Goal: Contribute content: Add original content to the website for others to see

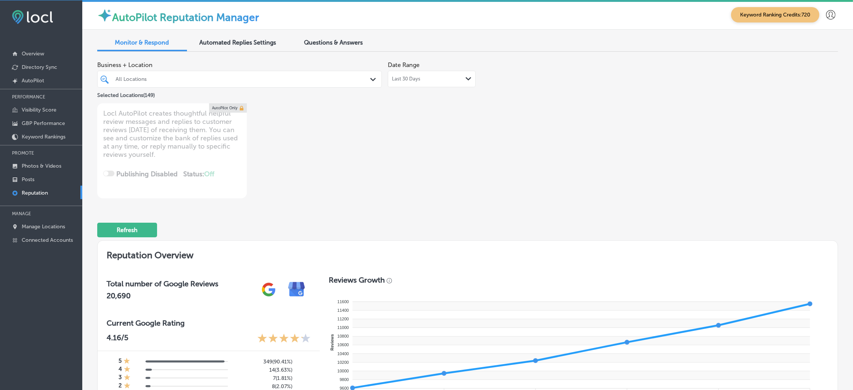
scroll to position [2975, 0]
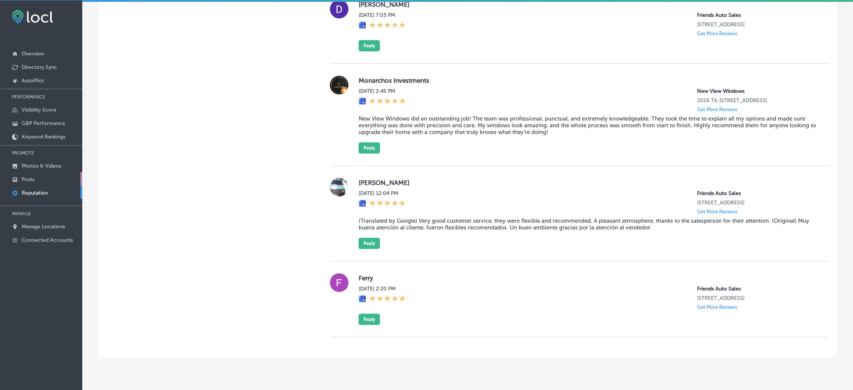
click at [44, 172] on link "Posts" at bounding box center [41, 178] width 82 height 13
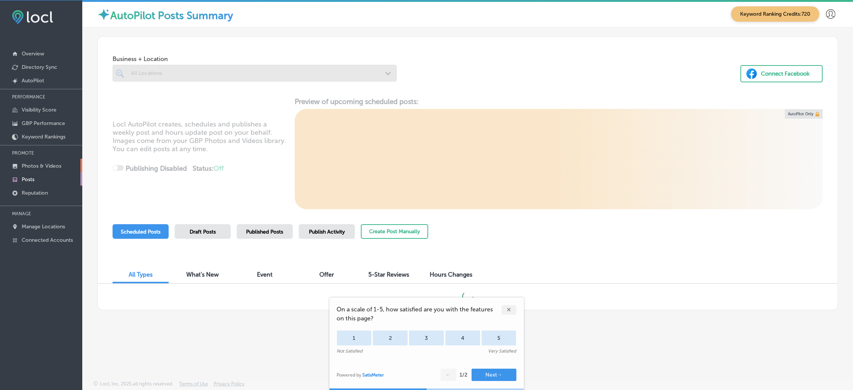
click at [45, 169] on link "Photos & Videos" at bounding box center [41, 165] width 82 height 13
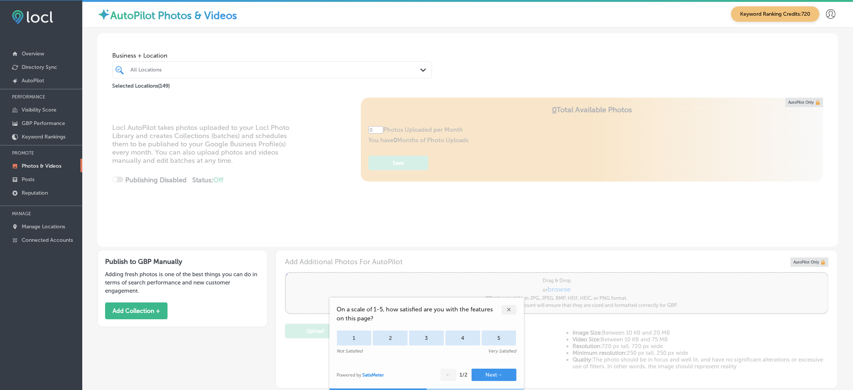
type input "5"
click at [147, 306] on button "Add Collection +" at bounding box center [136, 310] width 62 height 17
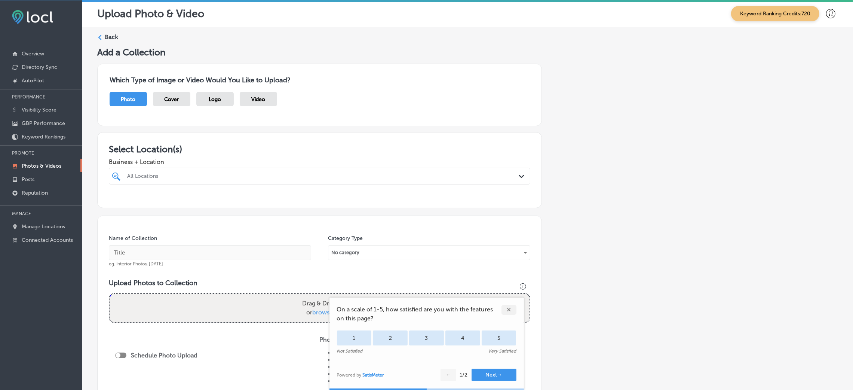
click at [209, 187] on div at bounding box center [320, 190] width 422 height 12
click at [210, 179] on div "All Locations" at bounding box center [323, 176] width 392 height 6
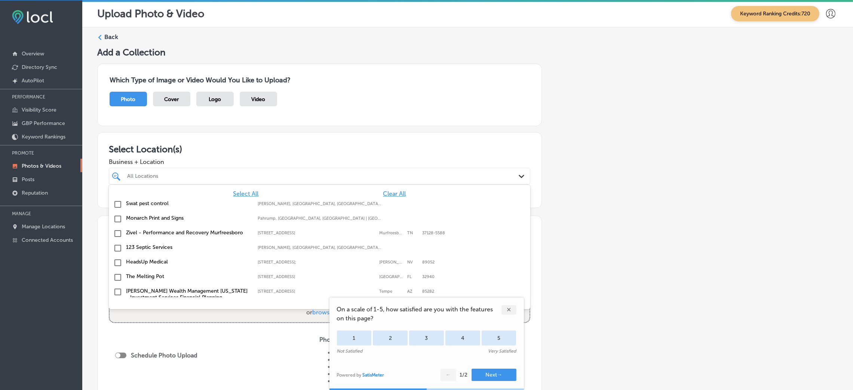
click at [389, 192] on span "Clear All" at bounding box center [394, 193] width 23 height 7
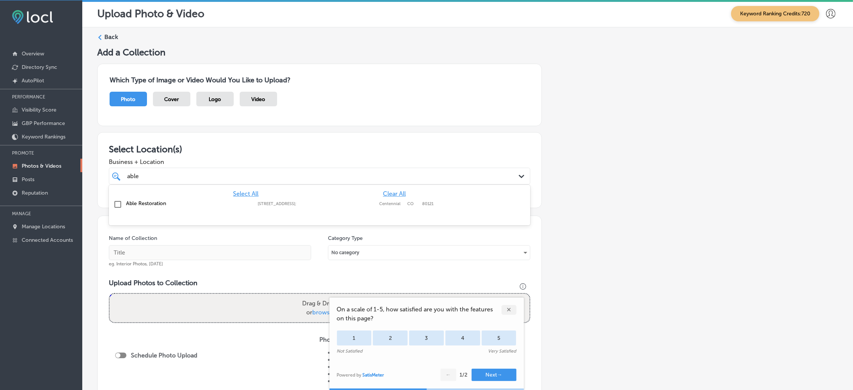
click at [376, 202] on div "[STREET_ADDRESS][GEOGRAPHIC_DATA][STREET_ADDRESS]" at bounding box center [320, 203] width 124 height 5
type input "able"
click at [587, 199] on div "Add a Collection Which Type of Image or Video Would You Like to Upload? Photo C…" at bounding box center [467, 262] width 741 height 430
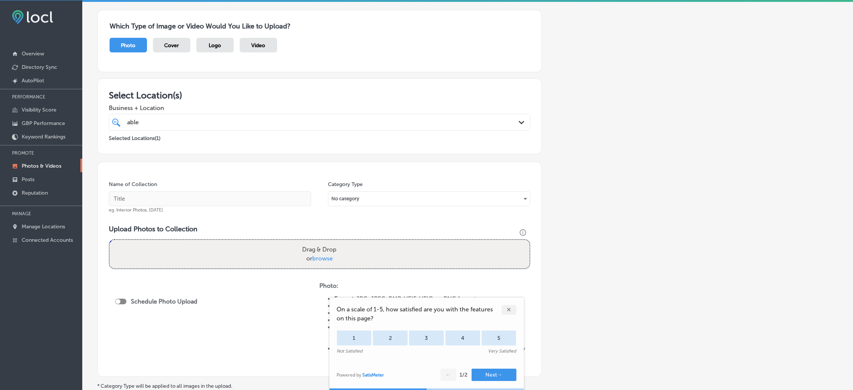
scroll to position [56, 0]
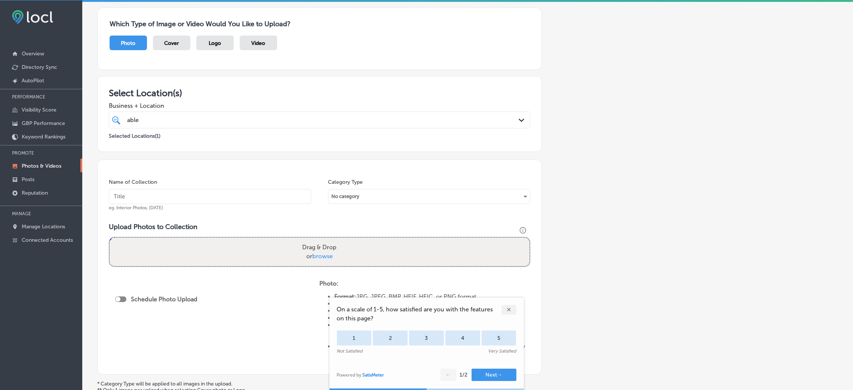
click at [217, 190] on input "text" at bounding box center [210, 196] width 202 height 15
click at [225, 196] on input "Able-Restoration-able" at bounding box center [210, 196] width 202 height 15
paste input "able restoration"
click at [172, 199] on input "Able-Restoration-able restoration" at bounding box center [210, 196] width 202 height 15
type input "Able-Restoration-able-restoration"
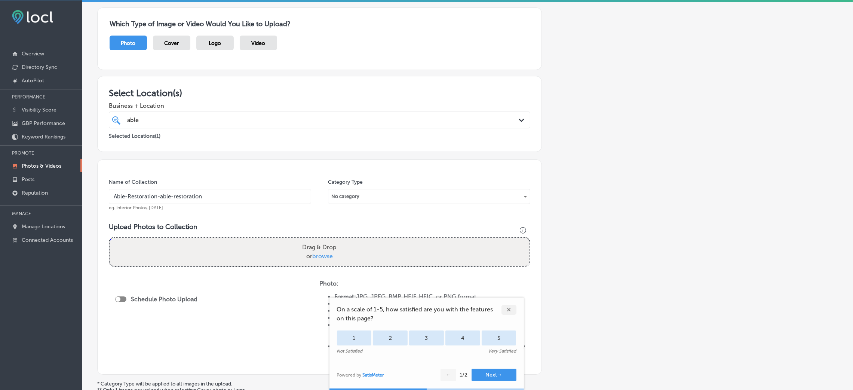
click at [318, 211] on div "Name of Collection Able-Restoration-able-restoration eg. Interior Photos, [DATE…" at bounding box center [319, 266] width 445 height 215
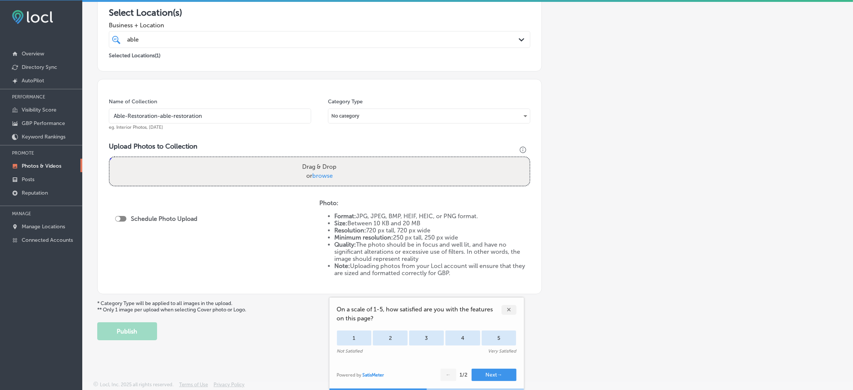
scroll to position [138, 0]
click at [201, 95] on div "Name of Collection Able-Restoration-able-restoration eg. Interior Photos, [DATE…" at bounding box center [319, 185] width 445 height 215
click at [200, 111] on input "Able-Restoration-able-restoration" at bounding box center [210, 115] width 202 height 15
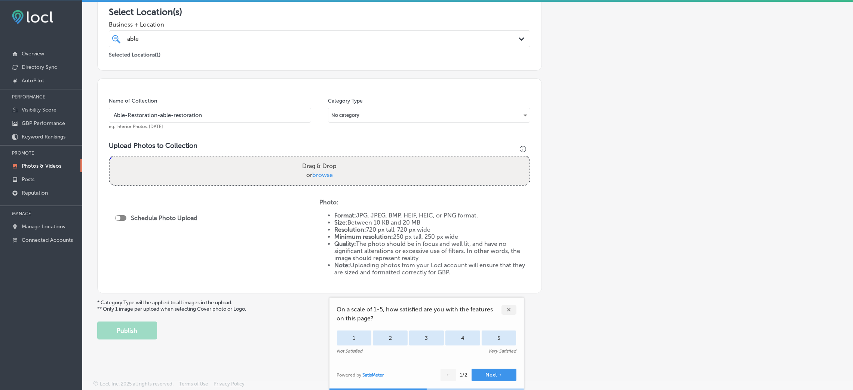
click at [286, 184] on div "Powered by PQINA Drag & Drop or browse" at bounding box center [320, 171] width 422 height 30
click at [287, 173] on div "Drag & Drop or browse" at bounding box center [320, 170] width 420 height 28
click at [110, 156] on input "Drag & Drop or browse" at bounding box center [320, 157] width 420 height 2
click at [218, 114] on input "Able-Restoration-able-restoration" at bounding box center [210, 115] width 202 height 15
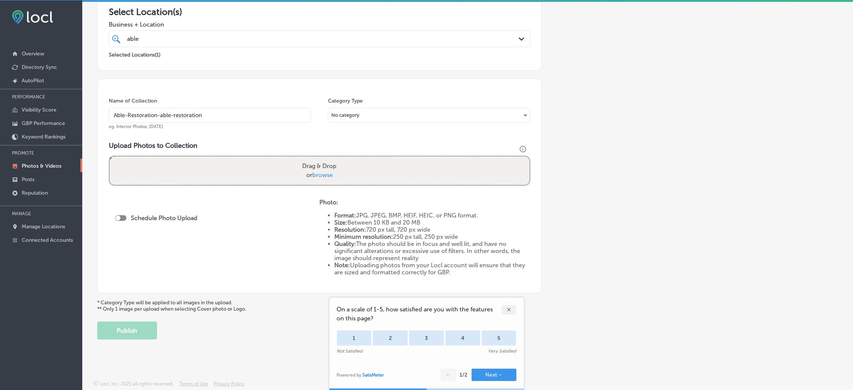
click at [218, 114] on input "Able-Restoration-able-restoration" at bounding box center [210, 115] width 202 height 15
click at [299, 181] on label "Drag & Drop or browse" at bounding box center [319, 171] width 40 height 24
click at [298, 159] on input "Drag & Drop or browse" at bounding box center [320, 157] width 420 height 2
type input "C:\fakepath\Able Restoration-9 (3).png"
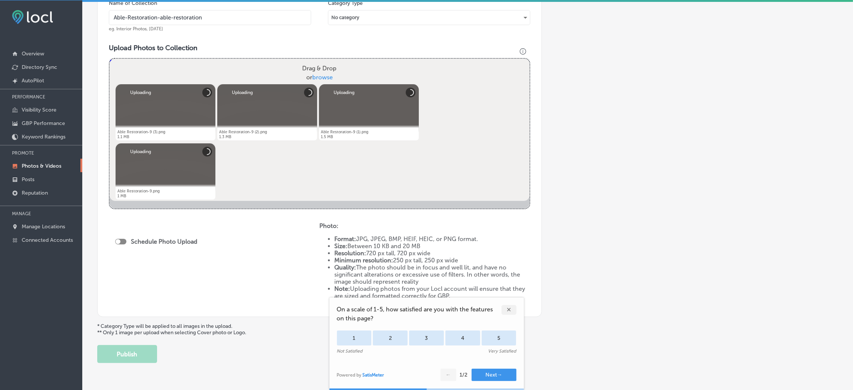
scroll to position [259, 0]
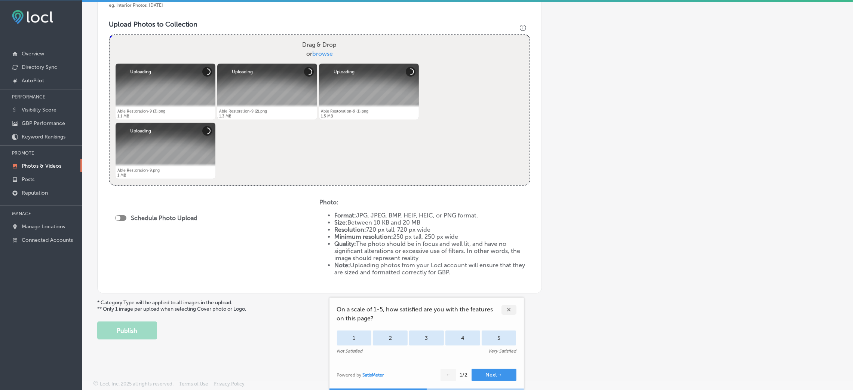
click at [119, 217] on div at bounding box center [118, 217] width 5 height 5
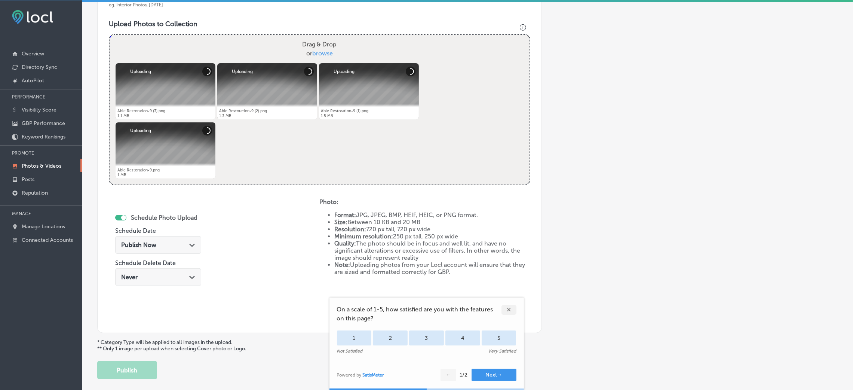
checkbox input "true"
click at [140, 251] on div "Publish Now Path Created with Sketch." at bounding box center [158, 245] width 86 height 18
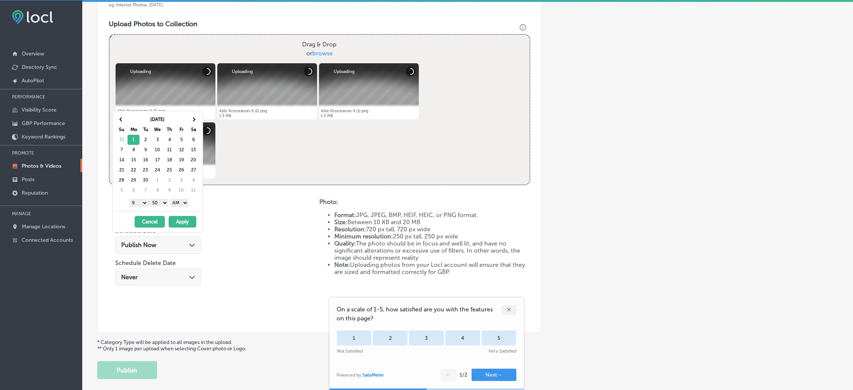
drag, startPoint x: 158, startPoint y: 204, endPoint x: 166, endPoint y: 206, distance: 7.8
click at [158, 204] on select "00 10 20 30 40 50" at bounding box center [159, 203] width 19 height 8
click at [178, 203] on select "AM PM" at bounding box center [179, 203] width 19 height 8
click at [186, 222] on button "Apply" at bounding box center [183, 222] width 28 height 12
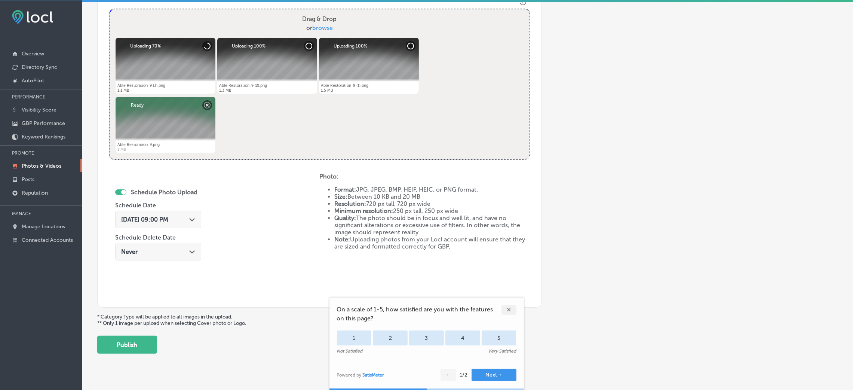
scroll to position [299, 0]
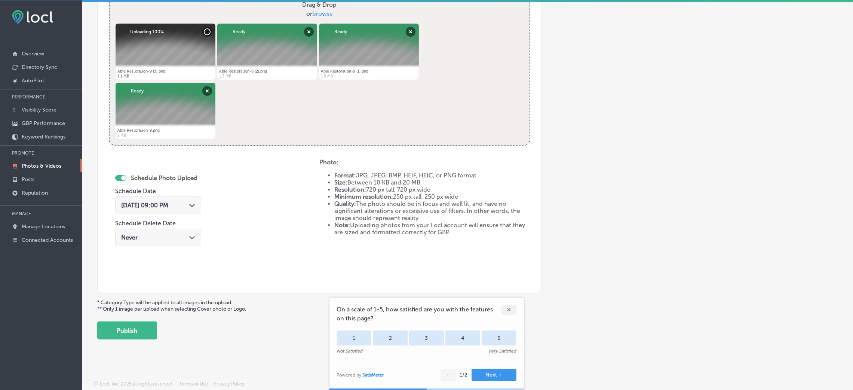
click at [114, 318] on div "Add a Collection Which Type of Image or Video Would You Like to Upload? Photo C…" at bounding box center [467, 43] width 741 height 591
click at [122, 330] on button "Publish" at bounding box center [127, 330] width 60 height 18
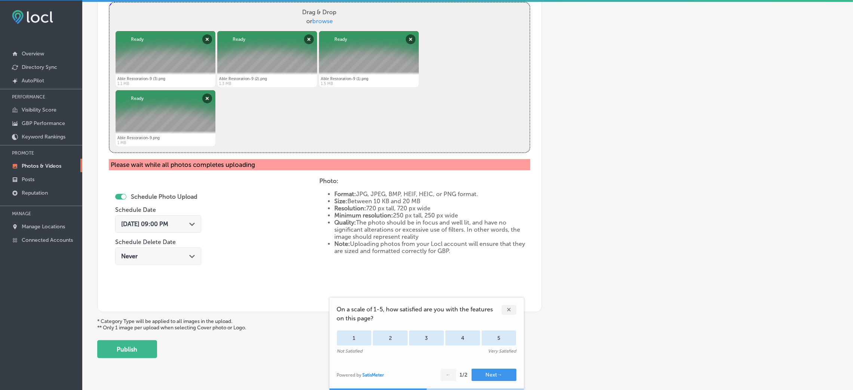
scroll to position [310, 0]
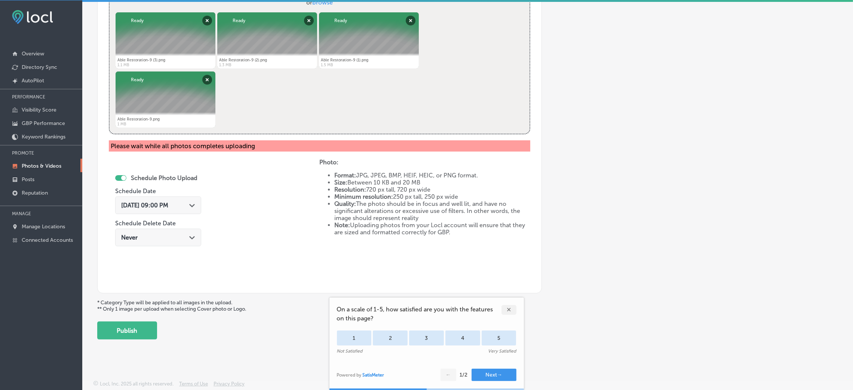
click at [132, 312] on div "Add a Collection Which Type of Image or Video Would You Like to Upload? Photo C…" at bounding box center [467, 38] width 741 height 602
click at [133, 327] on button "Publish" at bounding box center [127, 330] width 60 height 18
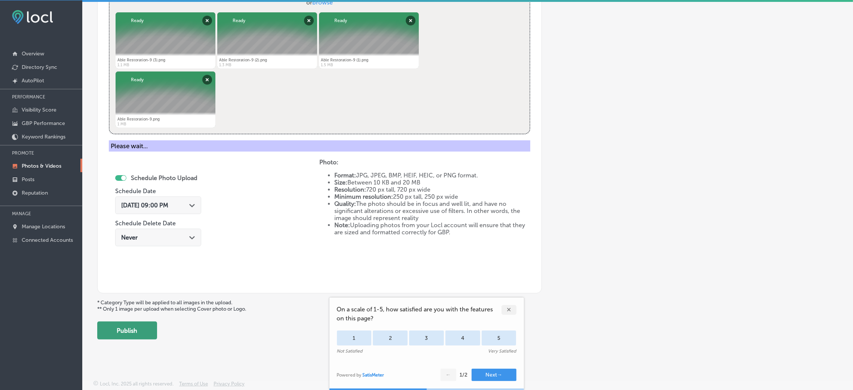
click at [135, 336] on button "Publish" at bounding box center [127, 330] width 60 height 18
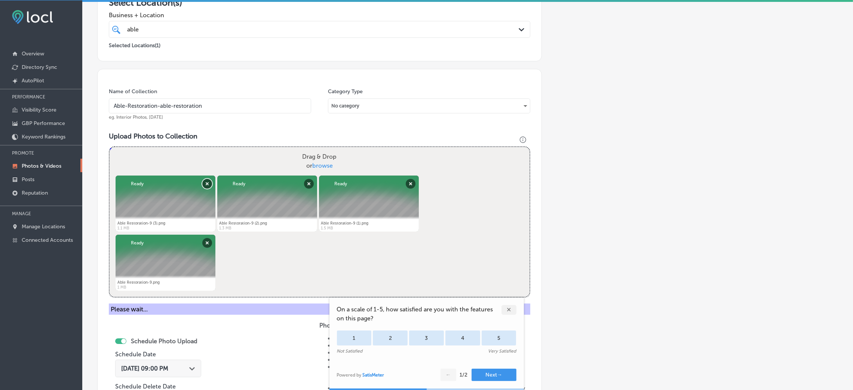
scroll to position [142, 0]
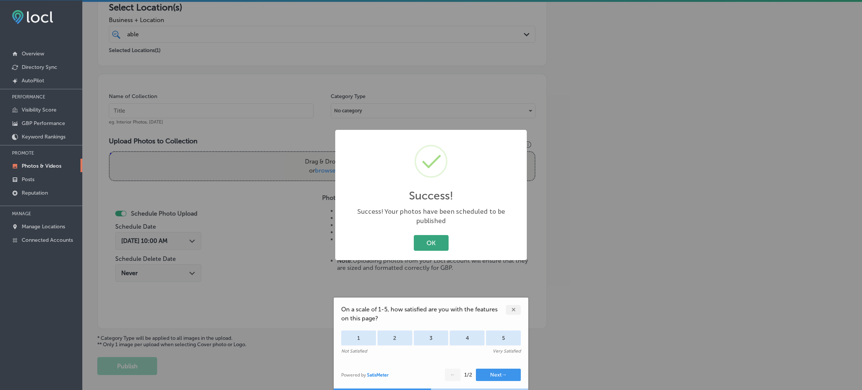
click at [421, 235] on button "OK" at bounding box center [431, 242] width 35 height 15
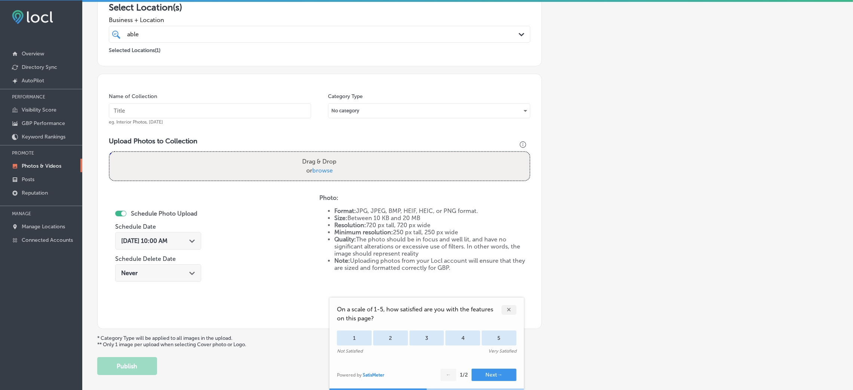
click at [216, 115] on input "text" at bounding box center [210, 110] width 202 height 15
paste input "Able-Restoration-able-restoration"
type input "Able-Restoration-able-restoration"
click at [306, 174] on label "Drag & Drop or browse" at bounding box center [319, 166] width 40 height 24
click at [306, 154] on input "Drag & Drop or browse" at bounding box center [320, 153] width 420 height 2
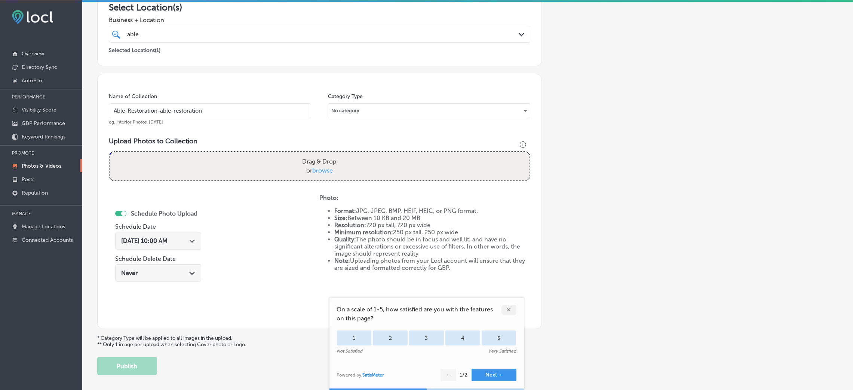
type input "C:\fakepath\Able Restoration-11 (3).png"
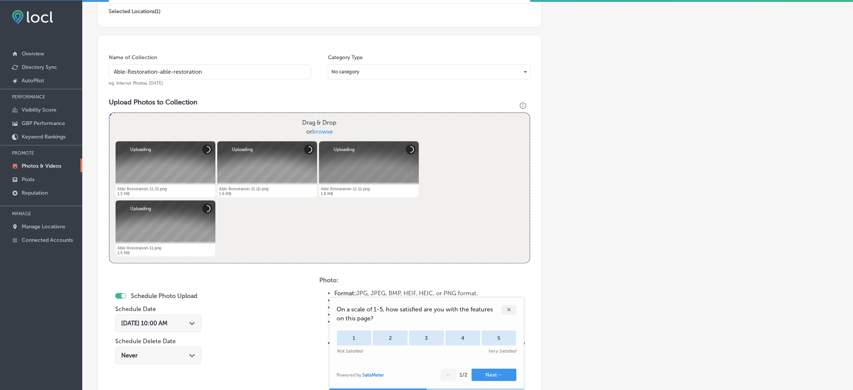
scroll to position [299, 0]
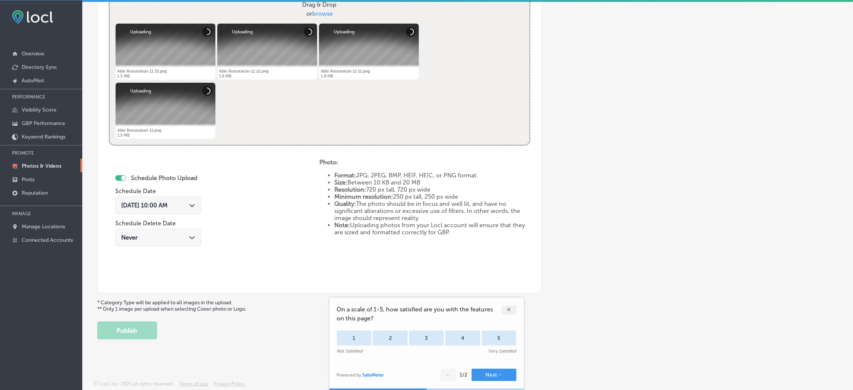
click at [163, 198] on div "[DATE] 10:00 AM Path Created with Sketch." at bounding box center [158, 205] width 86 height 18
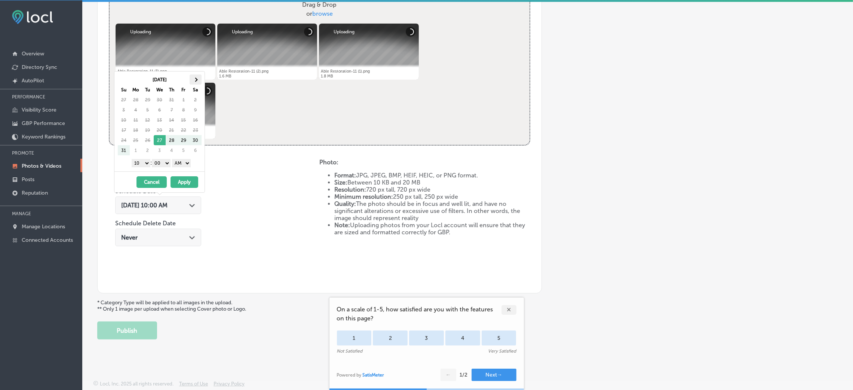
click at [199, 74] on th at bounding box center [196, 79] width 12 height 10
drag, startPoint x: 182, startPoint y: 162, endPoint x: 180, endPoint y: 166, distance: 4.4
click at [182, 162] on select "AM PM" at bounding box center [181, 163] width 19 height 8
click at [167, 169] on div "[DATE] Su Mo Tu We Th Fr Sa 31 1 2 3 4 5 6 7 8 9 10 11 12 13 14 15 16 17 18 19 …" at bounding box center [159, 121] width 90 height 100
click at [142, 166] on select "1 2 3 4 5 6 7 8 9 10 11 12" at bounding box center [141, 163] width 19 height 8
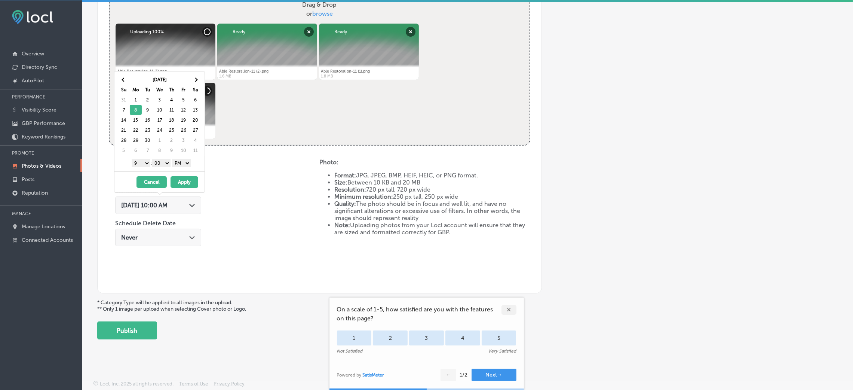
click at [192, 180] on button "Apply" at bounding box center [185, 182] width 28 height 12
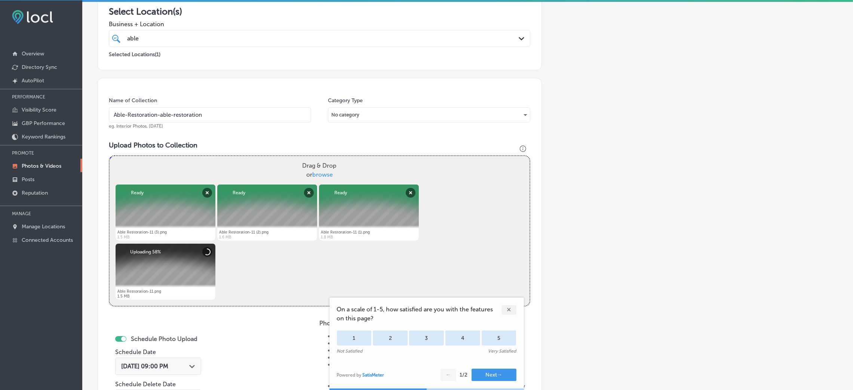
scroll to position [131, 0]
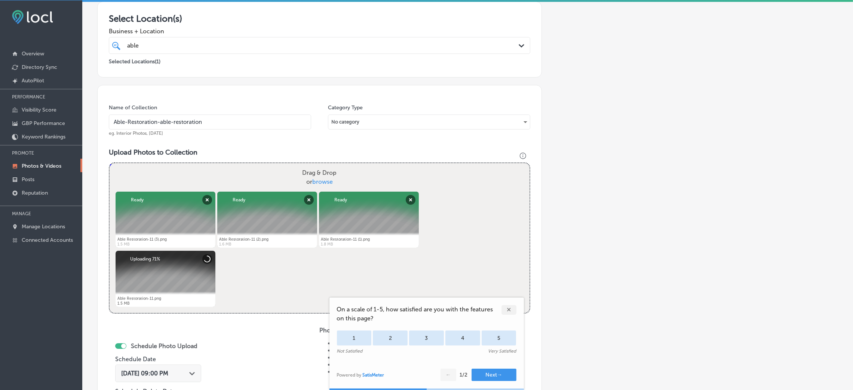
click at [188, 112] on div "Name of Collection Able-Restoration-able-restoration eg. Interior Photos, [DATE]" at bounding box center [210, 120] width 202 height 32
click at [199, 117] on input "Able-Restoration-able-restoration" at bounding box center [210, 121] width 202 height 15
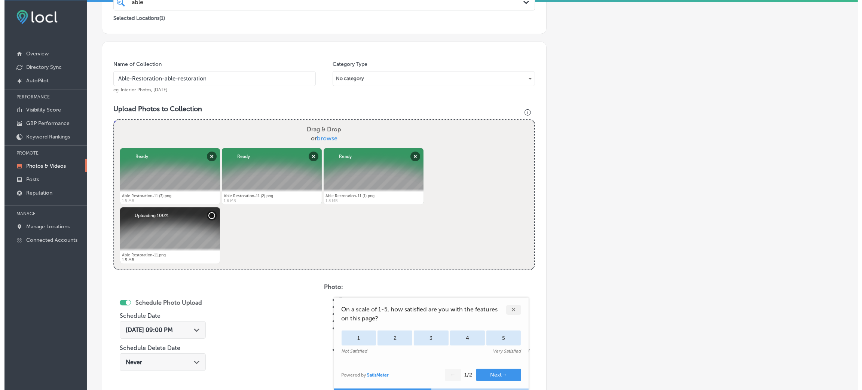
scroll to position [299, 0]
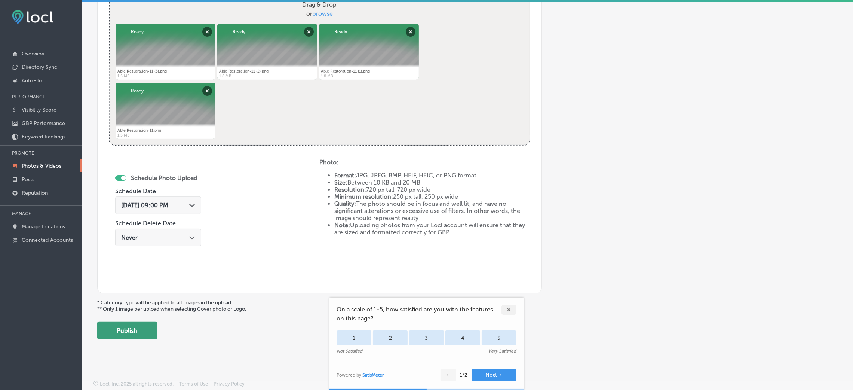
click at [148, 333] on button "Publish" at bounding box center [127, 330] width 60 height 18
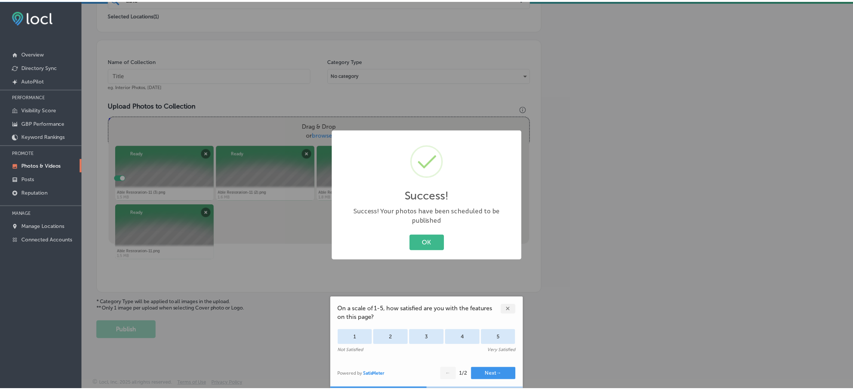
scroll to position [178, 0]
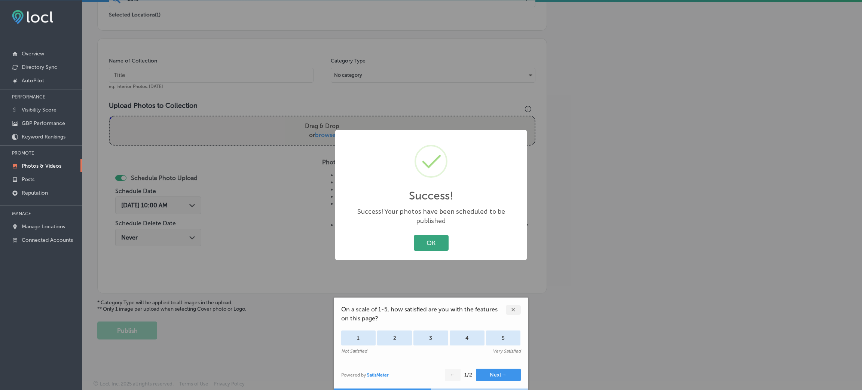
click at [432, 239] on button "OK" at bounding box center [431, 242] width 35 height 15
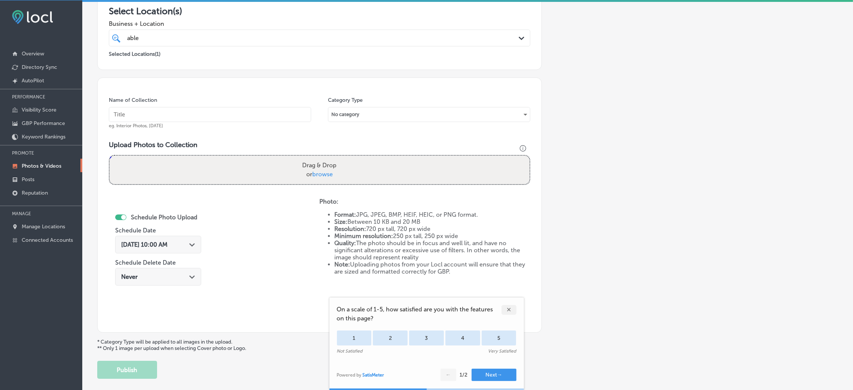
scroll to position [65, 0]
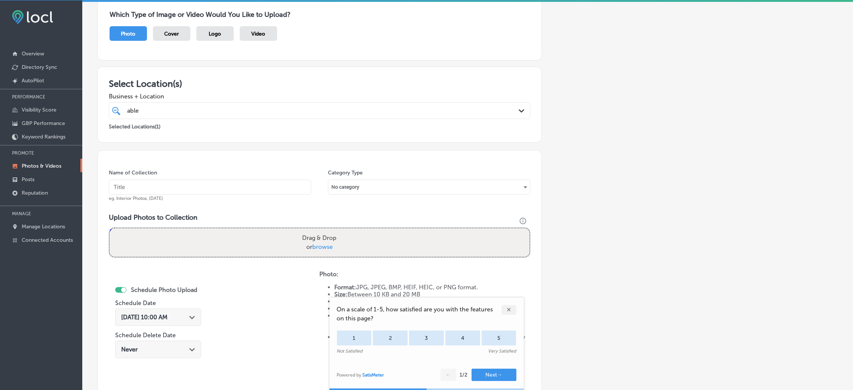
click at [216, 192] on input "text" at bounding box center [210, 187] width 202 height 15
paste input "Able-Restoration-able-restoration"
type input "Able-Restoration-able-restoration"
click at [279, 235] on div "Drag & Drop or browse" at bounding box center [320, 242] width 420 height 28
click at [110, 228] on input "Drag & Drop or browse" at bounding box center [320, 229] width 420 height 2
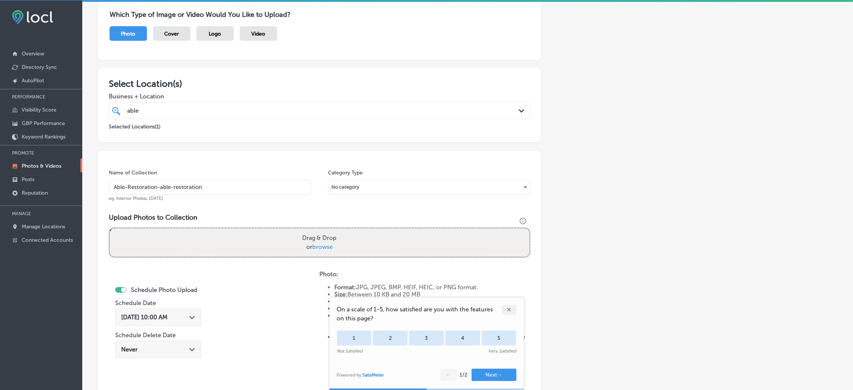
type input "C:\fakepath\Able Restoration-15 (3).png"
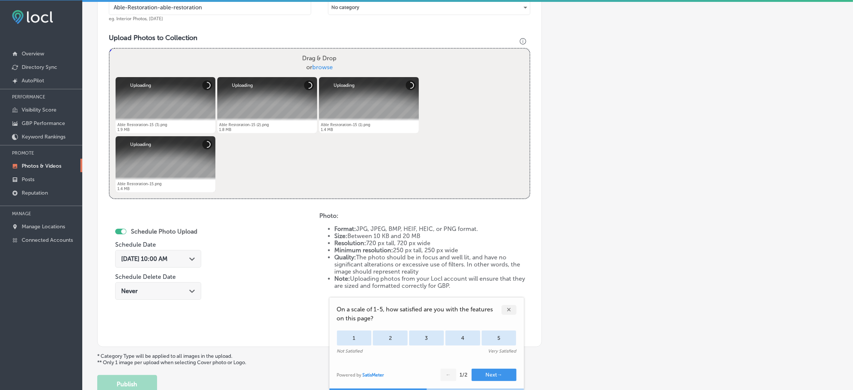
scroll to position [290, 0]
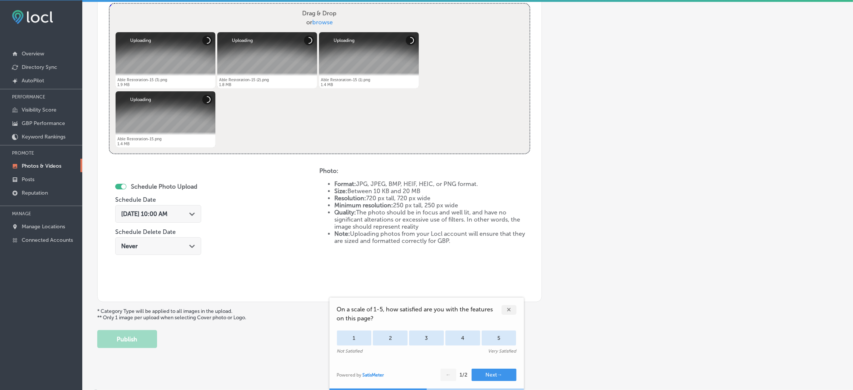
click at [163, 213] on span "[DATE] 10:00 AM" at bounding box center [144, 213] width 46 height 7
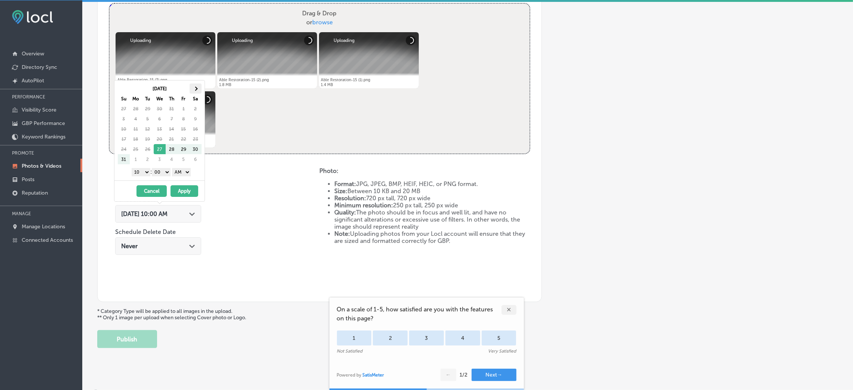
click at [196, 89] on th at bounding box center [196, 88] width 12 height 10
click at [183, 171] on select "AM PM" at bounding box center [181, 172] width 19 height 8
click at [145, 170] on select "1 2 3 4 5 6 7 8 9 10 11 12" at bounding box center [141, 172] width 19 height 8
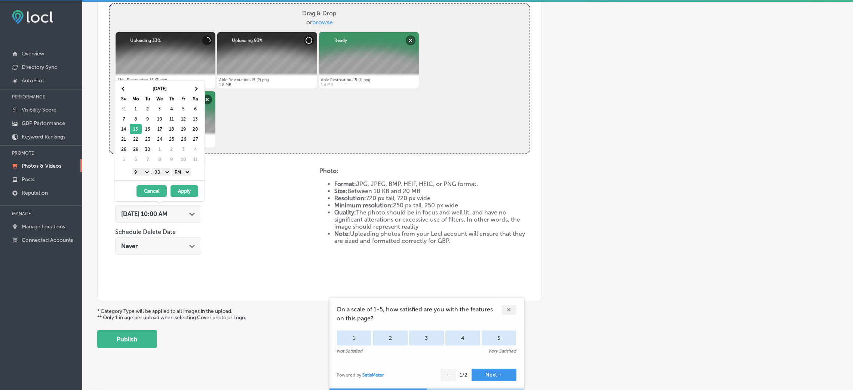
click at [177, 192] on button "Apply" at bounding box center [185, 191] width 28 height 12
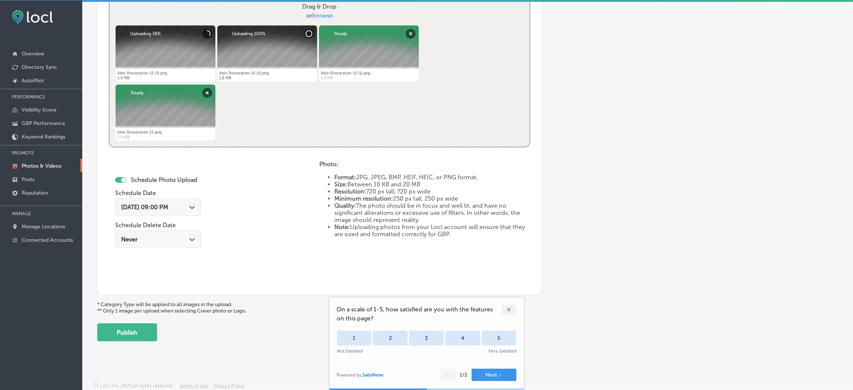
scroll to position [299, 0]
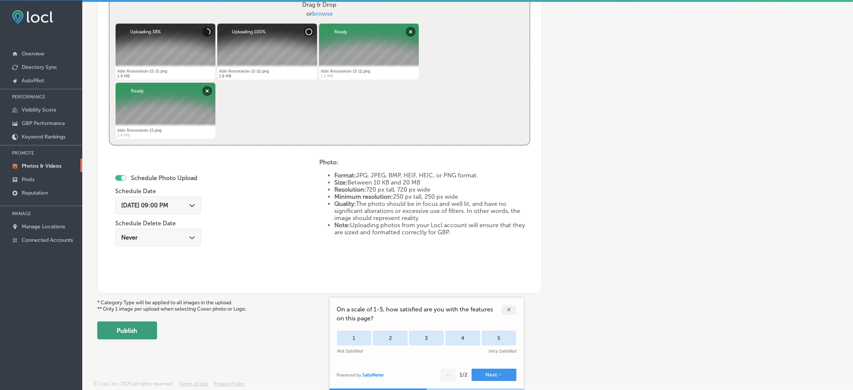
click at [144, 336] on button "Publish" at bounding box center [127, 330] width 60 height 18
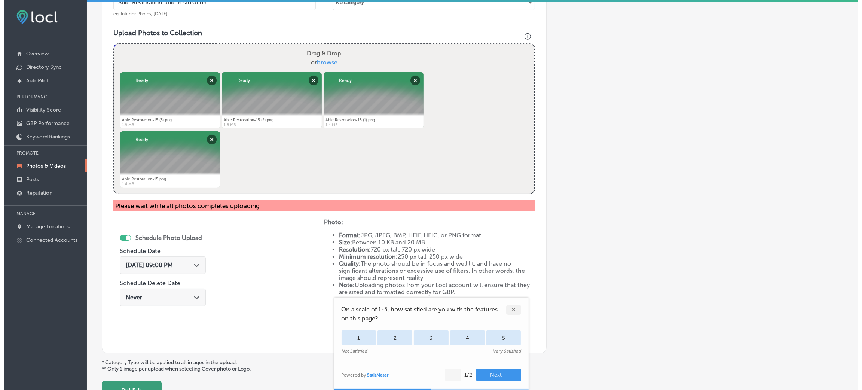
scroll to position [310, 0]
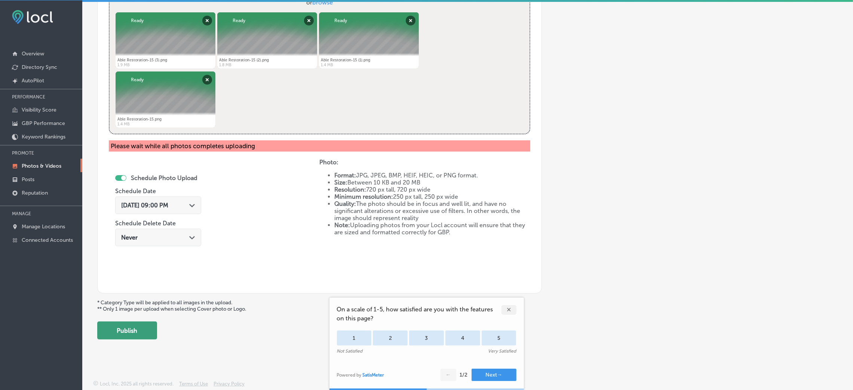
click at [127, 329] on button "Publish" at bounding box center [127, 330] width 60 height 18
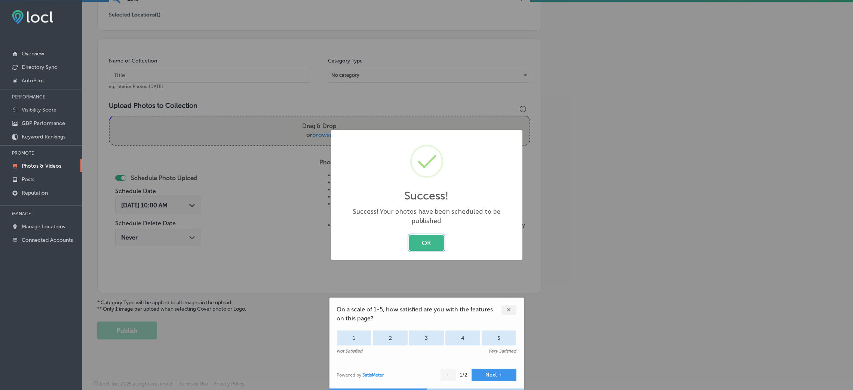
scroll to position [178, 0]
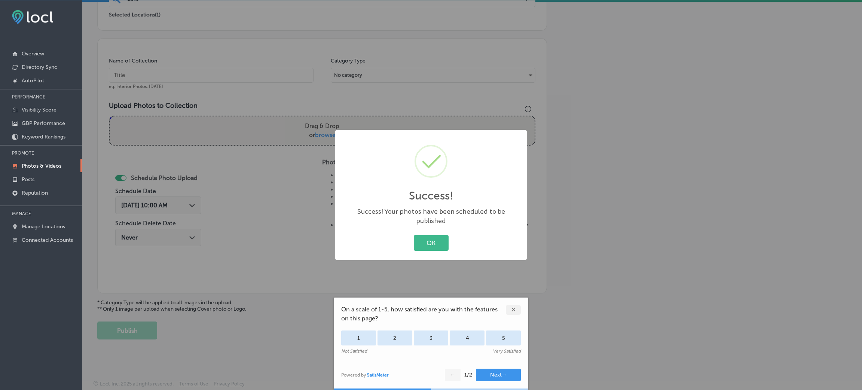
click at [428, 245] on div "Success! × Success! Your photos have been scheduled to be published OK Cancel" at bounding box center [431, 195] width 862 height 390
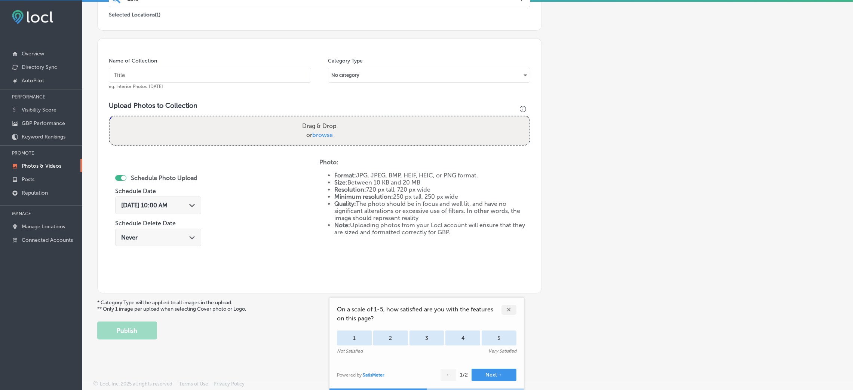
click at [512, 309] on div "✕" at bounding box center [509, 310] width 15 height 10
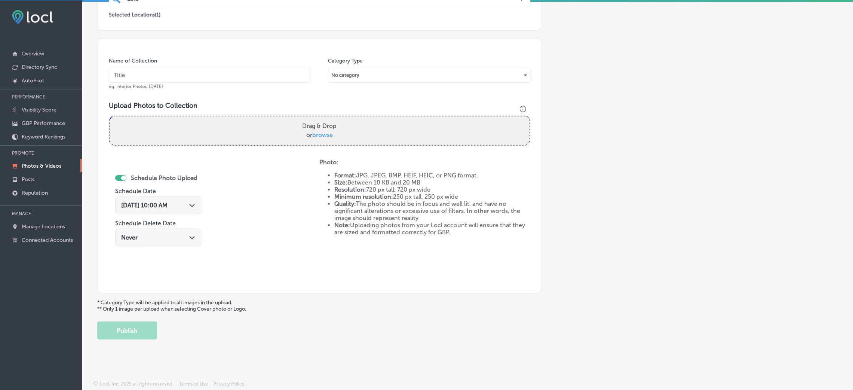
click at [171, 71] on input "text" at bounding box center [210, 75] width 202 height 15
paste input "Able-Restoration-able-restoration"
type input "Able-Restoration-able-restoration"
click at [285, 156] on div "Name of Collection Able-Restoration-able-restoration eg. Interior Photos, [DATE…" at bounding box center [319, 165] width 445 height 255
click at [282, 136] on div "Drag & Drop or browse" at bounding box center [320, 130] width 420 height 28
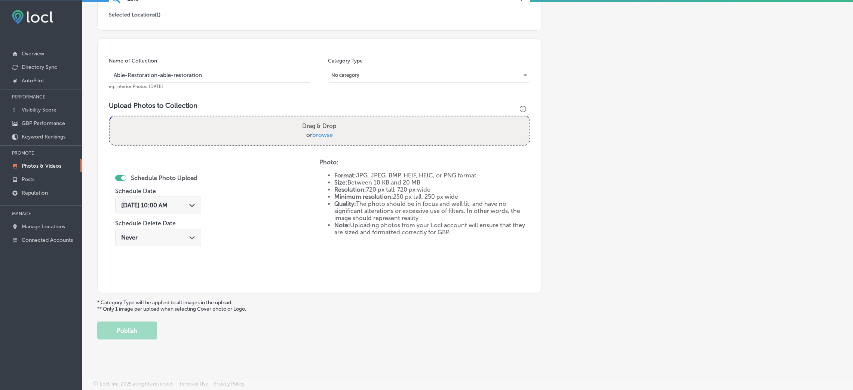
click at [110, 116] on input "Drag & Drop or browse" at bounding box center [320, 117] width 420 height 2
type input "C:\fakepath\Able Restoration-9 (7).png"
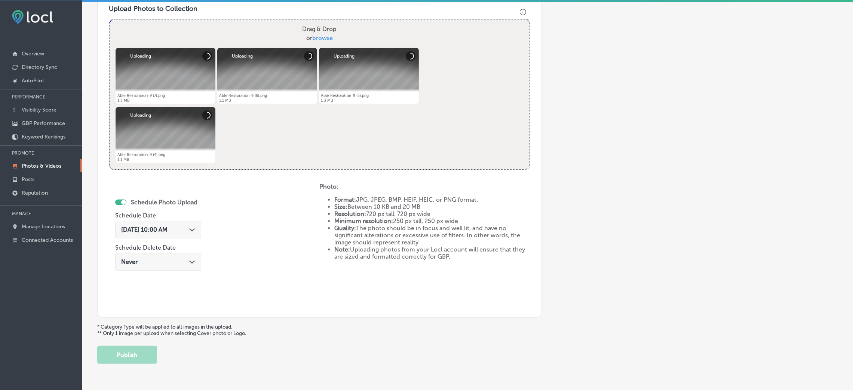
scroll to position [290, 0]
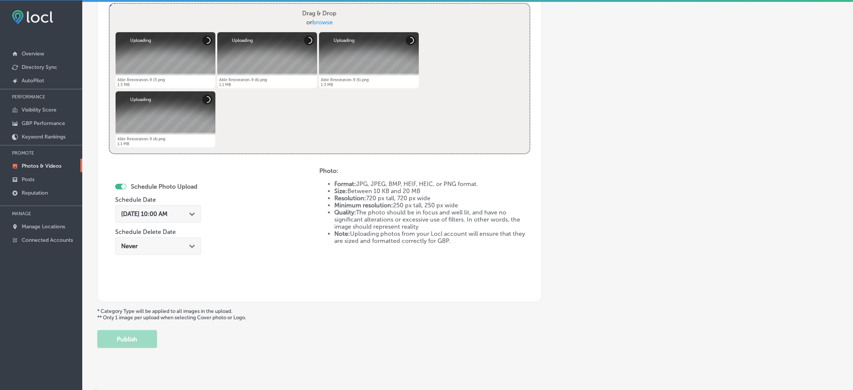
drag, startPoint x: 189, startPoint y: 215, endPoint x: 193, endPoint y: 200, distance: 14.7
click at [189, 215] on div "[DATE] 10:00 AM Path Created with Sketch." at bounding box center [158, 213] width 74 height 7
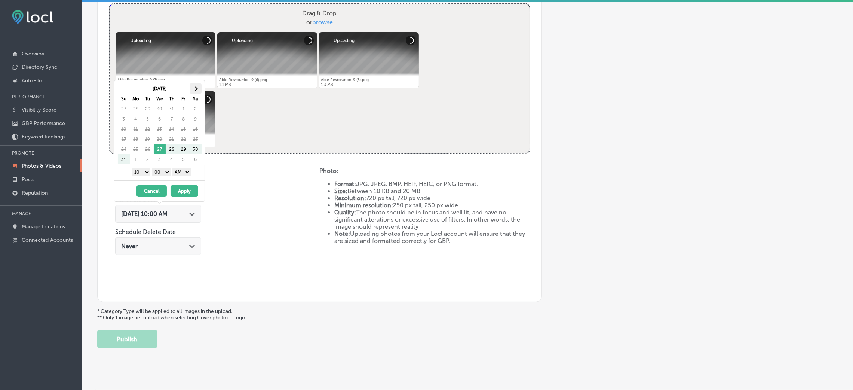
click at [190, 89] on th at bounding box center [196, 88] width 12 height 10
click at [183, 174] on select "AM PM" at bounding box center [181, 172] width 19 height 8
click at [144, 171] on select "1 2 3 4 5 6 7 8 9 10 11 12" at bounding box center [141, 172] width 19 height 8
click at [177, 186] on button "Apply" at bounding box center [185, 191] width 28 height 12
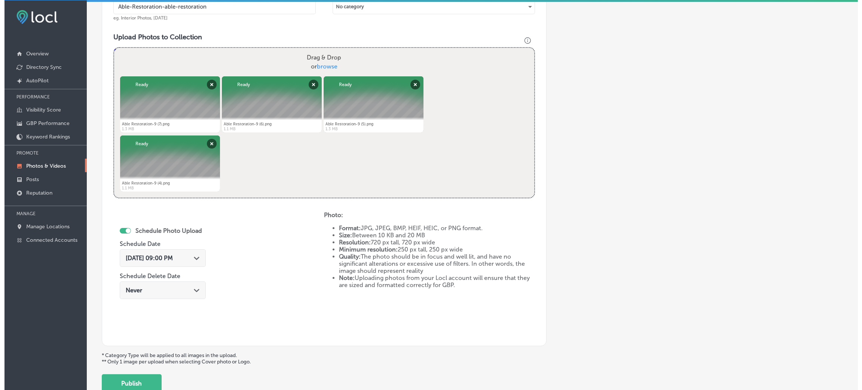
scroll to position [299, 0]
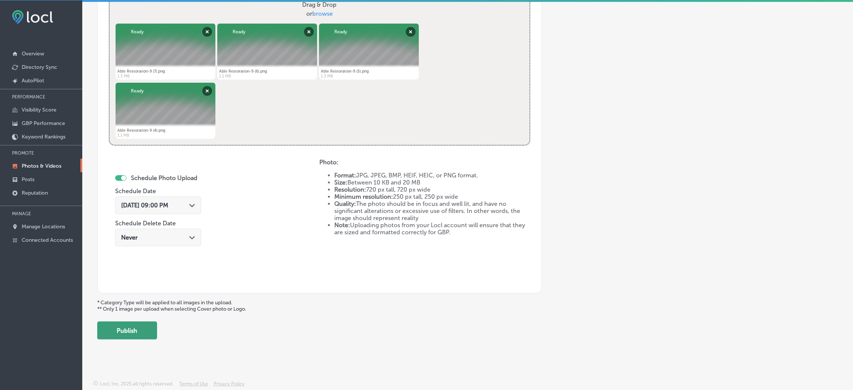
click at [117, 327] on button "Publish" at bounding box center [127, 330] width 60 height 18
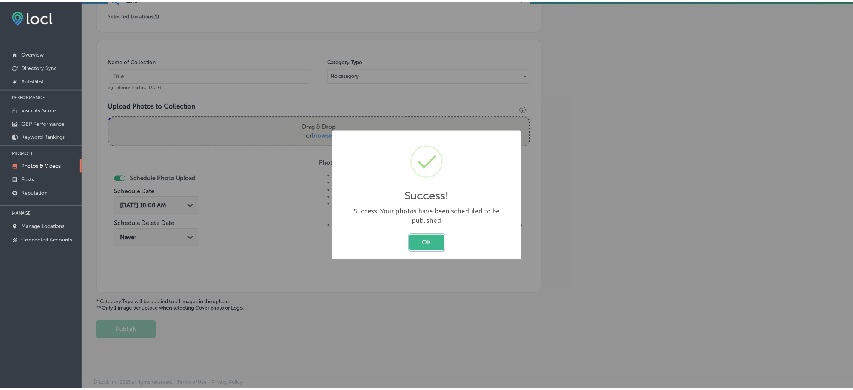
scroll to position [178, 0]
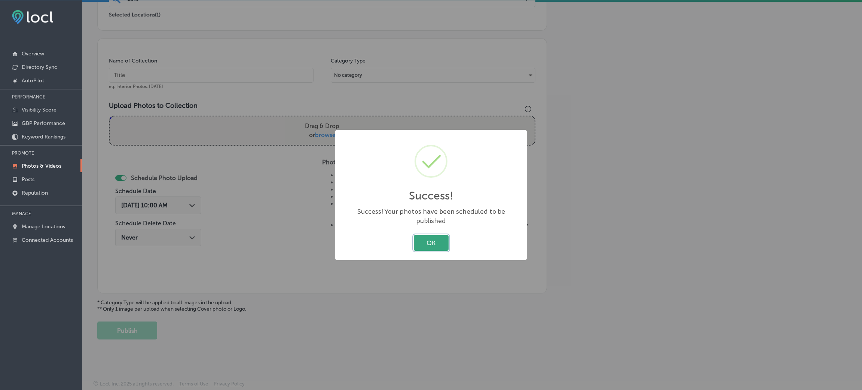
click at [431, 238] on button "OK" at bounding box center [431, 242] width 35 height 15
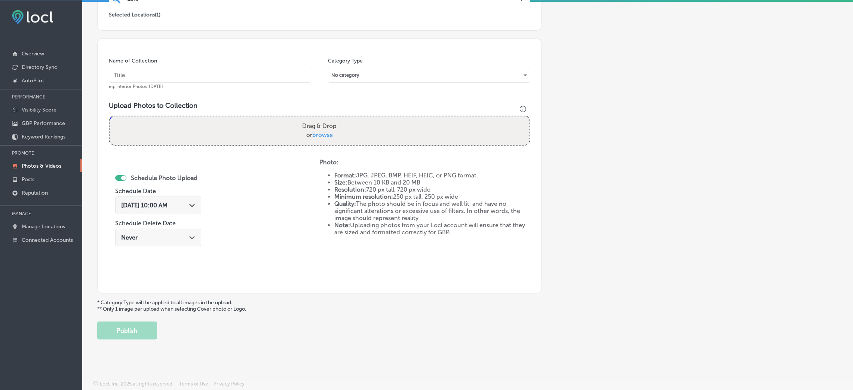
click at [212, 69] on input "text" at bounding box center [210, 75] width 202 height 15
paste input "Able-Restoration-able-restoration"
type input "Able-Restoration-able-restoration"
click at [248, 117] on div "Drag & Drop or browse" at bounding box center [320, 130] width 420 height 28
click at [110, 116] on input "Drag & Drop or browse" at bounding box center [320, 117] width 420 height 2
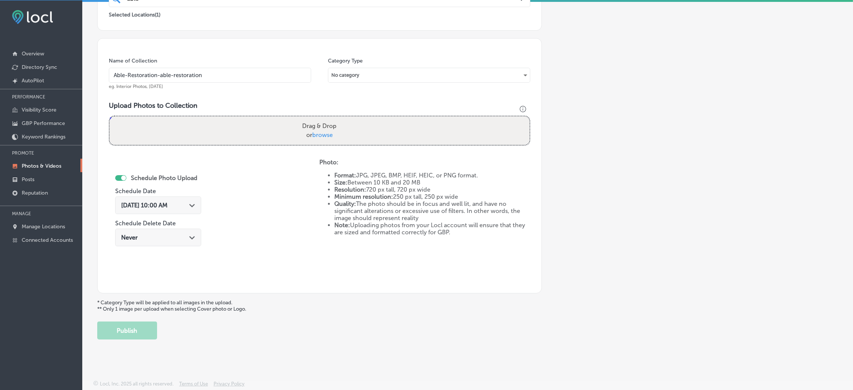
type input "C:\fakepath\Able Restoration-11 (7).png"
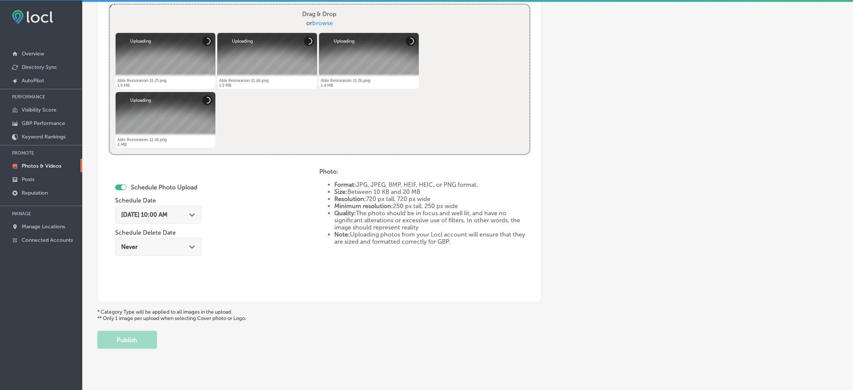
scroll to position [290, 0]
click at [168, 211] on span "[DATE] 10:00 AM" at bounding box center [144, 213] width 46 height 7
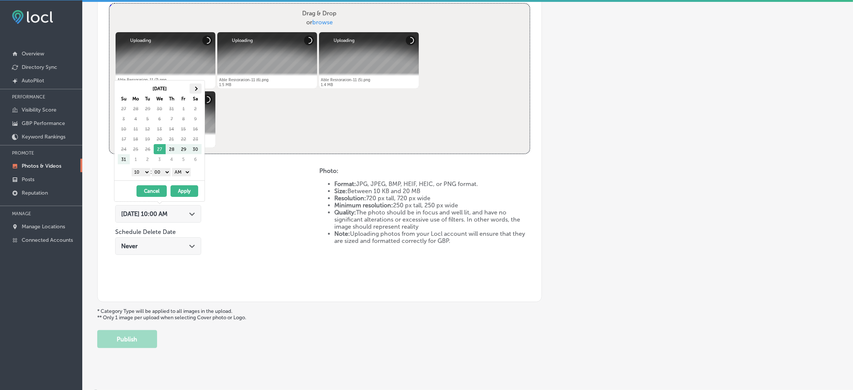
click at [196, 92] on th at bounding box center [196, 88] width 12 height 10
click at [183, 174] on select "AM PM" at bounding box center [181, 172] width 19 height 8
drag, startPoint x: 138, startPoint y: 169, endPoint x: 150, endPoint y: 179, distance: 15.7
click at [138, 169] on select "1 2 3 4 5 6 7 8 9 10 11 12" at bounding box center [141, 172] width 19 height 8
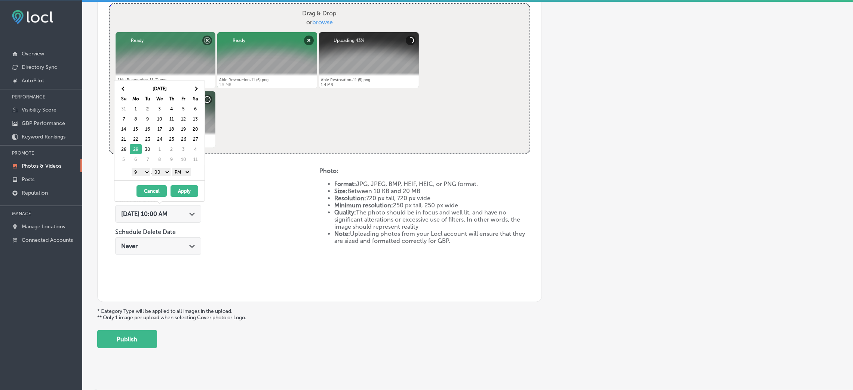
click at [185, 192] on button "Apply" at bounding box center [185, 191] width 28 height 12
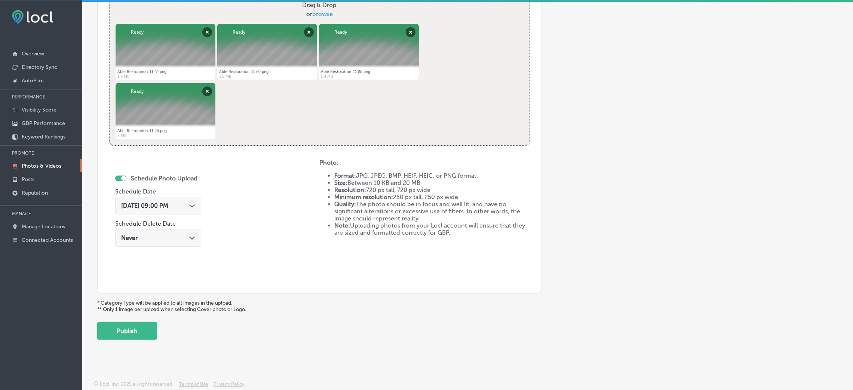
scroll to position [299, 0]
drag, startPoint x: 150, startPoint y: 330, endPoint x: 165, endPoint y: 321, distance: 17.8
click at [150, 331] on button "Publish" at bounding box center [127, 330] width 60 height 18
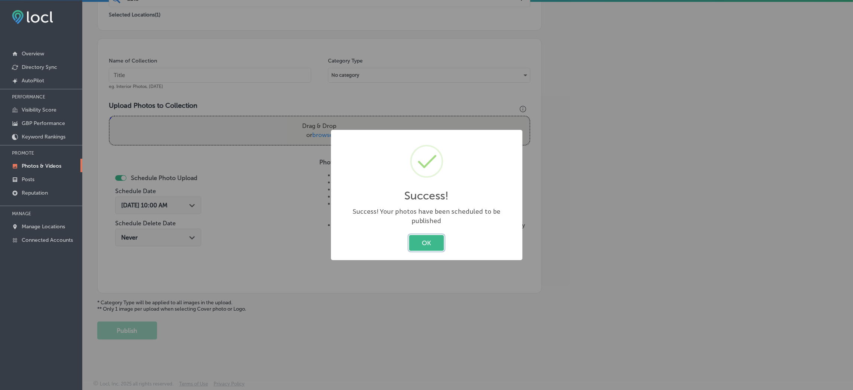
scroll to position [178, 0]
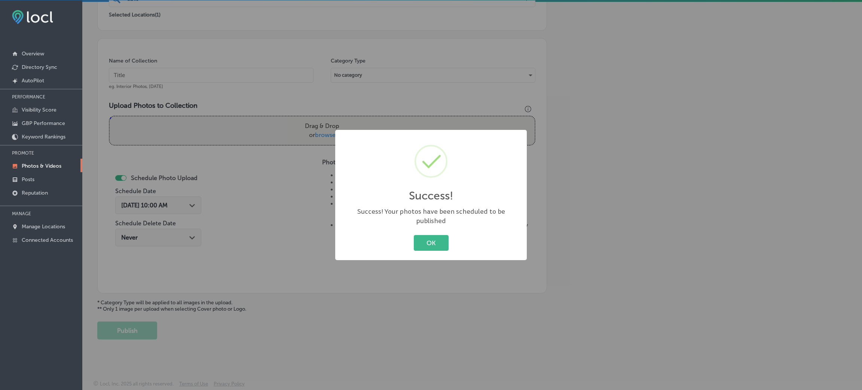
click at [436, 248] on div "OK Cancel" at bounding box center [431, 242] width 177 height 19
click at [435, 246] on button "OK" at bounding box center [431, 242] width 35 height 15
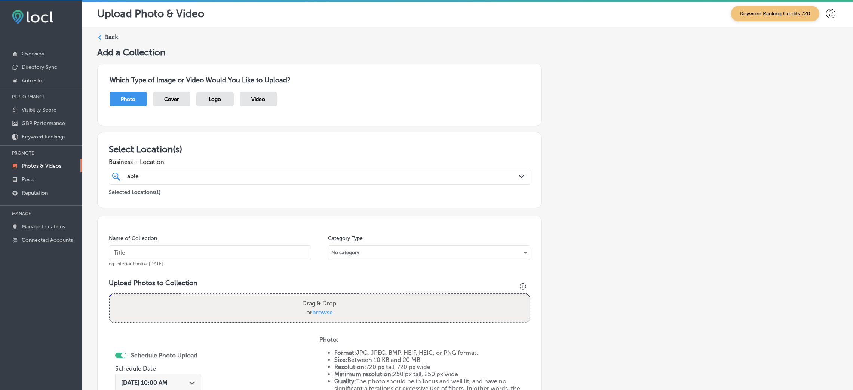
scroll to position [0, 0]
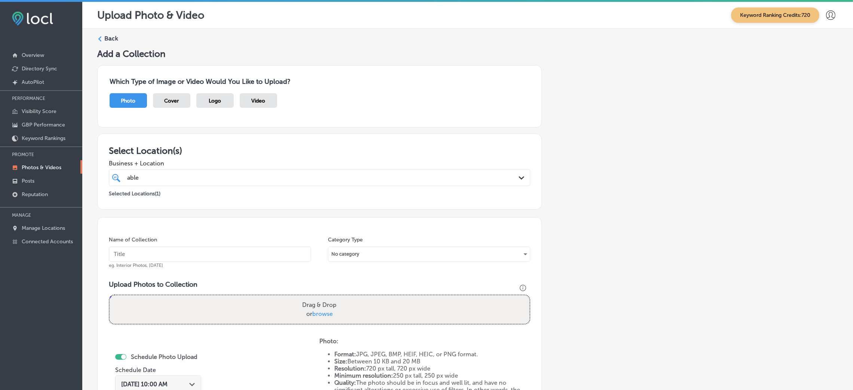
click at [103, 42] on div "Back" at bounding box center [467, 41] width 741 height 14
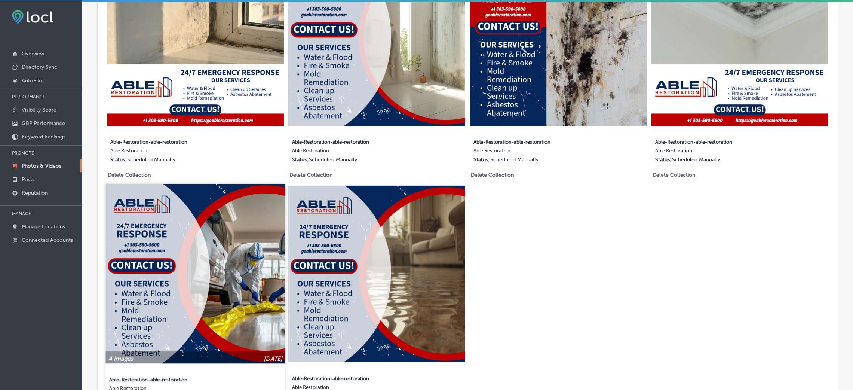
scroll to position [522, 0]
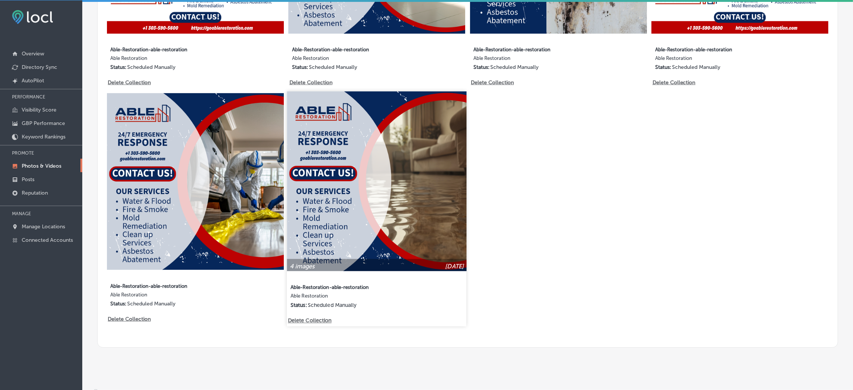
click at [322, 317] on p "Delete Collection" at bounding box center [309, 320] width 43 height 6
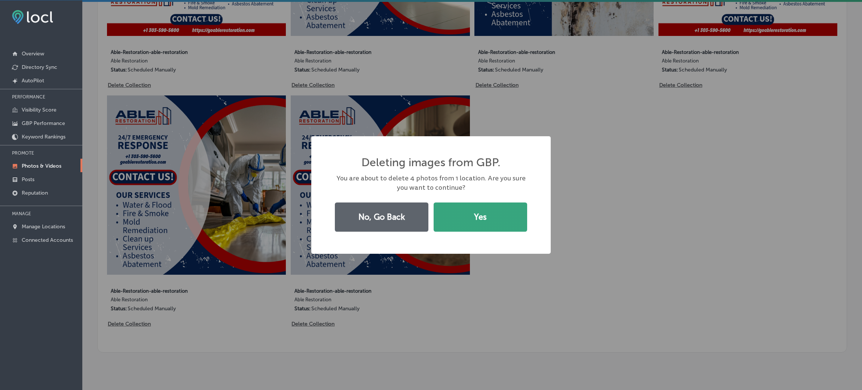
click at [472, 203] on button "Yes" at bounding box center [481, 216] width 94 height 29
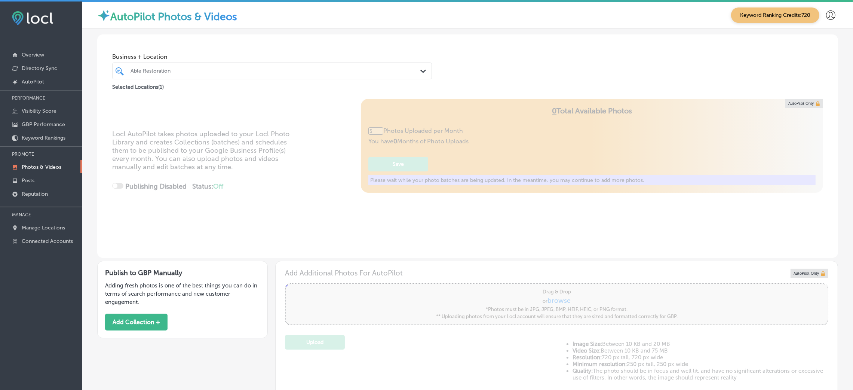
scroll to position [0, 0]
click at [153, 67] on div at bounding box center [258, 71] width 256 height 10
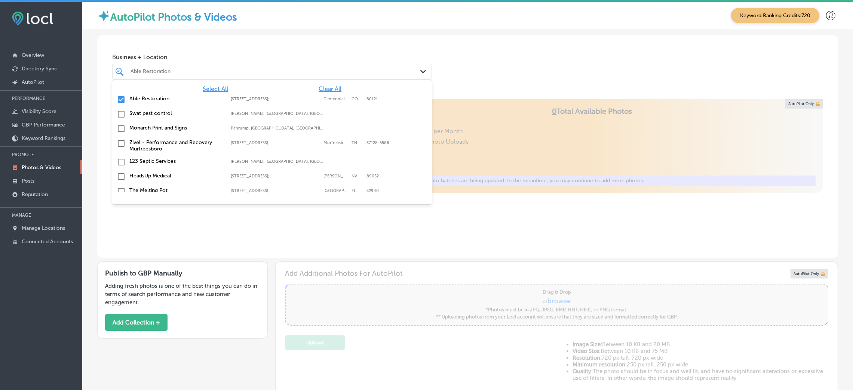
click at [319, 89] on span "Clear All" at bounding box center [330, 88] width 23 height 7
click at [481, 47] on div "Business + Location option focused, 1 of 150. 150 results available. Use Up and…" at bounding box center [467, 63] width 741 height 57
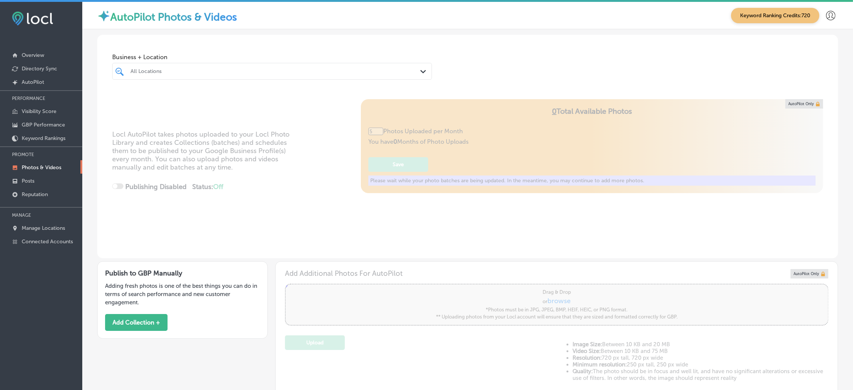
type input "0"
click at [237, 74] on div "All Locations" at bounding box center [276, 71] width 291 height 6
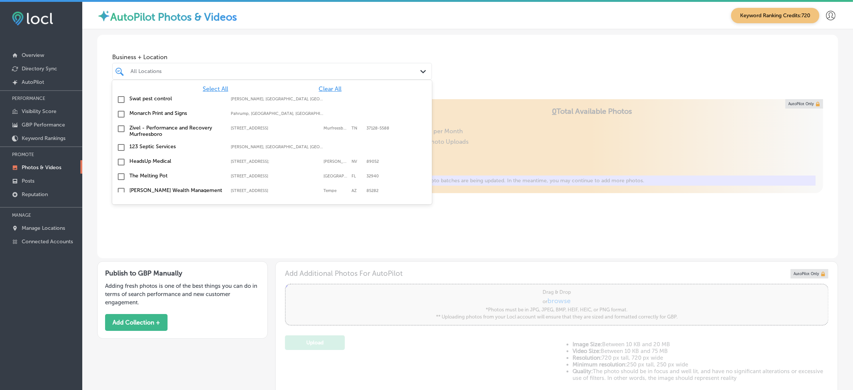
click at [529, 71] on div "Business + Location option focused, 1 of 150. 150 results available. Use Up and…" at bounding box center [467, 63] width 741 height 57
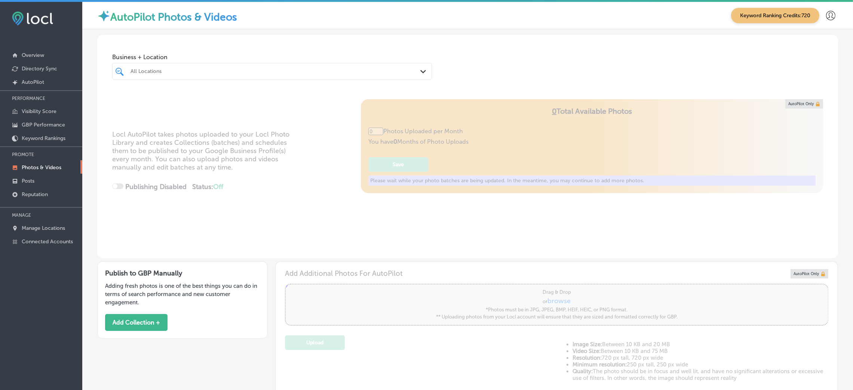
click at [241, 71] on div "All Locations" at bounding box center [276, 71] width 291 height 6
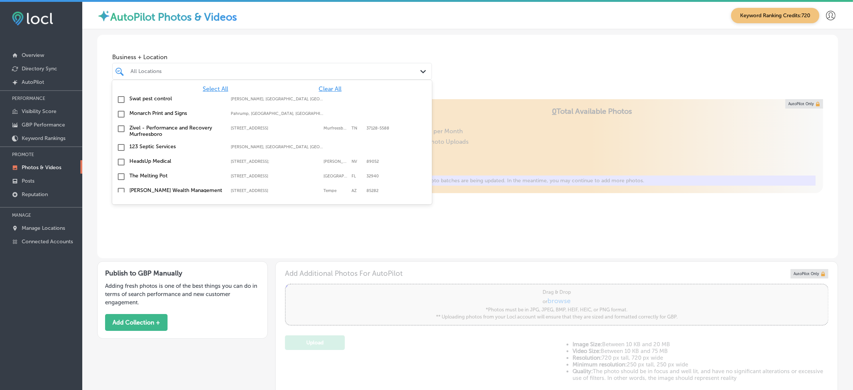
click at [319, 86] on span "Clear All" at bounding box center [330, 88] width 23 height 7
click at [435, 69] on div "Business + Location option focused, 1 of 150. 150 results available. Use Up and…" at bounding box center [467, 63] width 741 height 57
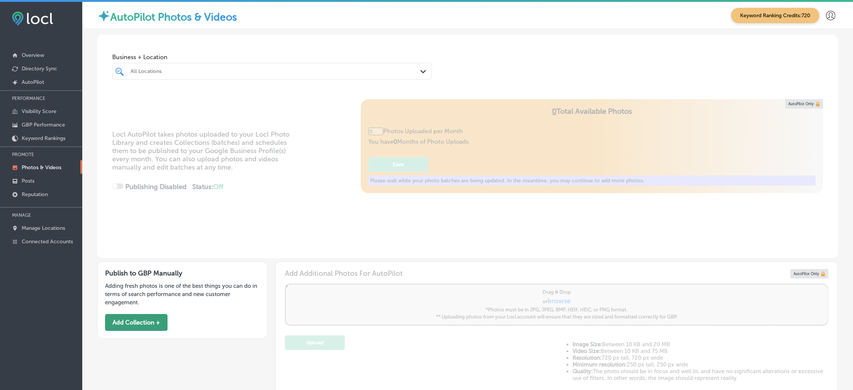
click at [162, 320] on button "Add Collection +" at bounding box center [136, 322] width 62 height 17
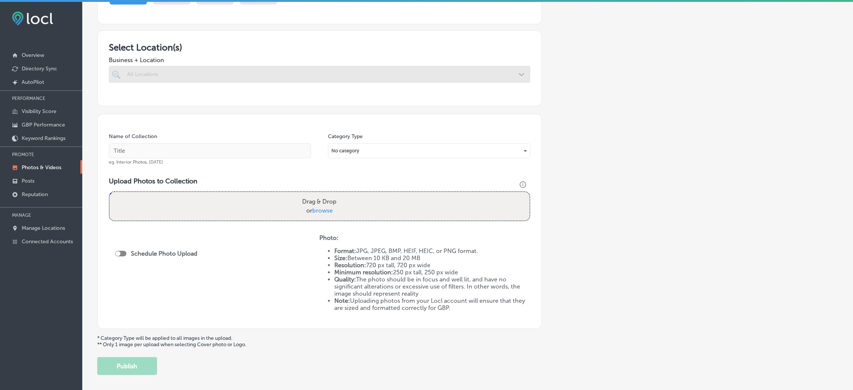
scroll to position [112, 0]
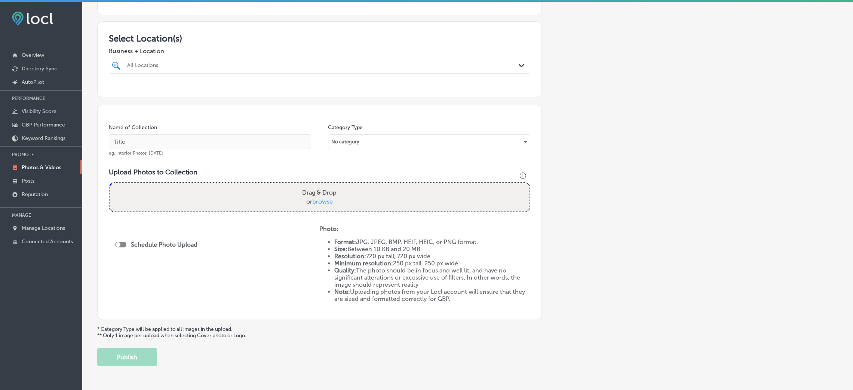
click at [170, 62] on div "All Locations" at bounding box center [323, 65] width 392 height 6
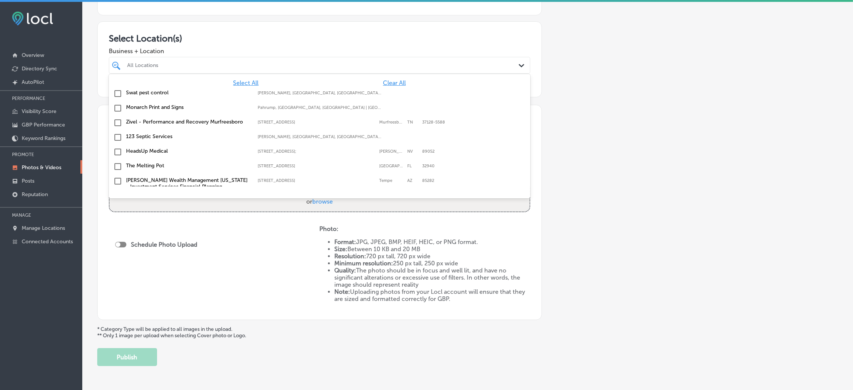
click at [391, 78] on div "Select All Clear All Swat pest control [PERSON_NAME], [GEOGRAPHIC_DATA], [GEOGR…" at bounding box center [320, 130] width 422 height 112
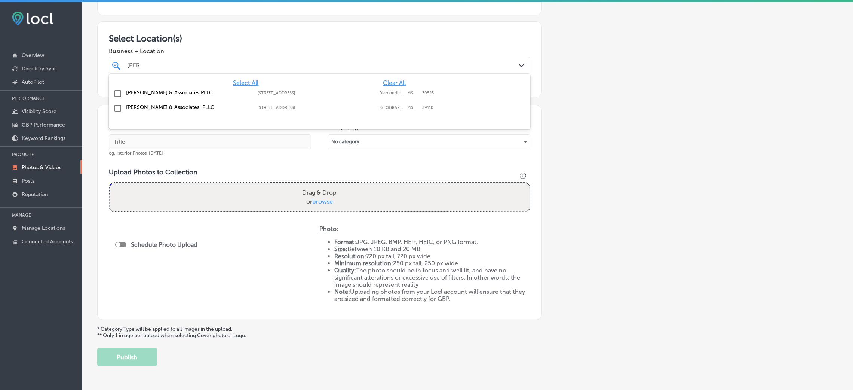
click at [344, 104] on div "[PERSON_NAME] & Associates, PLLC [STREET_ADDRESS][GEOGRAPHIC_DATA][STREET_ADDRE…" at bounding box center [281, 107] width 310 height 6
type input "[PERSON_NAME]"
click at [607, 98] on div "Add a Collection Which Type of Image or Video Would You Like to Upload? Photo C…" at bounding box center [467, 151] width 741 height 430
click at [253, 146] on input "text" at bounding box center [210, 141] width 202 height 15
click at [249, 140] on input "text" at bounding box center [210, 141] width 202 height 15
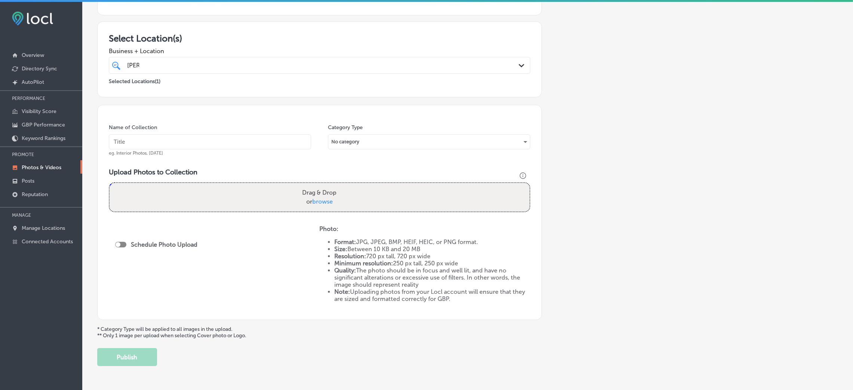
paste input "[PERSON_NAME] & Associates, PLLC"
click at [143, 139] on input "[PERSON_NAME] & Associates, PLLC" at bounding box center [210, 141] width 202 height 15
paste input "elder law firm"
click at [214, 138] on input "[PERSON_NAME]-&-Associates,-PLLC-elder law firm" at bounding box center [210, 141] width 202 height 15
click at [214, 138] on input "[PERSON_NAME]-&-Associates,-PLLC-elder-law-firm" at bounding box center [210, 141] width 202 height 15
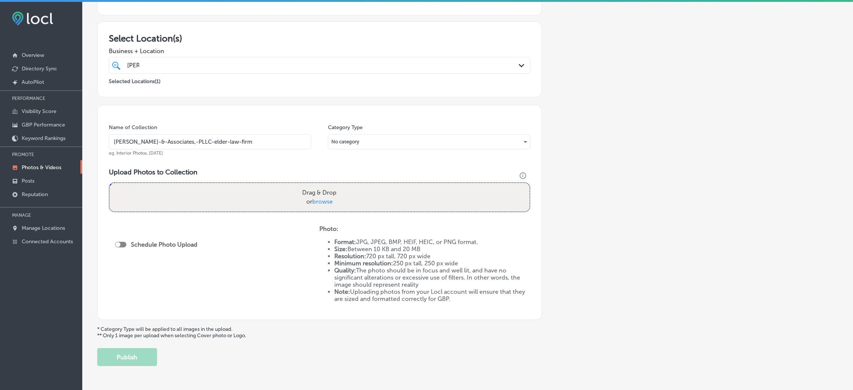
click at [214, 138] on input "[PERSON_NAME]-&-Associates,-PLLC-elder-law-firm" at bounding box center [210, 141] width 202 height 15
type input "[PERSON_NAME]-&-Associates,-PLLC-elder-law-firm"
click at [284, 187] on div "Drag & Drop or browse" at bounding box center [320, 197] width 420 height 28
click at [110, 183] on input "Drag & Drop or browse" at bounding box center [320, 184] width 420 height 2
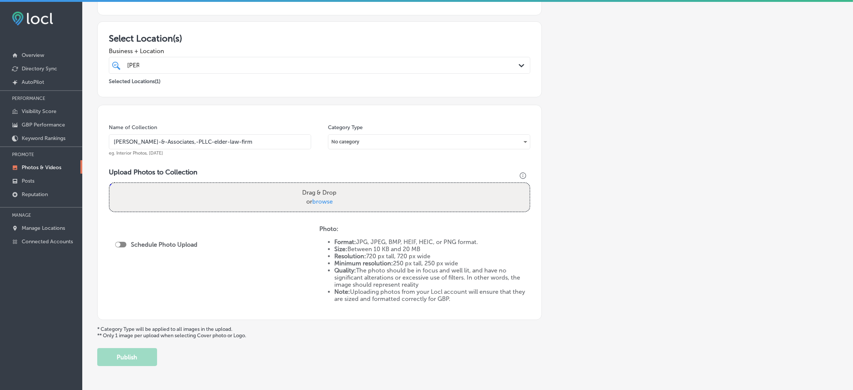
type input "C:\fakepath\[PERSON_NAME]-&-Associates,-PLLC (1).jpg"
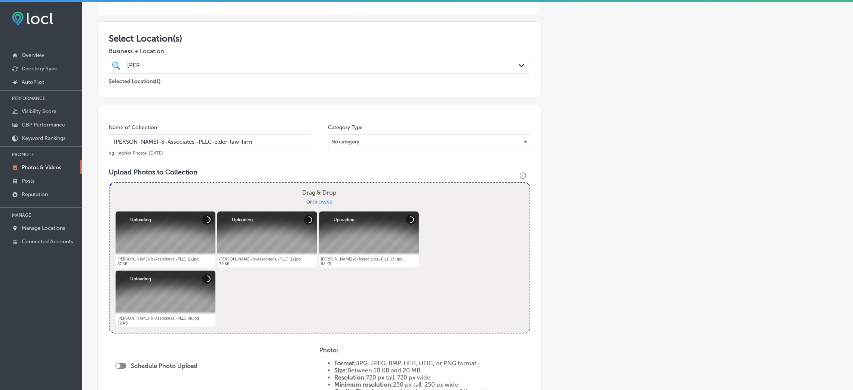
click at [245, 143] on input "[PERSON_NAME]-&-Associates,-PLLC-elder-law-firm" at bounding box center [210, 141] width 202 height 15
drag, startPoint x: 245, startPoint y: 143, endPoint x: 221, endPoint y: 146, distance: 24.1
click at [221, 146] on input "[PERSON_NAME]-&-Associates,-PLLC-elder-law-firm" at bounding box center [210, 141] width 202 height 15
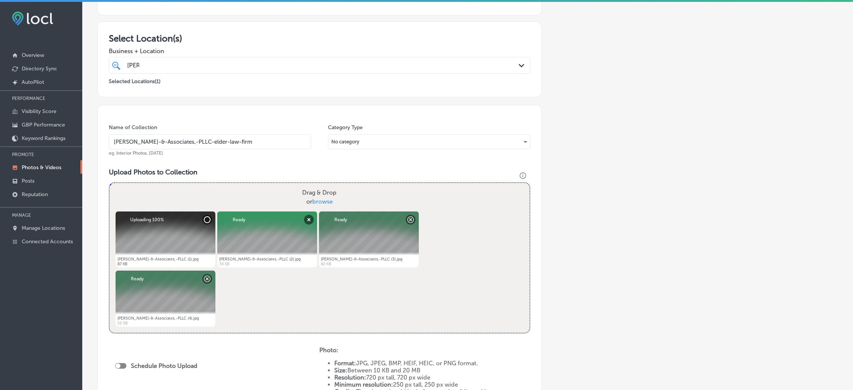
click at [221, 146] on input "[PERSON_NAME]-&-Associates,-PLLC-elder-law-firm" at bounding box center [210, 141] width 202 height 15
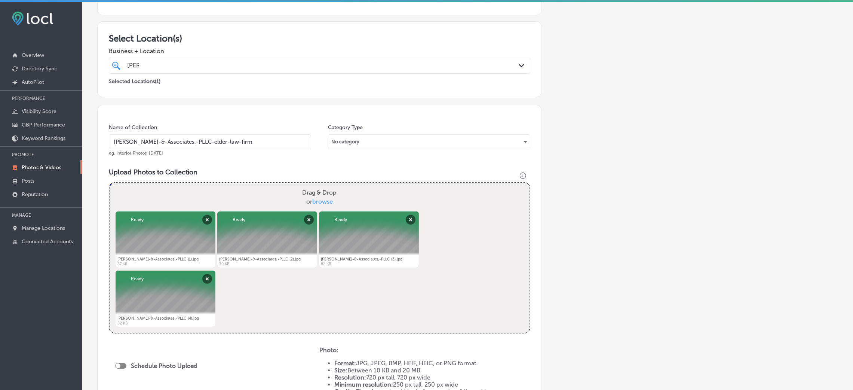
click at [239, 162] on div "Name of Collection [PERSON_NAME]-&-Associates,-PLLC-elder-law-firm eg. Interior…" at bounding box center [319, 273] width 445 height 336
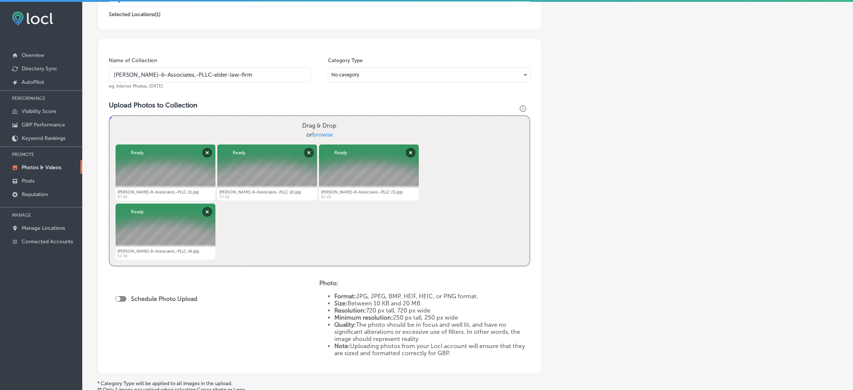
scroll to position [224, 0]
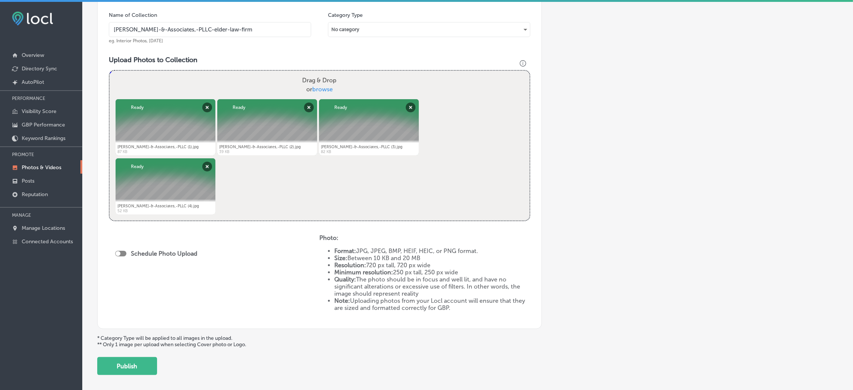
click at [117, 258] on div "Schedule Photo Upload" at bounding box center [158, 254] width 86 height 17
click at [119, 253] on div at bounding box center [118, 253] width 5 height 5
checkbox input "true"
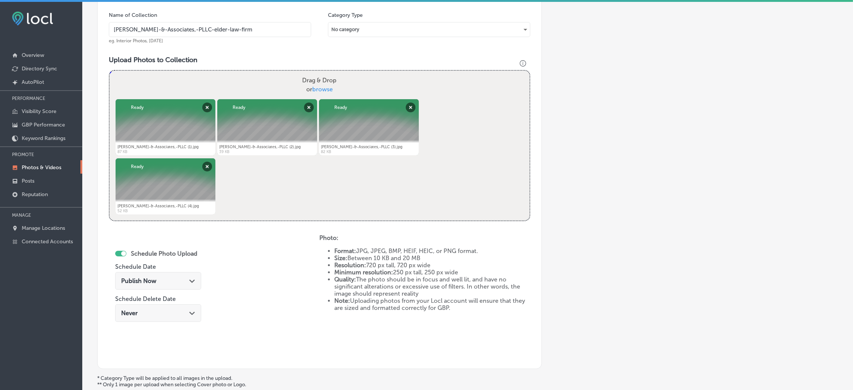
click at [168, 277] on div "Publish Now Path Created with Sketch." at bounding box center [158, 280] width 74 height 7
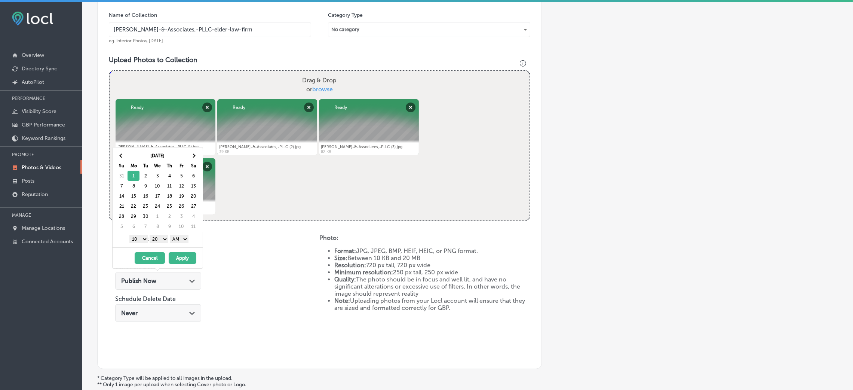
click at [179, 238] on select "AM PM" at bounding box center [179, 239] width 19 height 8
drag, startPoint x: 164, startPoint y: 238, endPoint x: 163, endPoint y: 241, distance: 4.0
click at [163, 237] on select "00 10 20 30 40 50" at bounding box center [159, 239] width 19 height 8
drag, startPoint x: 147, startPoint y: 242, endPoint x: 142, endPoint y: 244, distance: 5.0
click at [145, 241] on select "1 2 3 4 5 6 7 8 9 10 11 12" at bounding box center [138, 239] width 19 height 8
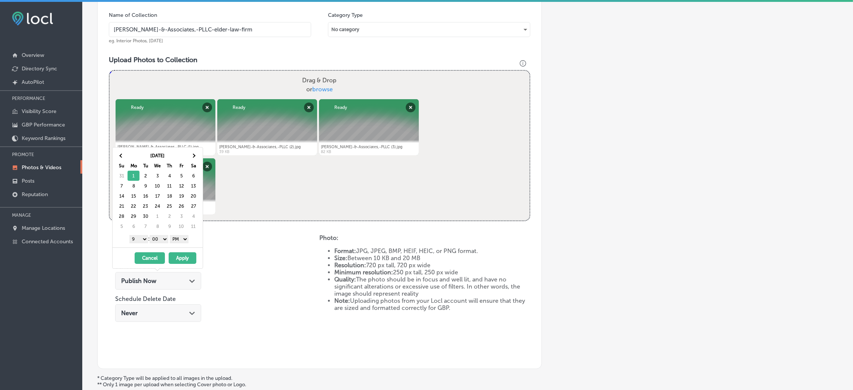
click at [184, 263] on button "Apply" at bounding box center [183, 258] width 28 height 12
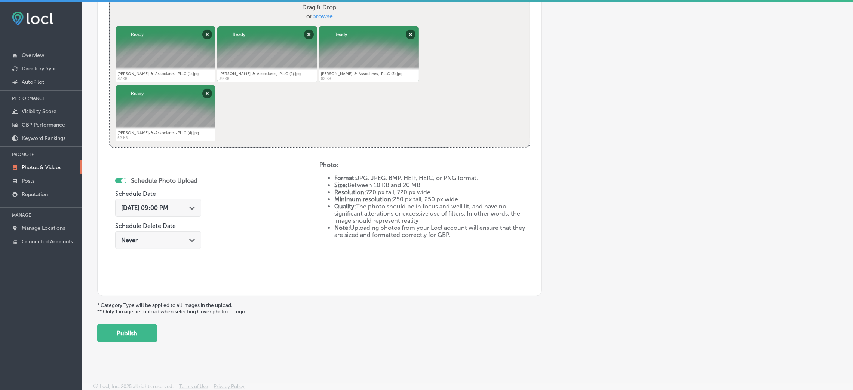
scroll to position [299, 0]
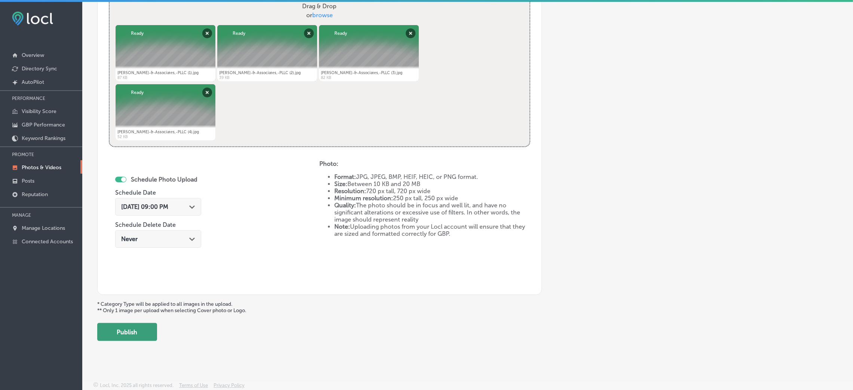
click at [131, 328] on button "Publish" at bounding box center [127, 332] width 60 height 18
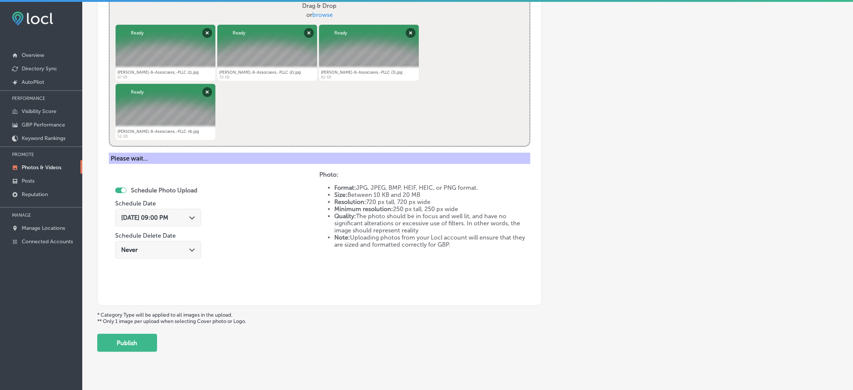
scroll to position [178, 0]
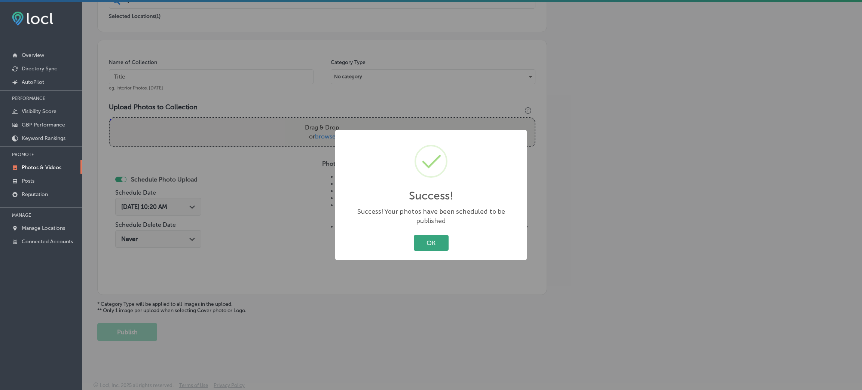
click at [447, 241] on button "OK" at bounding box center [431, 242] width 35 height 15
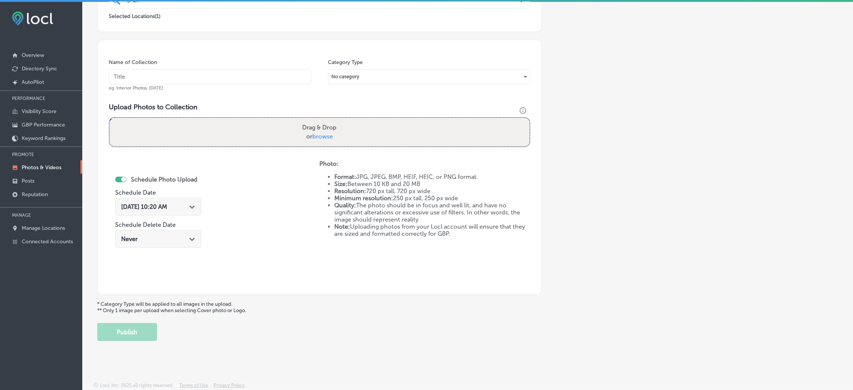
click at [279, 79] on input "text" at bounding box center [210, 76] width 202 height 15
paste input "[PERSON_NAME]-&-Associates,-PLLC-elder-law-firm"
type input "[PERSON_NAME]-&-Associates,-PLLC-elder-law-firm"
click at [325, 118] on div "Drag & Drop or browse" at bounding box center [320, 132] width 420 height 28
click at [110, 118] on input "Drag & Drop or browse" at bounding box center [320, 119] width 420 height 2
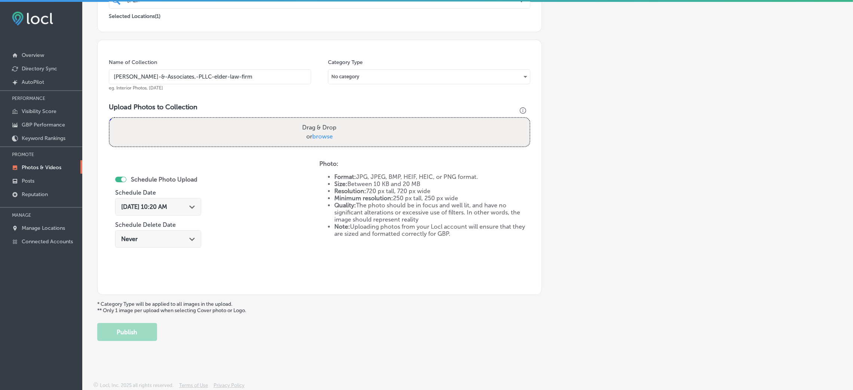
type input "C:\fakepath\[PERSON_NAME]-&-Associates,-PLLC (5).jpg"
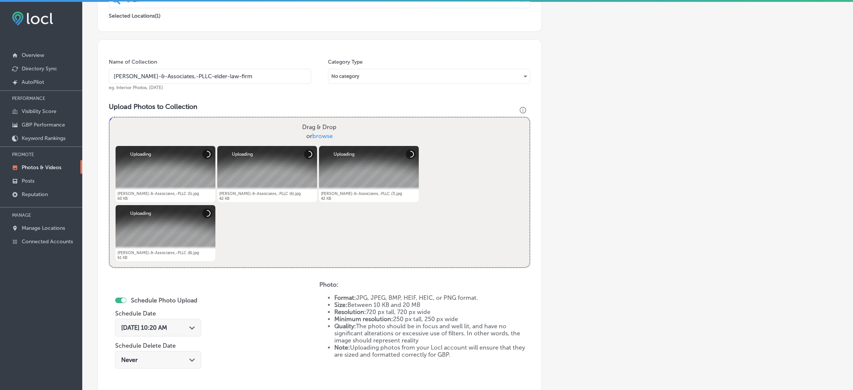
click at [151, 329] on span "[DATE] 10:20 AM" at bounding box center [144, 327] width 46 height 7
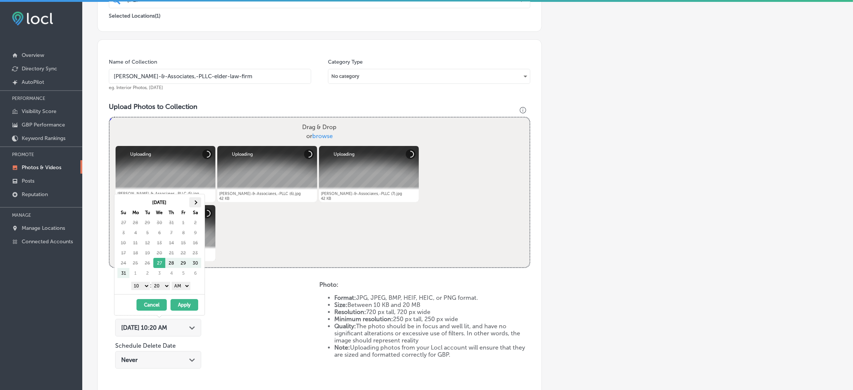
click at [196, 205] on th at bounding box center [195, 202] width 12 height 10
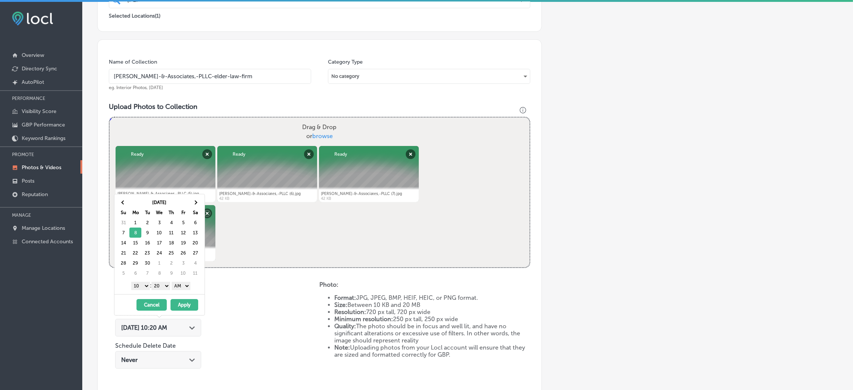
click at [186, 288] on select "AM PM" at bounding box center [181, 286] width 19 height 8
click at [162, 287] on select "00 10 20 30 40 50" at bounding box center [160, 286] width 19 height 8
drag, startPoint x: 146, startPoint y: 291, endPoint x: 149, endPoint y: 296, distance: 5.7
click at [137, 287] on select "1 2 3 4 5 6 7 8 9 10 11 12" at bounding box center [140, 286] width 19 height 8
click at [187, 307] on button "Apply" at bounding box center [185, 305] width 28 height 12
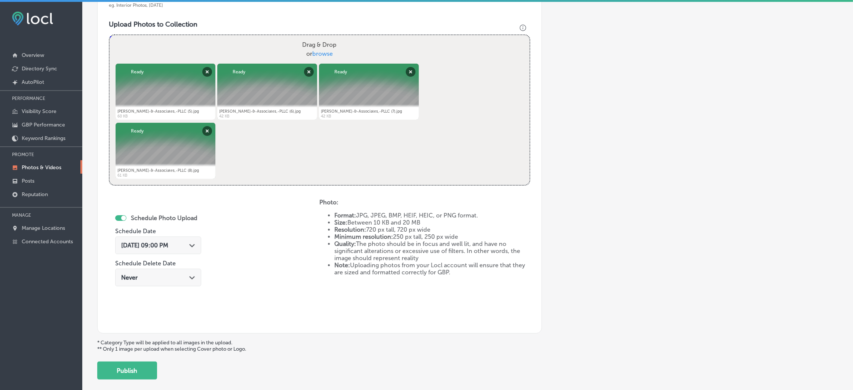
scroll to position [299, 0]
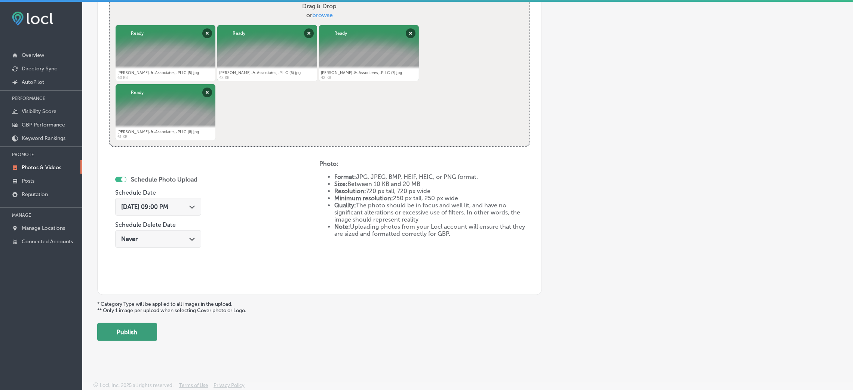
click at [142, 340] on button "Publish" at bounding box center [127, 332] width 60 height 18
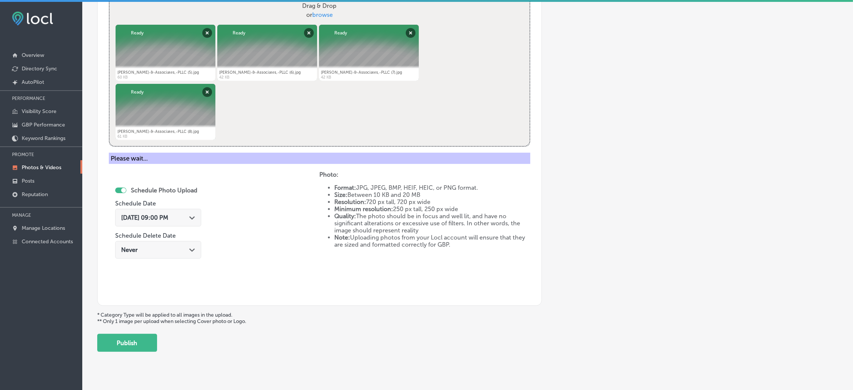
scroll to position [178, 0]
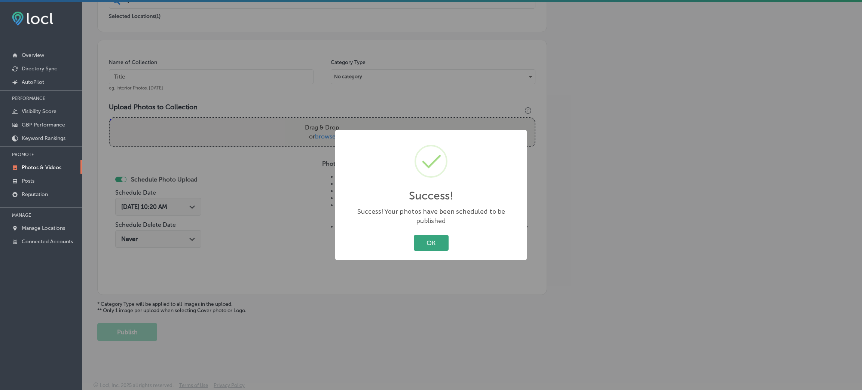
click at [425, 242] on button "OK" at bounding box center [431, 242] width 35 height 15
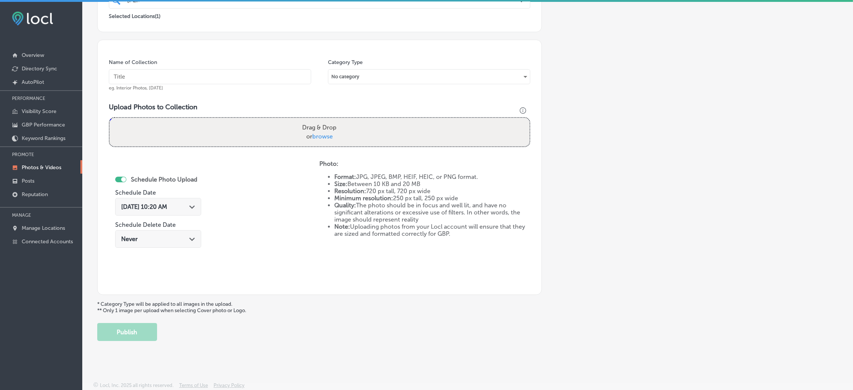
click at [204, 78] on input "text" at bounding box center [210, 76] width 202 height 15
paste input "[PERSON_NAME]-&-Associates,-PLLC-elder-law-firm"
type input "[PERSON_NAME]-&-Associates,-PLLC-elder-law-firm"
click at [290, 139] on div "Drag & Drop or browse" at bounding box center [320, 132] width 420 height 28
click at [110, 118] on input "Drag & Drop or browse" at bounding box center [320, 119] width 420 height 2
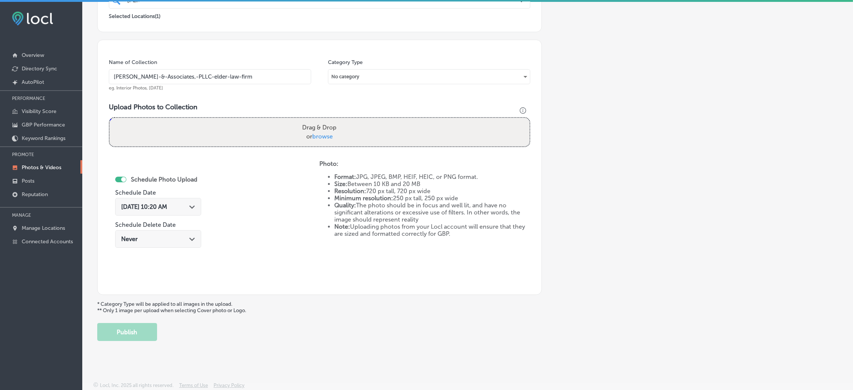
type input "C:\fakepath\[PERSON_NAME]-&-Associates,-PLLC (9).jpg"
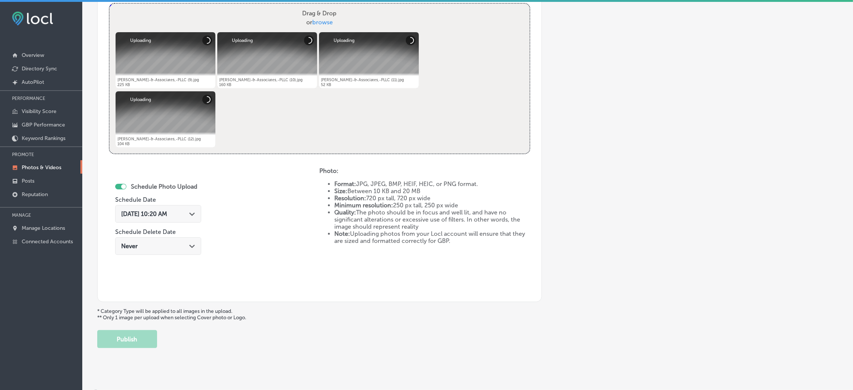
scroll to position [299, 0]
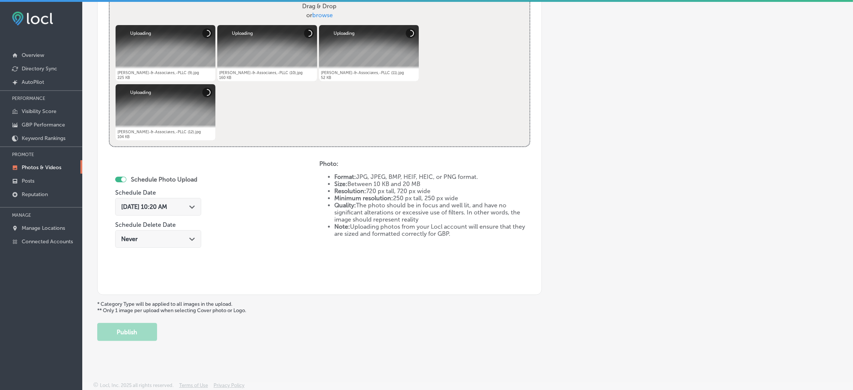
click at [167, 203] on span "[DATE] 10:20 AM" at bounding box center [144, 206] width 46 height 7
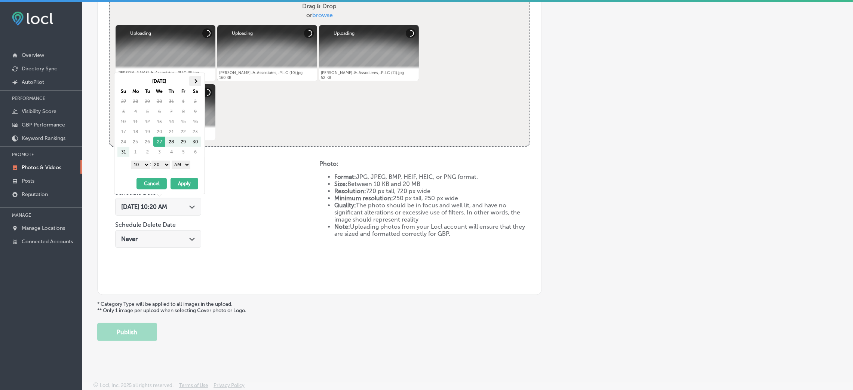
click at [197, 84] on th at bounding box center [195, 81] width 12 height 10
click at [195, 168] on div "1 2 3 4 5 6 7 8 9 10 11 12 : 00 10 20 30 40 50 AM PM" at bounding box center [160, 164] width 87 height 11
click at [188, 165] on select "AM PM" at bounding box center [181, 164] width 19 height 8
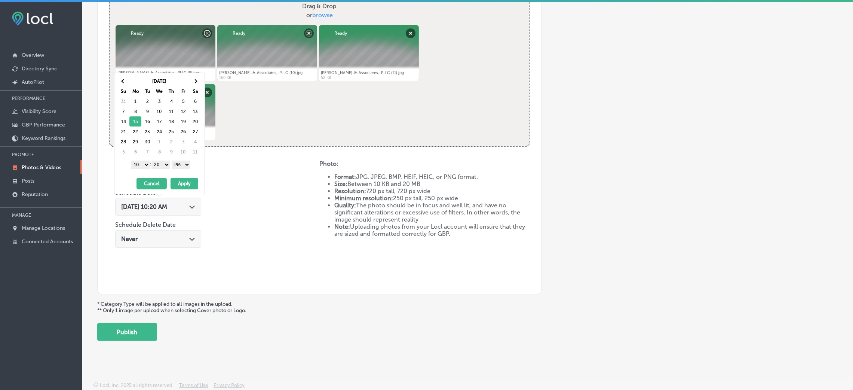
click at [159, 165] on select "00 10 20 30 40 50" at bounding box center [160, 164] width 19 height 8
click at [123, 162] on div "1 2 3 4 5 6 7 8 9 10 11 12 : 00 10 20 30 40 50 AM PM" at bounding box center [160, 164] width 87 height 11
click at [138, 168] on select "1 2 3 4 5 6 7 8 9 10 11 12" at bounding box center [140, 164] width 19 height 8
click at [186, 177] on div "[DATE] - [DATE] Cancel Apply" at bounding box center [159, 183] width 90 height 21
click at [185, 184] on button "Apply" at bounding box center [185, 184] width 28 height 12
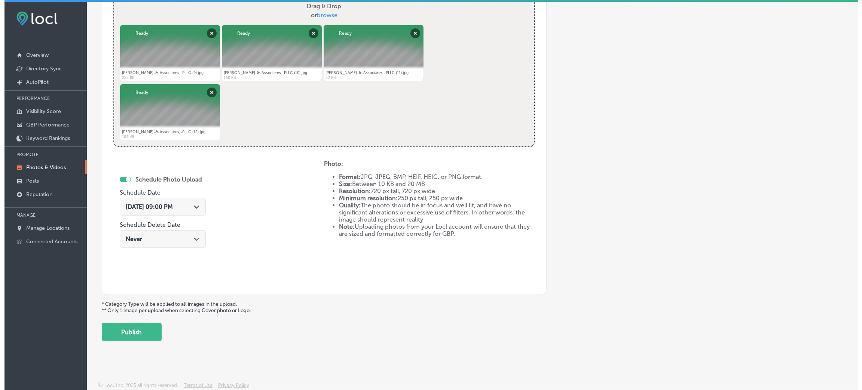
scroll to position [1, 0]
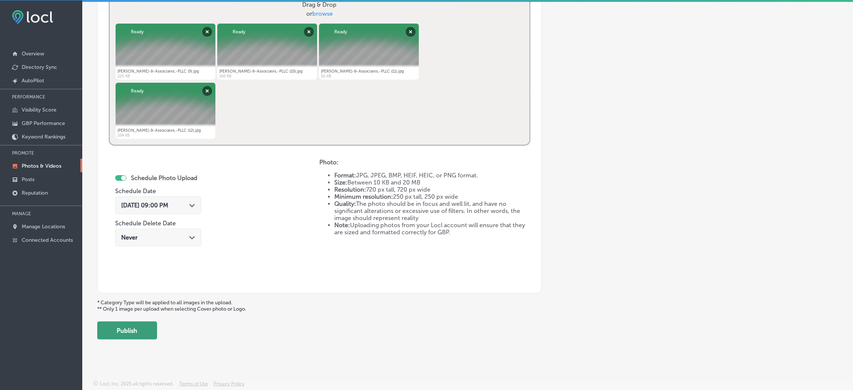
click at [150, 323] on button "Publish" at bounding box center [127, 330] width 60 height 18
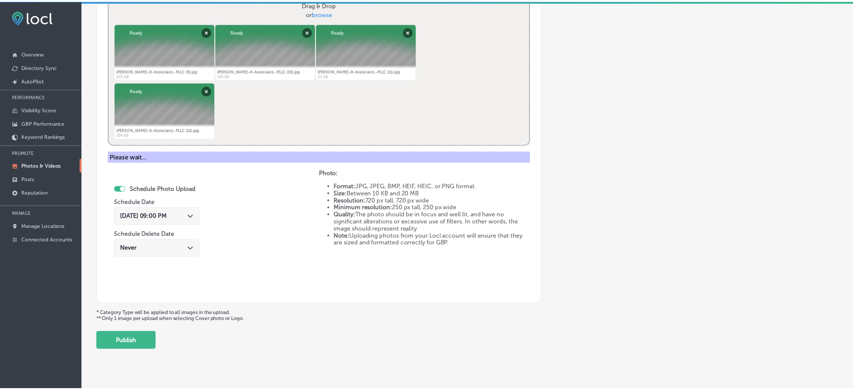
scroll to position [178, 0]
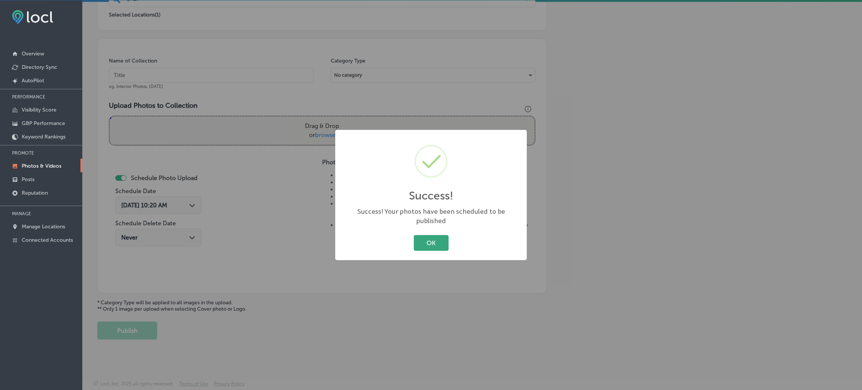
click at [437, 237] on button "OK" at bounding box center [431, 242] width 35 height 15
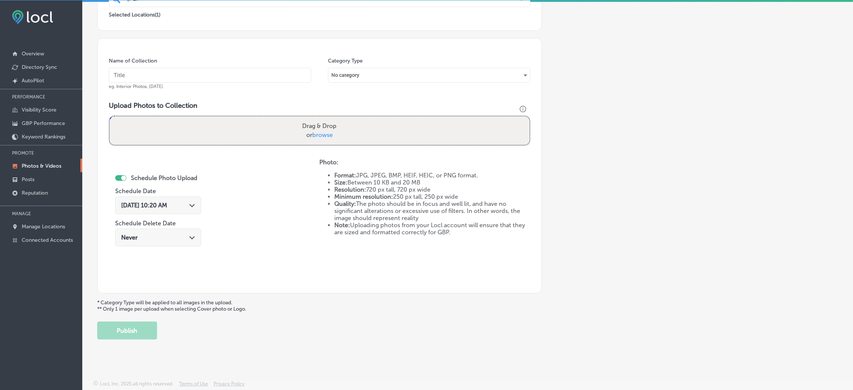
click at [192, 84] on div "Name of Collection eg. Interior Photos, [DATE]" at bounding box center [210, 73] width 202 height 32
click at [190, 76] on input "text" at bounding box center [210, 75] width 202 height 15
paste input "[PERSON_NAME]-&-Associates,-PLLC-elder-law-firm"
type input "[PERSON_NAME]-&-Associates,-PLLC-elder-law-firm"
click at [307, 111] on div "Upload Photos to Collection Powered by PQINA Drag & Drop or browse [PERSON_NAME…" at bounding box center [320, 126] width 422 height 50
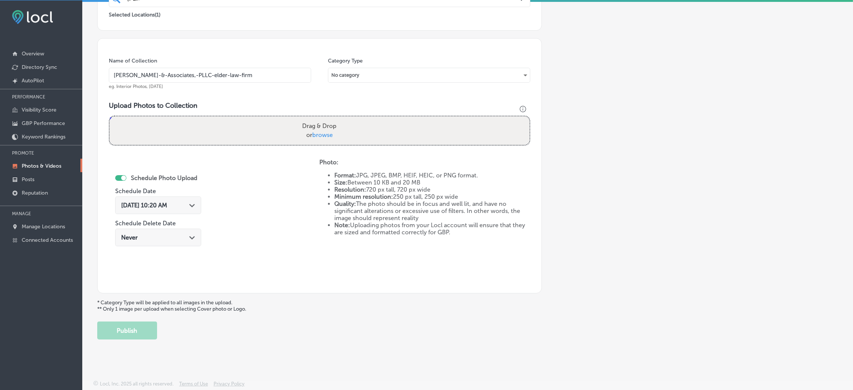
click at [312, 120] on label "Drag & Drop or browse" at bounding box center [319, 131] width 40 height 24
click at [312, 119] on input "Drag & Drop or browse" at bounding box center [320, 117] width 420 height 2
type input "C:\fakepath\[PERSON_NAME]-&-Associates,-PLLC (13).jpg"
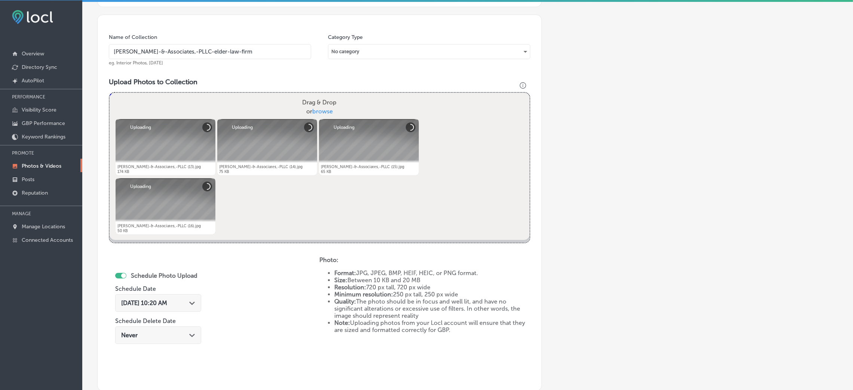
scroll to position [290, 0]
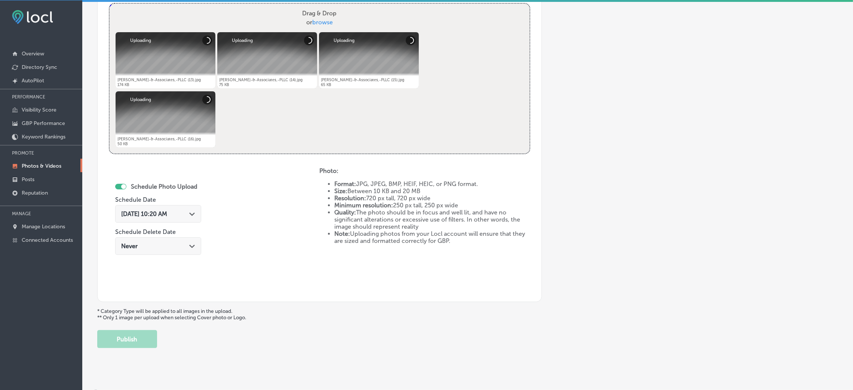
click at [167, 217] on span "[DATE] 10:20 AM" at bounding box center [144, 213] width 46 height 7
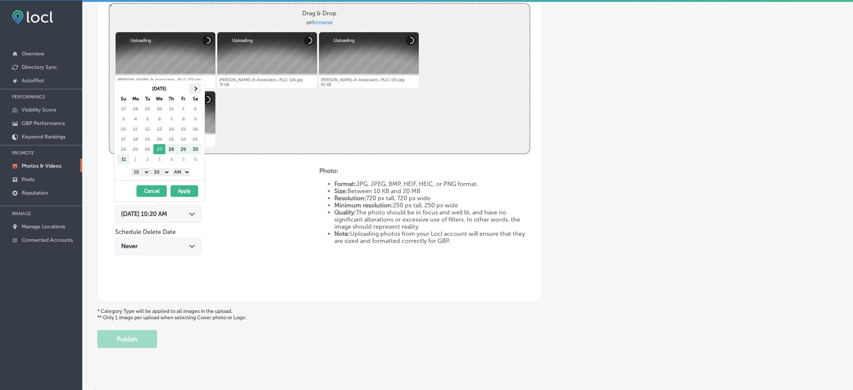
click at [190, 87] on th at bounding box center [195, 88] width 12 height 10
click at [179, 174] on select "AM PM" at bounding box center [181, 172] width 19 height 8
click at [163, 176] on select "00 10 20 30 40 50" at bounding box center [160, 172] width 19 height 8
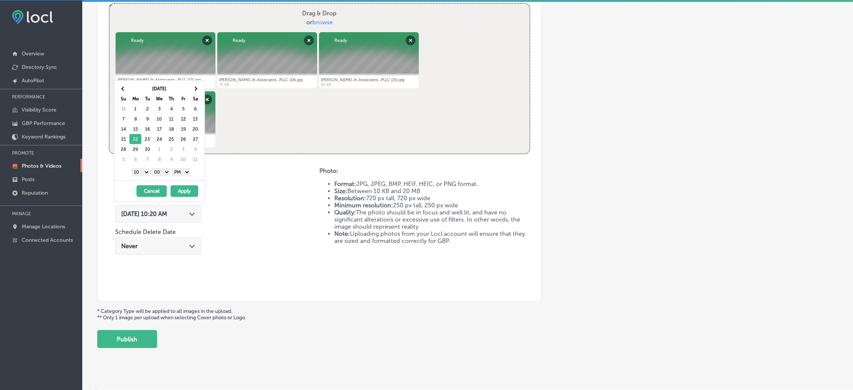
drag, startPoint x: 140, startPoint y: 170, endPoint x: 141, endPoint y: 175, distance: 5.0
click at [139, 170] on select "1 2 3 4 5 6 7 8 9 10 11 12" at bounding box center [140, 172] width 19 height 8
click at [174, 188] on button "Apply" at bounding box center [185, 191] width 28 height 12
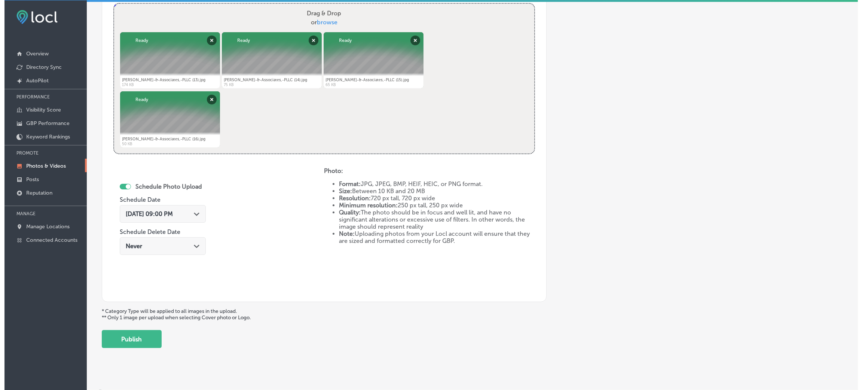
scroll to position [299, 0]
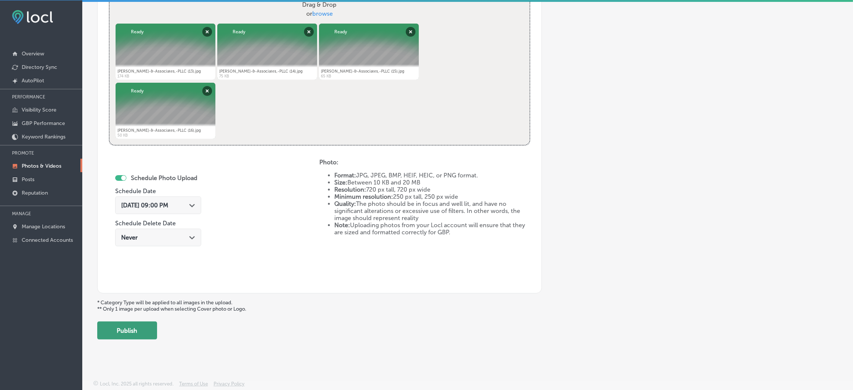
click at [143, 325] on button "Publish" at bounding box center [127, 330] width 60 height 18
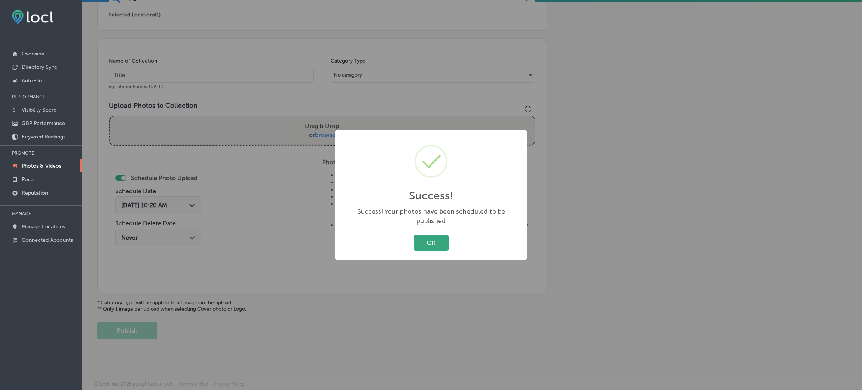
click at [441, 239] on button "OK" at bounding box center [431, 242] width 35 height 15
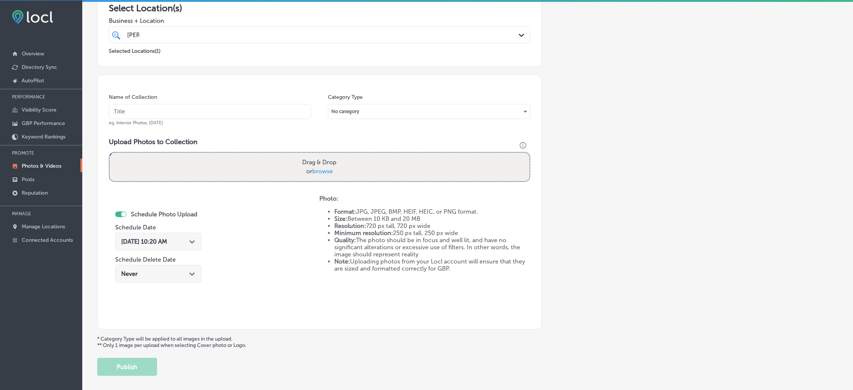
scroll to position [122, 0]
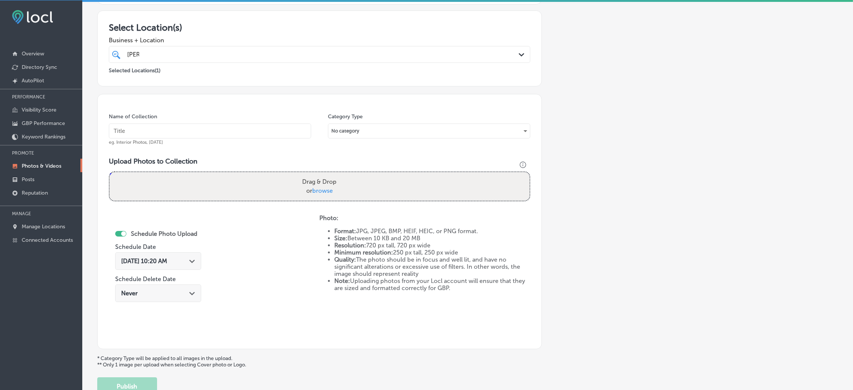
click at [233, 141] on div "Name of Collection eg. Interior Photos, [DATE]" at bounding box center [210, 129] width 202 height 32
click at [235, 125] on input "text" at bounding box center [210, 130] width 202 height 15
paste input "[PERSON_NAME]-&-Associates,-PLLC-elder-law-firm"
type input "[PERSON_NAME]-&-Associates,-PLLC-elder-law-firm"
click at [331, 186] on label "Drag & Drop or browse" at bounding box center [319, 186] width 40 height 24
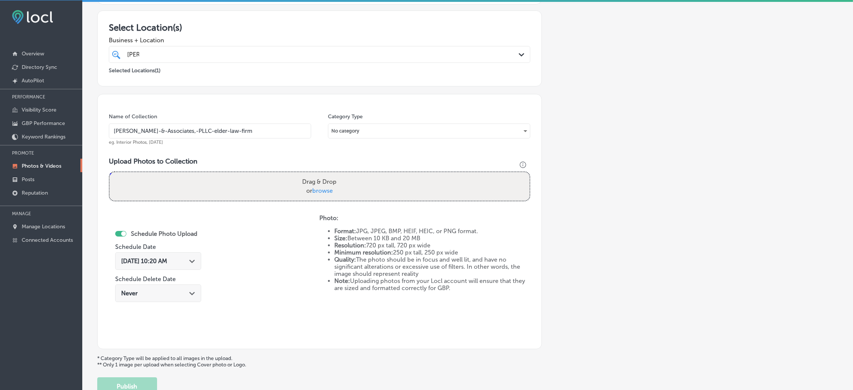
click at [331, 174] on input "Drag & Drop or browse" at bounding box center [320, 173] width 420 height 2
type input "C:\fakepath\[PERSON_NAME]-&-Associates,-PLLC (17).jpg"
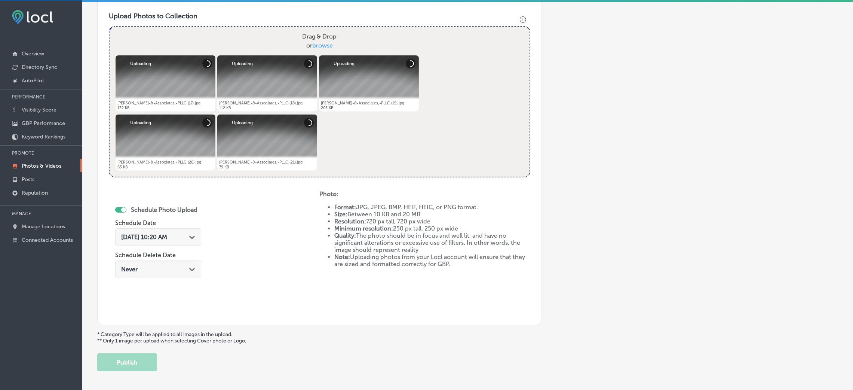
scroll to position [290, 0]
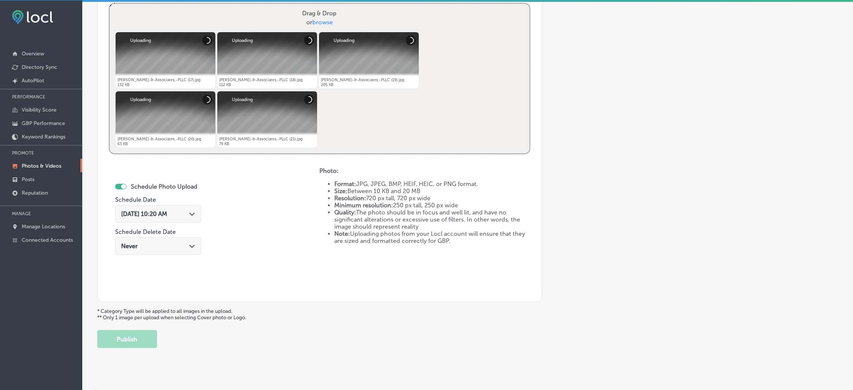
click at [129, 212] on span "[DATE] 10:20 AM" at bounding box center [144, 213] width 46 height 7
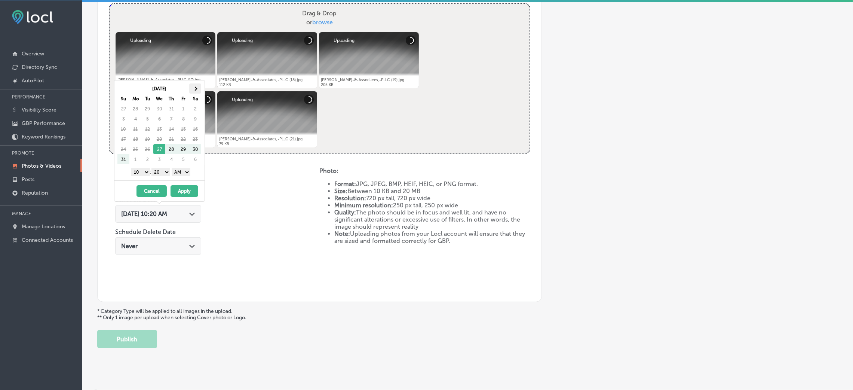
click at [194, 92] on th at bounding box center [195, 88] width 12 height 10
click at [184, 172] on select "AM PM" at bounding box center [181, 172] width 19 height 8
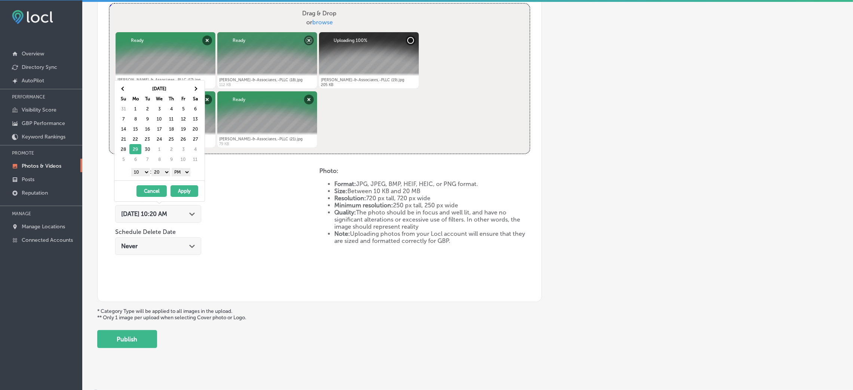
click at [167, 169] on select "00 10 20 30 40 50" at bounding box center [160, 172] width 19 height 8
click at [138, 169] on select "1 2 3 4 5 6 7 8 9 10 11 12" at bounding box center [140, 172] width 19 height 8
click at [193, 190] on button "Apply" at bounding box center [185, 191] width 28 height 12
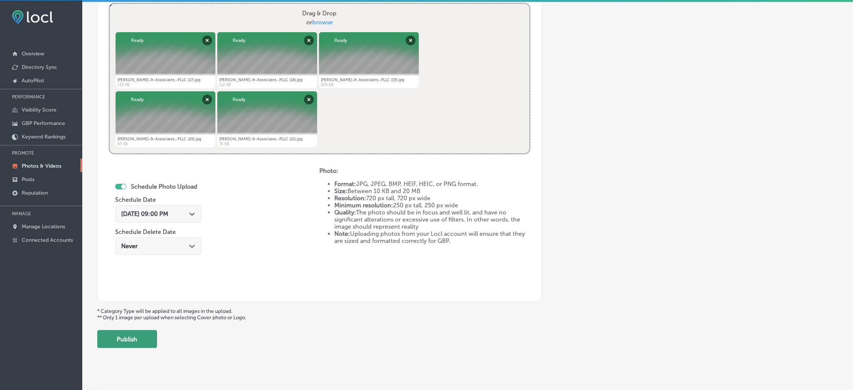
click at [148, 340] on button "Publish" at bounding box center [127, 339] width 60 height 18
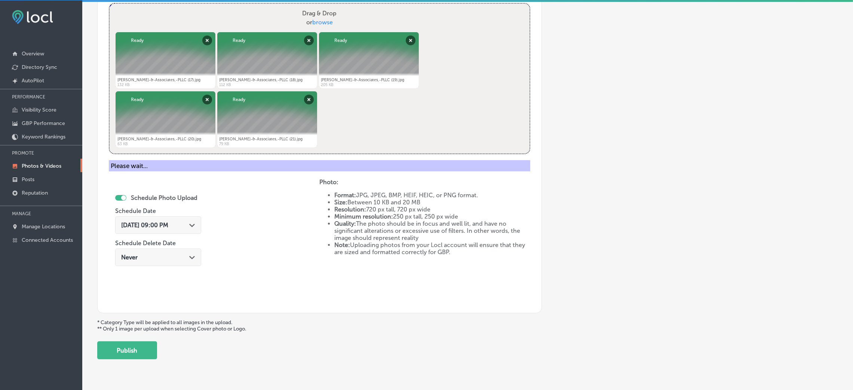
scroll to position [178, 0]
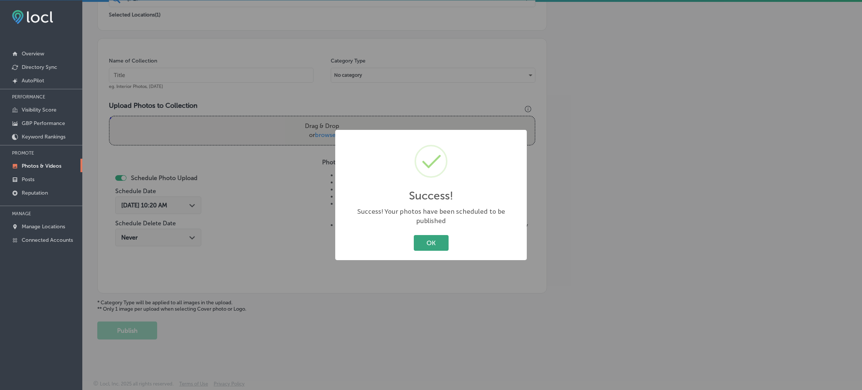
click at [444, 239] on button "OK" at bounding box center [431, 242] width 35 height 15
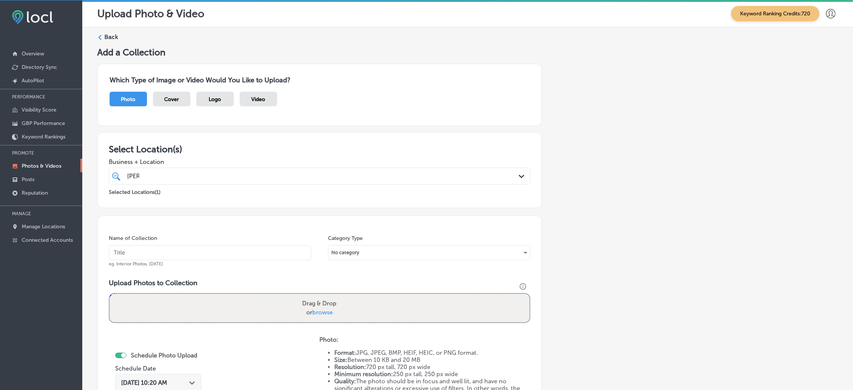
scroll to position [0, 0]
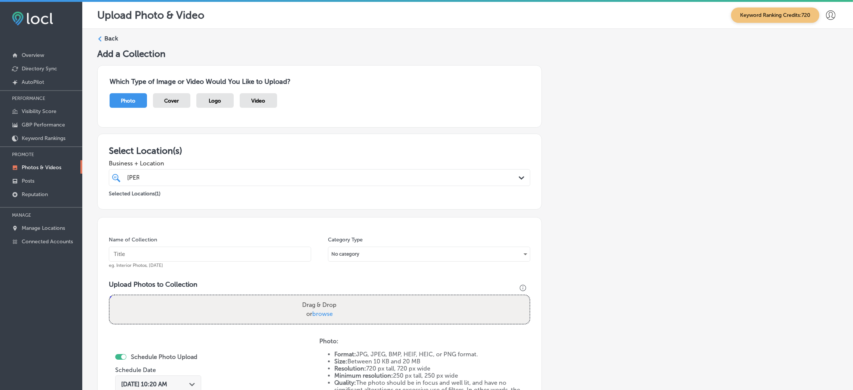
click at [112, 35] on label "Back" at bounding box center [111, 38] width 14 height 8
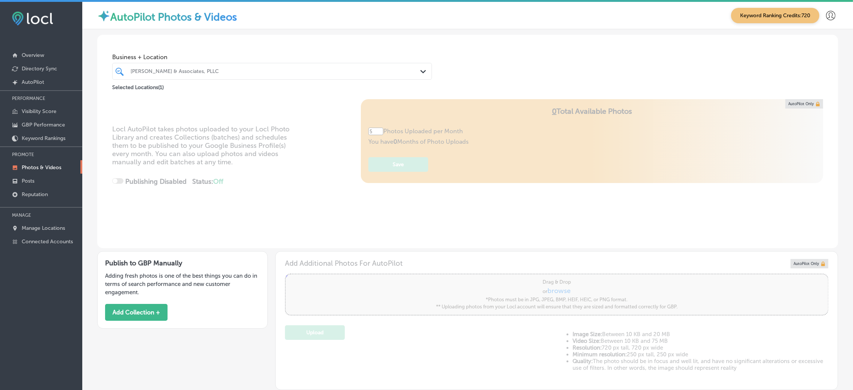
click at [189, 76] on div at bounding box center [258, 71] width 256 height 10
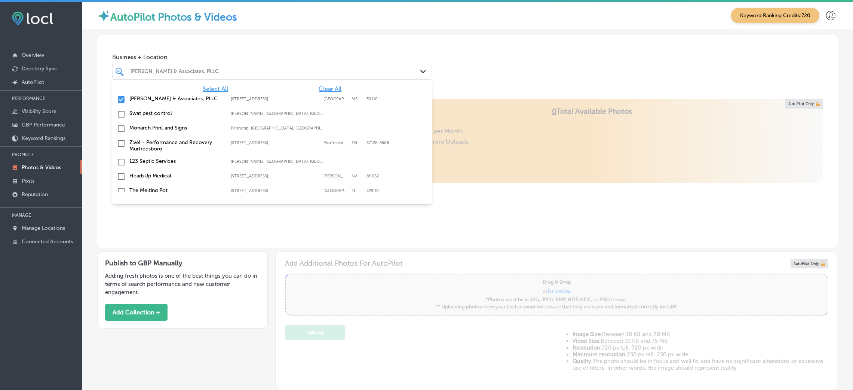
click at [327, 87] on span "Clear All" at bounding box center [330, 88] width 23 height 7
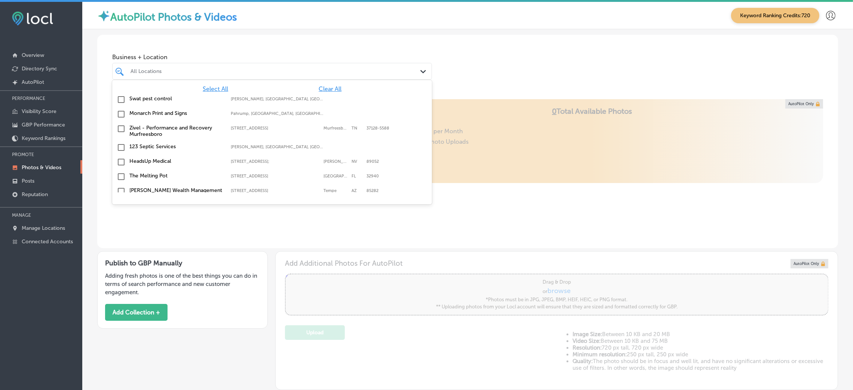
click at [521, 56] on div "Business + Location option focused, 1 of 150. 150 results available. Use Up and…" at bounding box center [467, 63] width 741 height 57
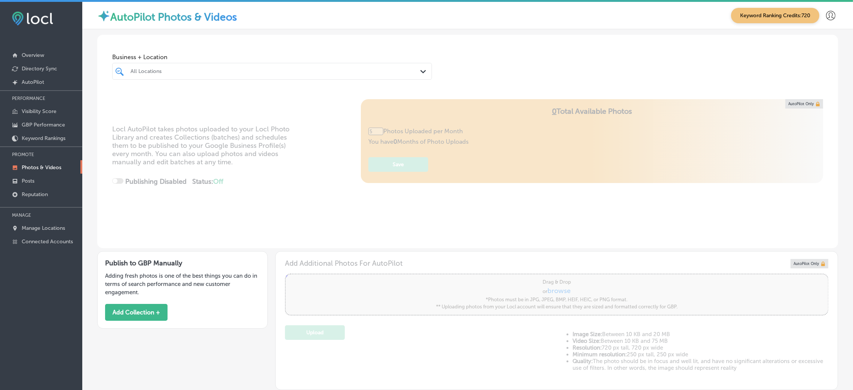
type input "0"
click at [149, 309] on button "Add Collection +" at bounding box center [136, 312] width 62 height 17
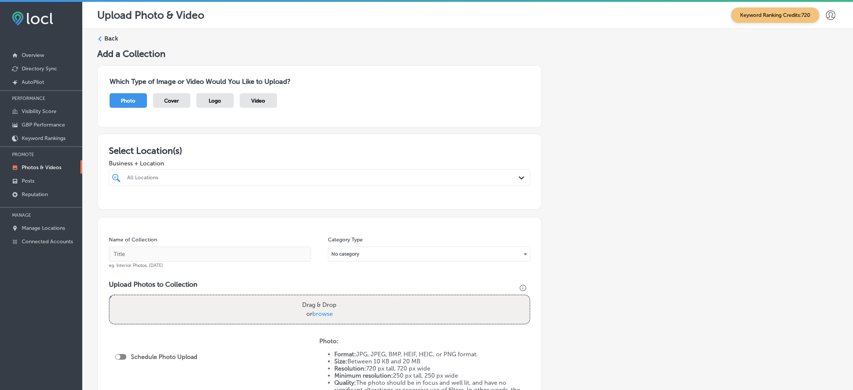
click at [169, 180] on div "All Locations" at bounding box center [323, 177] width 392 height 6
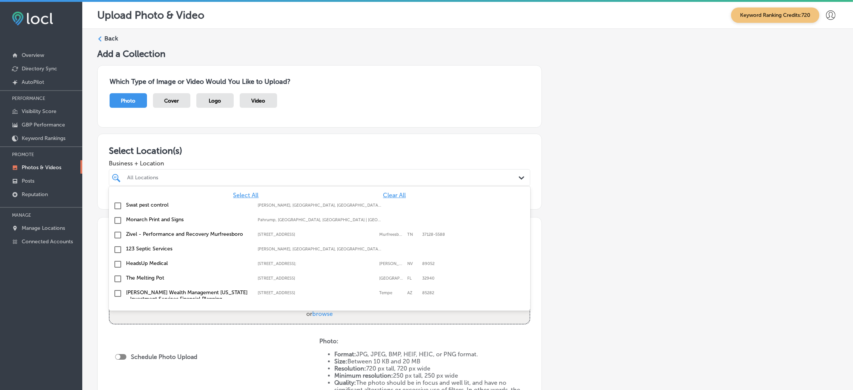
drag, startPoint x: 389, startPoint y: 195, endPoint x: 296, endPoint y: 181, distance: 94.3
click at [389, 195] on span "Clear All" at bounding box center [394, 195] width 23 height 7
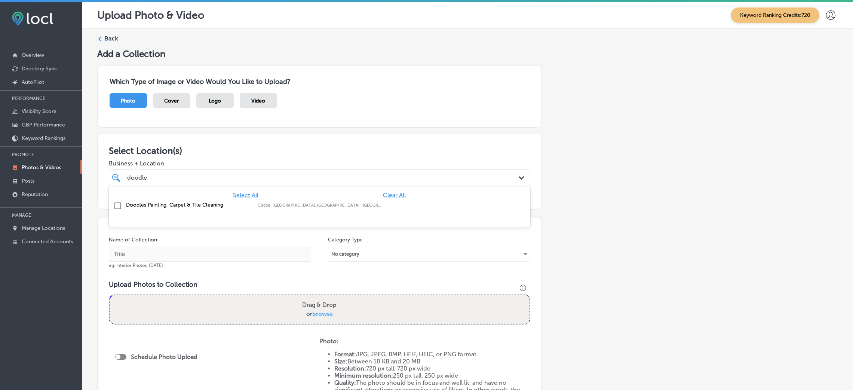
click at [211, 207] on label "Doodles Painting, Carpet & Tile Cleaning" at bounding box center [188, 205] width 124 height 6
type input "doodle"
click at [246, 160] on span "Business + Location" at bounding box center [320, 163] width 422 height 7
click at [185, 258] on input "text" at bounding box center [210, 253] width 202 height 15
click at [208, 252] on input "text" at bounding box center [210, 253] width 202 height 15
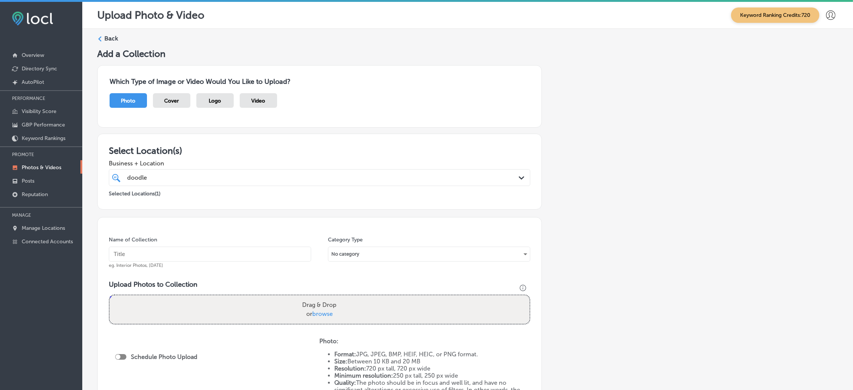
paste input "Doodles Painting, Carpet & Tile Cleaning"
click at [138, 251] on input "Doodles Painting, Carpet & Tile Cleaning" at bounding box center [210, 253] width 202 height 15
click at [190, 257] on input "Doodles-Painting,-Carpet-& Tile Cleaning" at bounding box center [210, 253] width 202 height 15
paste input "carpet cleaner"
click at [248, 257] on input "Doodles-Painting,-Carpet-&-Tile-Cleaning-carpet cleaner" at bounding box center [210, 253] width 202 height 15
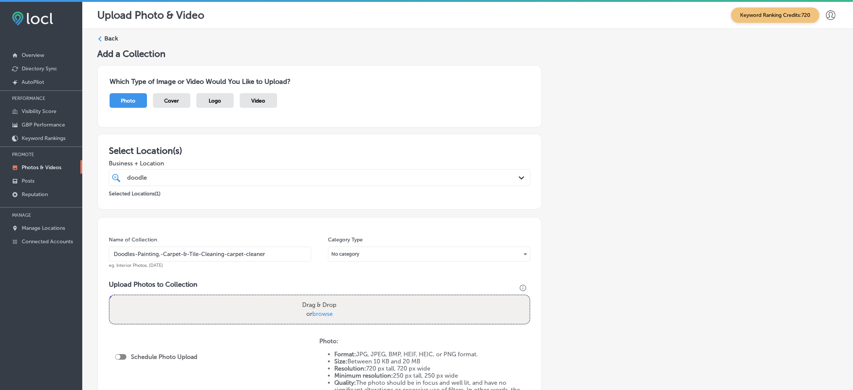
click at [282, 251] on input "Doodles-Painting,-Carpet-&-Tile-Cleaning-carpet-cleaner" at bounding box center [210, 253] width 202 height 15
type input "Doodles-Painting,-Carpet-&-Tile-Cleaning-carpet-cleaner"
click at [310, 325] on div "Upload Photos to Collection Powered by PQINA Drag & Drop or browse" at bounding box center [320, 305] width 422 height 50
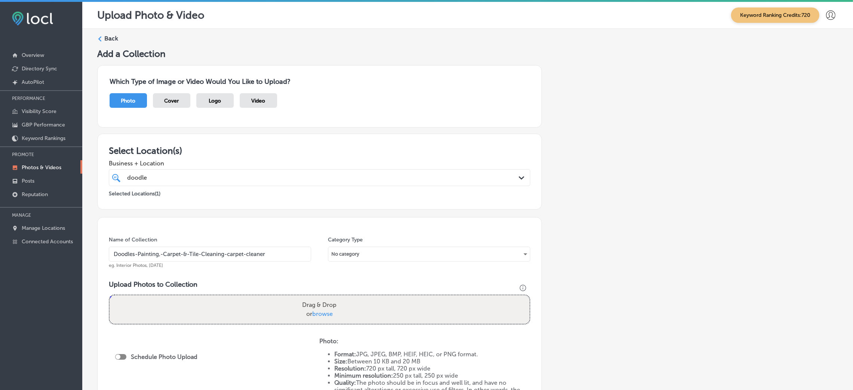
click at [318, 315] on span "browse" at bounding box center [322, 313] width 21 height 7
click at [318, 297] on input "Drag & Drop or browse" at bounding box center [320, 296] width 420 height 2
type input "C:\fakepath\Doodles Painting, Carpet & Tile Cleaning (20).jpg"
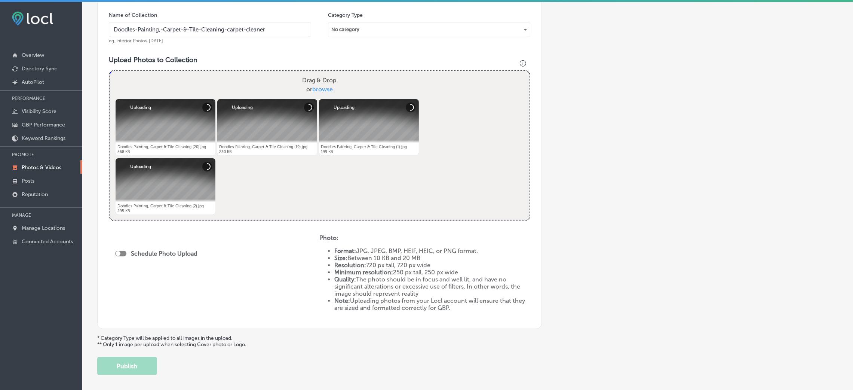
scroll to position [259, 0]
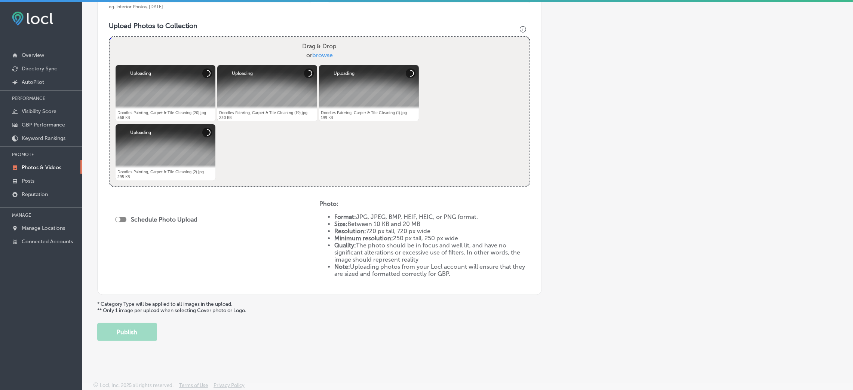
drag, startPoint x: 119, startPoint y: 221, endPoint x: 125, endPoint y: 215, distance: 9.0
click at [120, 221] on div at bounding box center [120, 220] width 11 height 6
checkbox input "true"
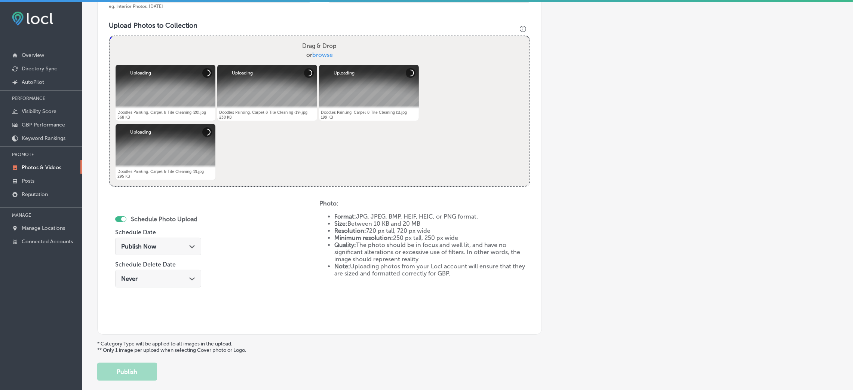
click at [141, 240] on div "Publish Now Path Created with Sketch." at bounding box center [158, 247] width 86 height 18
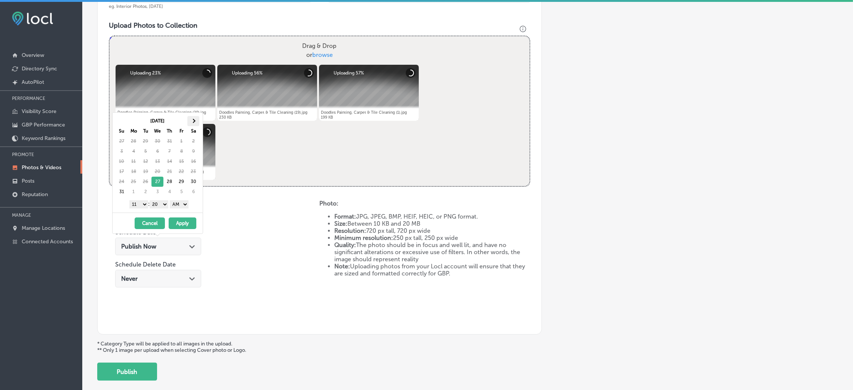
click at [192, 120] on span at bounding box center [193, 121] width 4 height 4
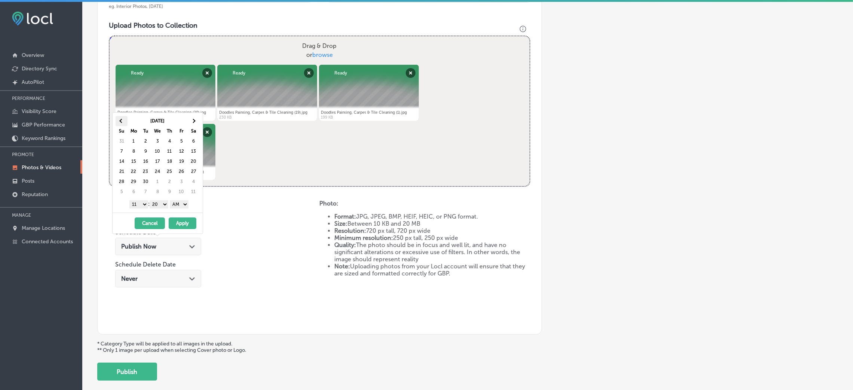
click at [122, 121] on span at bounding box center [121, 121] width 4 height 4
click at [193, 121] on span at bounding box center [193, 121] width 4 height 4
click at [177, 202] on select "AM PM" at bounding box center [179, 204] width 19 height 8
click at [162, 202] on select "00 10 20 30 40 50" at bounding box center [159, 204] width 19 height 8
drag, startPoint x: 143, startPoint y: 205, endPoint x: 153, endPoint y: 234, distance: 30.8
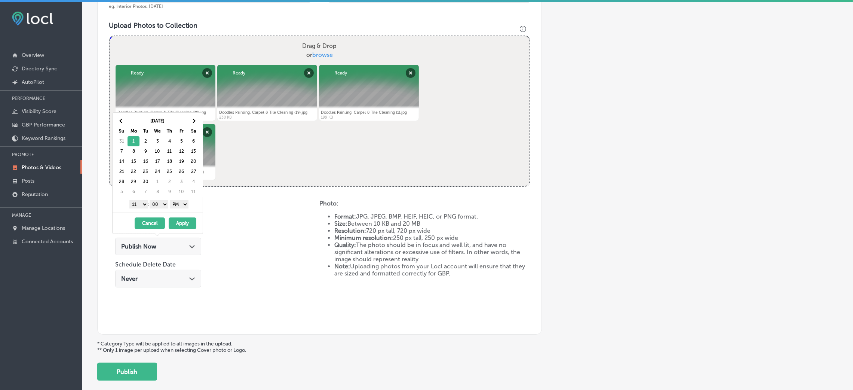
click at [143, 205] on select "1 2 3 4 5 6 7 8 9 10 11 12" at bounding box center [138, 204] width 19 height 8
click at [181, 224] on button "Apply" at bounding box center [183, 223] width 28 height 12
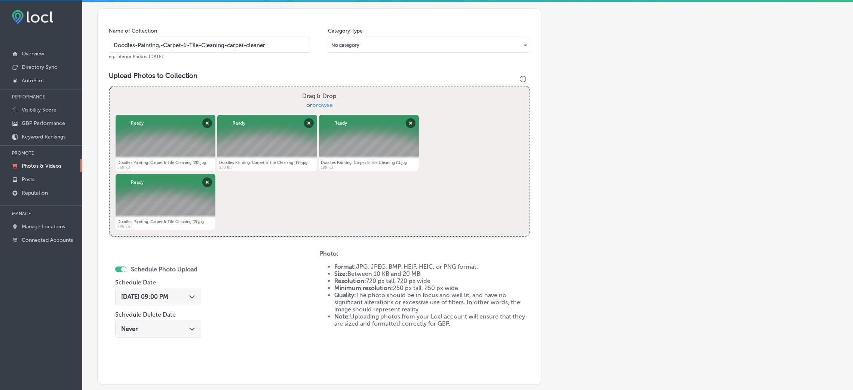
scroll to position [18, 0]
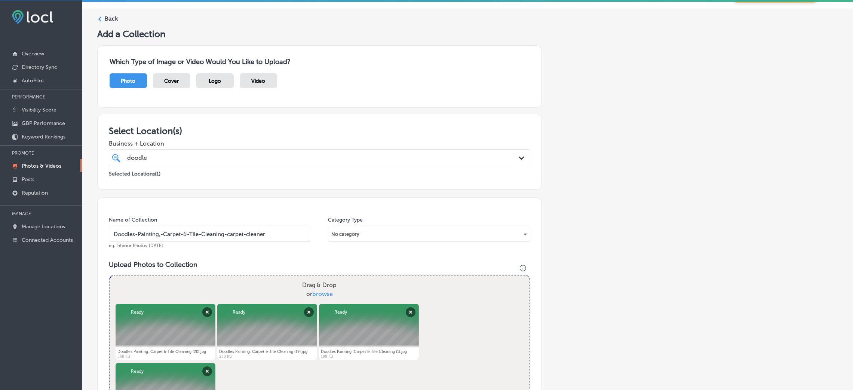
click at [182, 234] on input "Doodles-Painting,-Carpet-&-Tile-Cleaning-carpet-cleaner" at bounding box center [210, 234] width 202 height 15
click at [223, 263] on h3 "Upload Photos to Collection" at bounding box center [320, 264] width 422 height 8
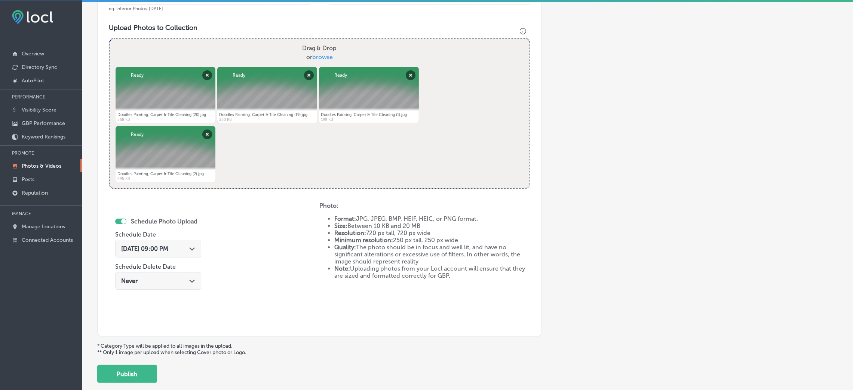
scroll to position [299, 0]
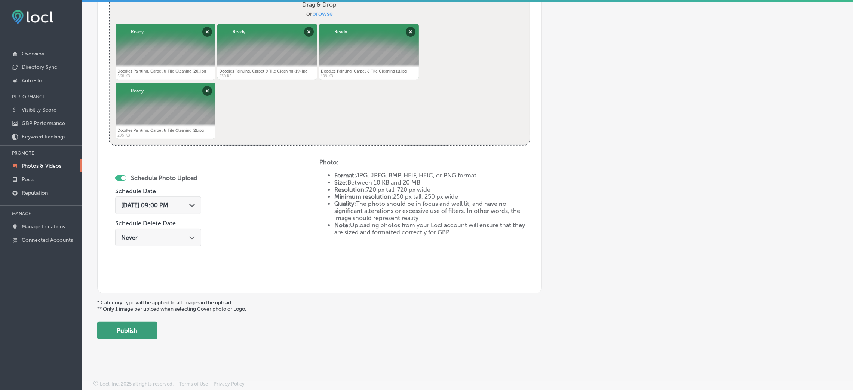
click at [140, 329] on button "Publish" at bounding box center [127, 330] width 60 height 18
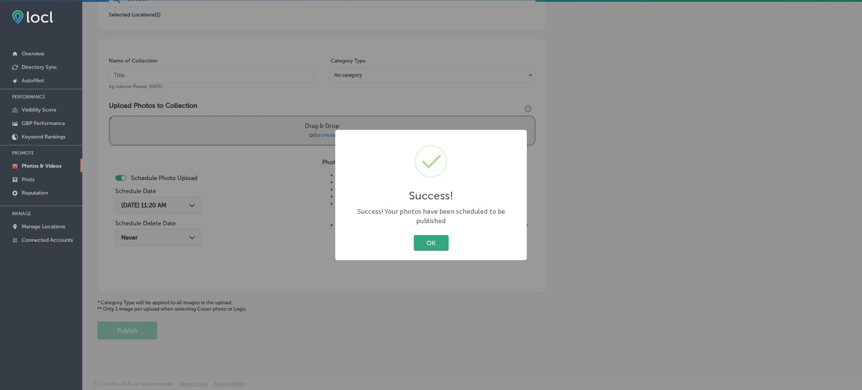
click at [445, 237] on button "OK" at bounding box center [431, 242] width 35 height 15
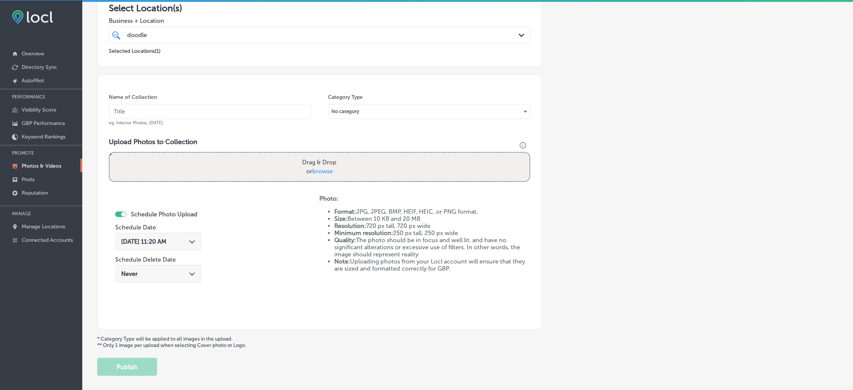
scroll to position [122, 0]
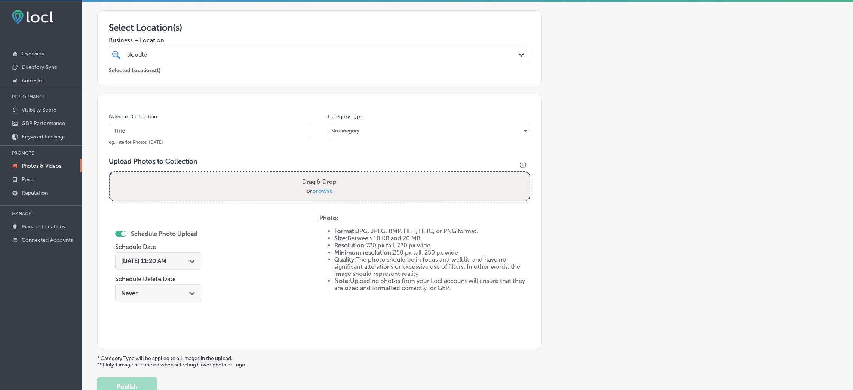
click at [199, 141] on div "Name of Collection eg. Interior Photos, [DATE]" at bounding box center [210, 129] width 202 height 32
click at [198, 134] on input "text" at bounding box center [210, 130] width 202 height 15
paste input "Doodles-Painting,-Carpet-&-Tile-Cleaning-carpet-cleaner"
type input "Doodles-Painting,-Carpet-&-Tile-Cleaning-carpet-cleaner"
click at [283, 178] on div "Drag & Drop or browse" at bounding box center [320, 186] width 420 height 28
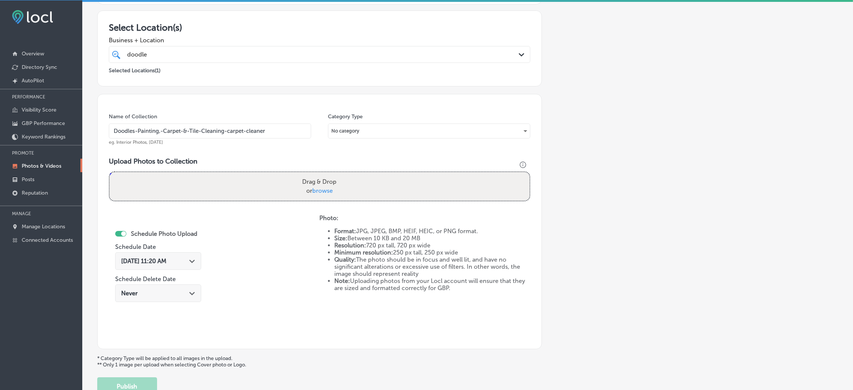
click at [110, 172] on input "Drag & Drop or browse" at bounding box center [320, 173] width 420 height 2
type input "C:\fakepath\Doodles Painting, Carpet & Tile Cleaning (3).jpg"
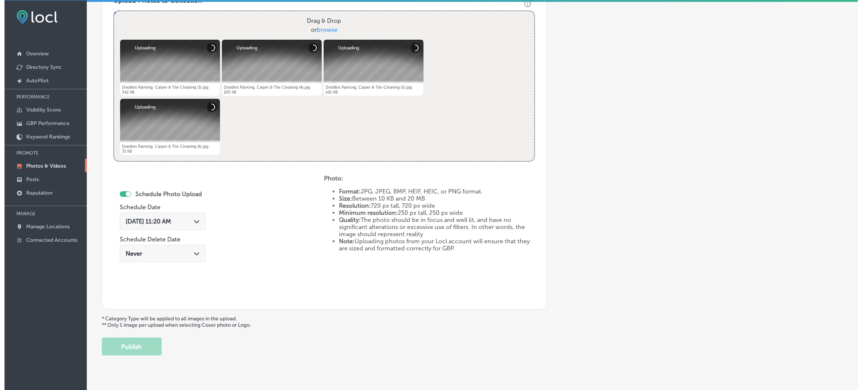
scroll to position [299, 0]
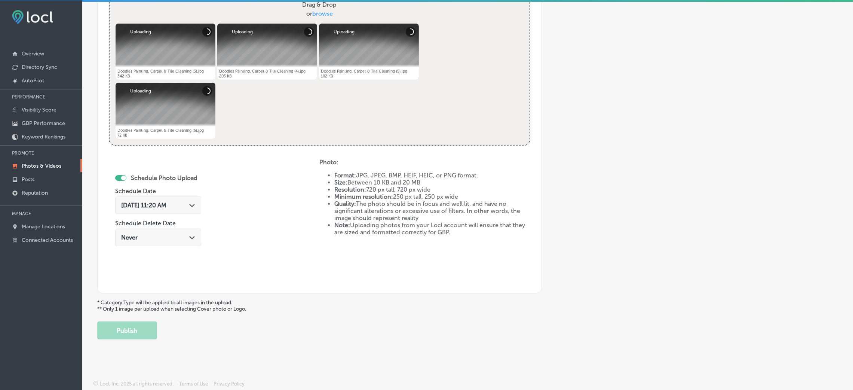
click at [185, 206] on div "[DATE] 11:20 AM Path Created with Sketch." at bounding box center [158, 205] width 74 height 7
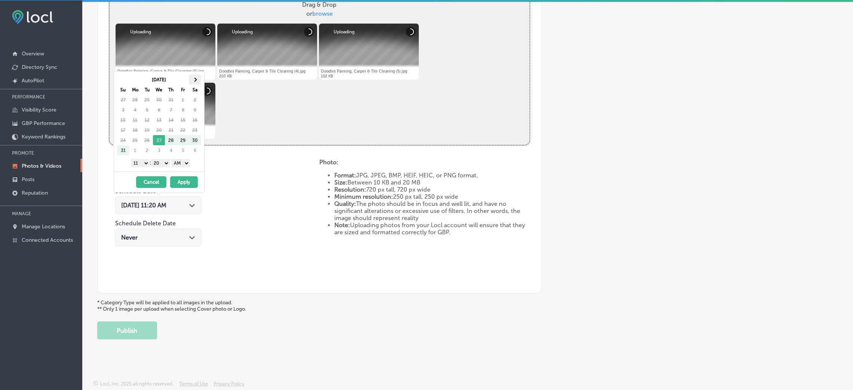
click at [195, 76] on th at bounding box center [195, 79] width 12 height 10
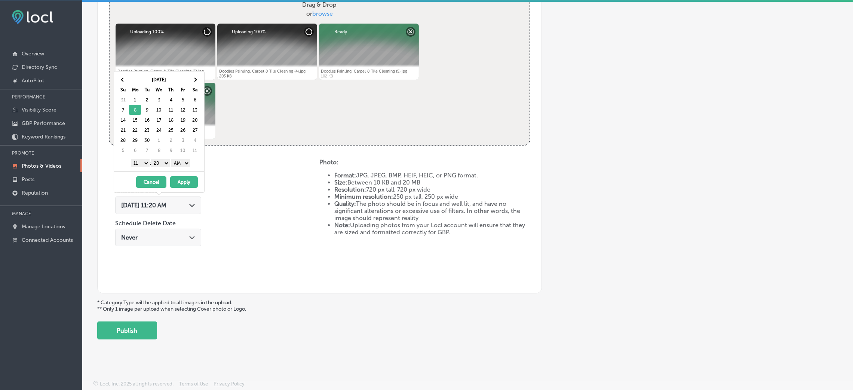
drag, startPoint x: 181, startPoint y: 160, endPoint x: 182, endPoint y: 165, distance: 5.0
click at [181, 160] on select "AM PM" at bounding box center [180, 163] width 19 height 8
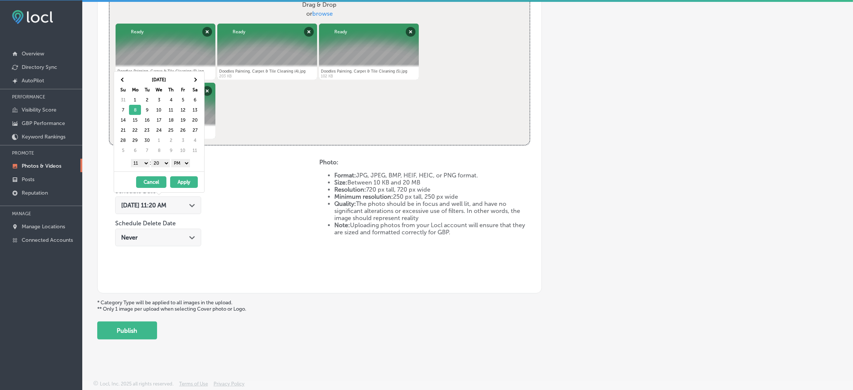
click at [165, 167] on select "00 10 20 30 40 50" at bounding box center [160, 163] width 19 height 8
click at [134, 165] on select "1 2 3 4 5 6 7 8 9 10 11 12" at bounding box center [140, 163] width 19 height 8
click at [176, 182] on button "Apply" at bounding box center [184, 182] width 28 height 12
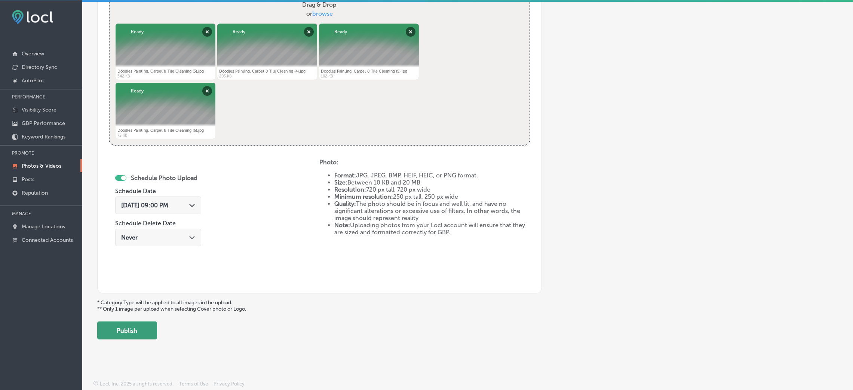
click at [148, 323] on button "Publish" at bounding box center [127, 330] width 60 height 18
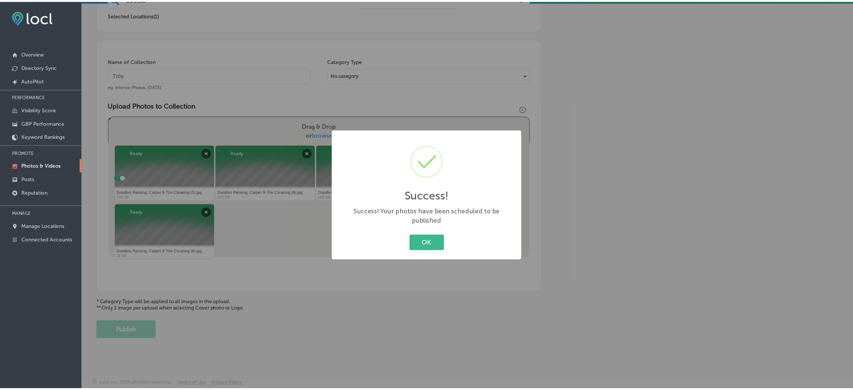
scroll to position [178, 0]
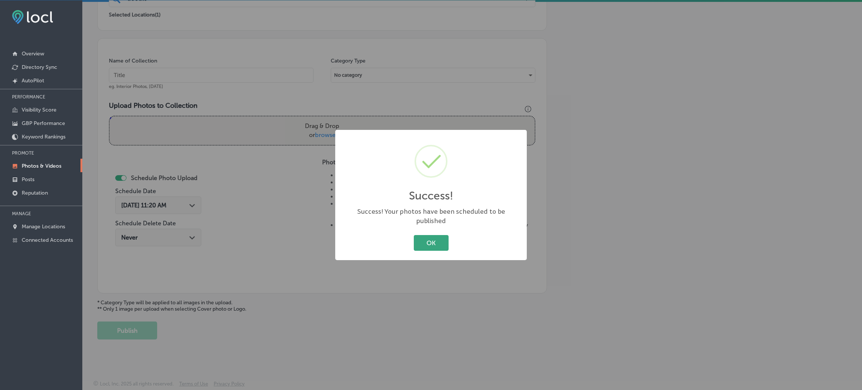
click at [432, 236] on button "OK" at bounding box center [431, 242] width 35 height 15
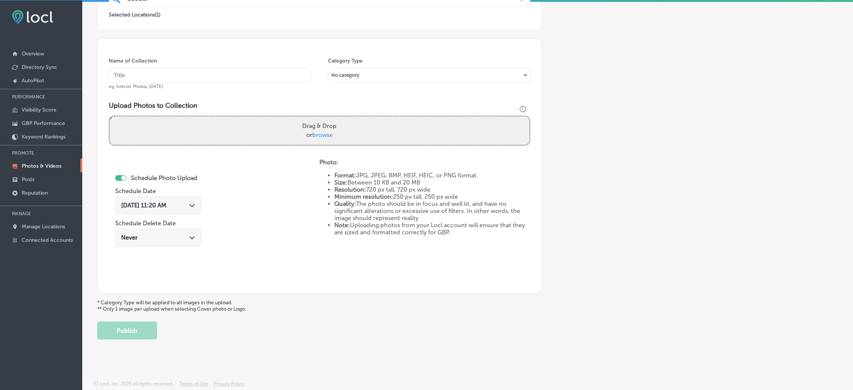
click at [147, 76] on input "text" at bounding box center [210, 75] width 202 height 15
paste input "Doodles-Painting,-Carpet-&-Tile-Cleaning-carpet-cleaner"
type input "Doodles-Painting,-Carpet-&-Tile-Cleaning-carpet-cleaner"
click at [262, 127] on div "Drag & Drop or browse" at bounding box center [320, 130] width 420 height 28
click at [110, 116] on input "Drag & Drop or browse" at bounding box center [320, 117] width 420 height 2
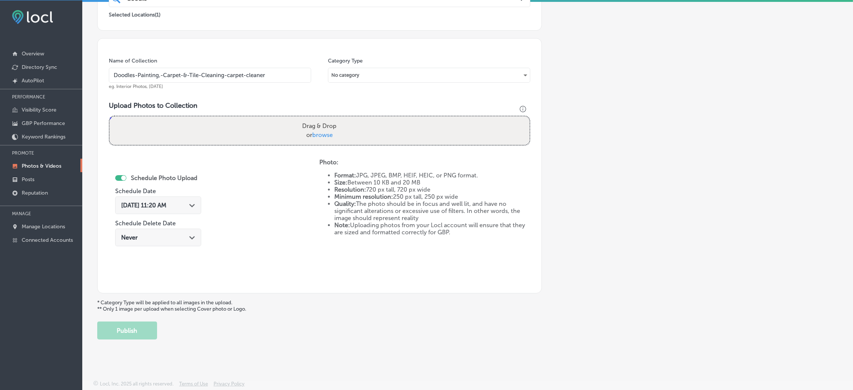
type input "C:\fakepath\Doodles Painting, Carpet & Tile Cleaning (7).jpg"
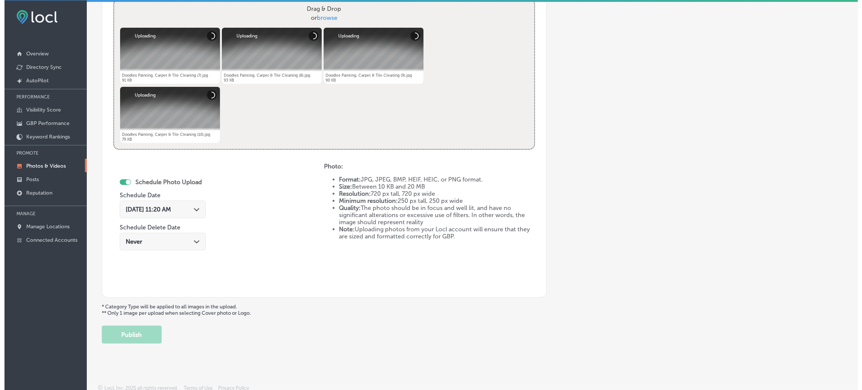
scroll to position [299, 0]
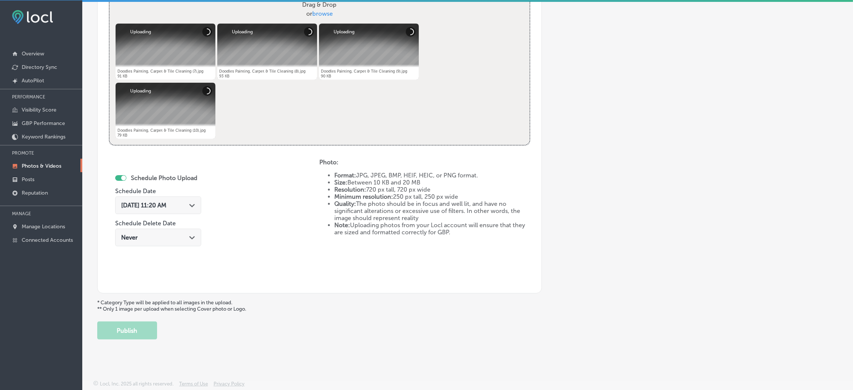
click at [176, 217] on div "[DATE] 11:20 AM Path Created with Sketch." at bounding box center [158, 207] width 86 height 25
click at [172, 210] on div "[DATE] 11:20 AM Path Created with Sketch." at bounding box center [158, 205] width 86 height 18
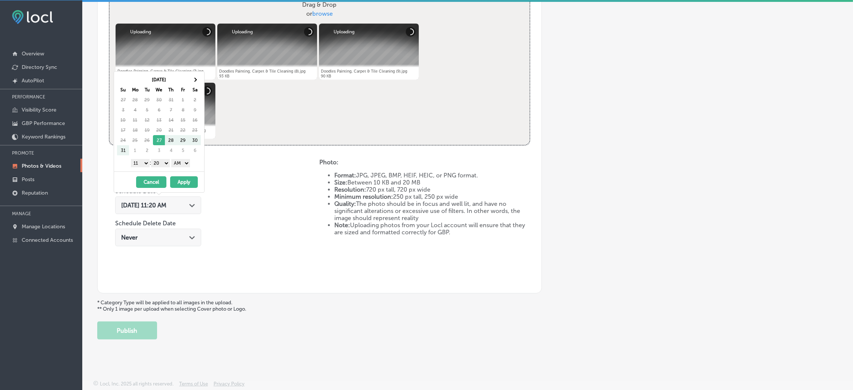
click at [196, 86] on th "Sa" at bounding box center [195, 90] width 12 height 10
click at [194, 77] on th at bounding box center [195, 79] width 12 height 10
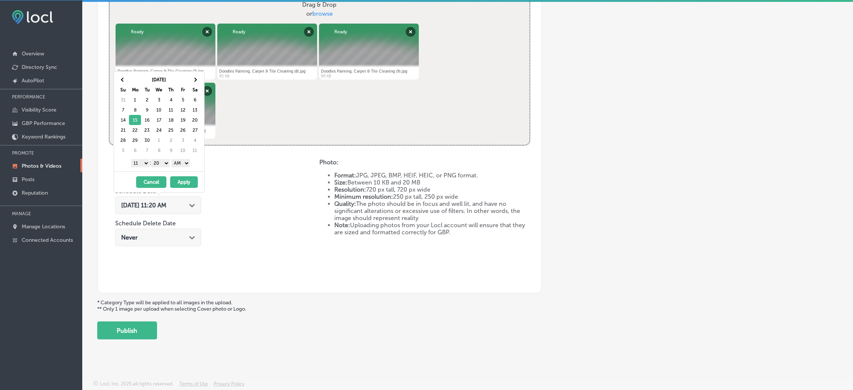
drag, startPoint x: 180, startPoint y: 162, endPoint x: 181, endPoint y: 166, distance: 4.4
click at [180, 162] on select "AM PM" at bounding box center [180, 163] width 19 height 8
click at [160, 163] on select "00 10 20 30 40 50" at bounding box center [160, 163] width 19 height 8
click at [143, 165] on select "1 2 3 4 5 6 7 8 9 10 11 12" at bounding box center [140, 163] width 19 height 8
click at [184, 181] on button "Apply" at bounding box center [184, 182] width 28 height 12
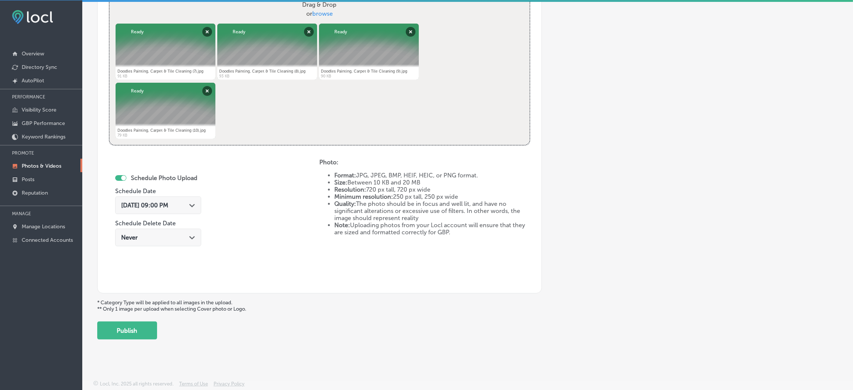
click at [149, 324] on button "Publish" at bounding box center [127, 330] width 60 height 18
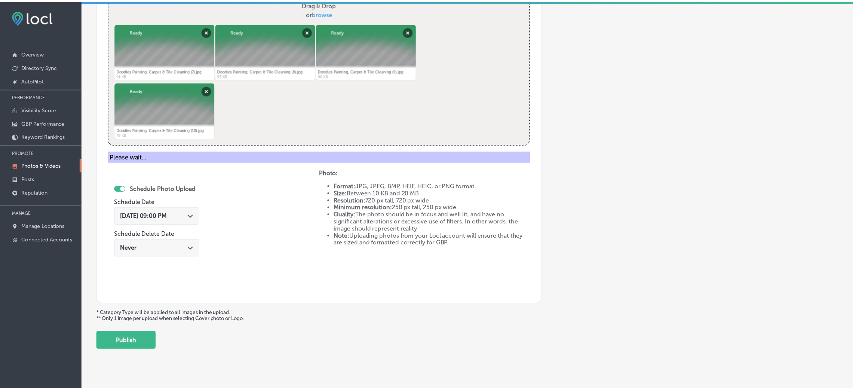
scroll to position [178, 0]
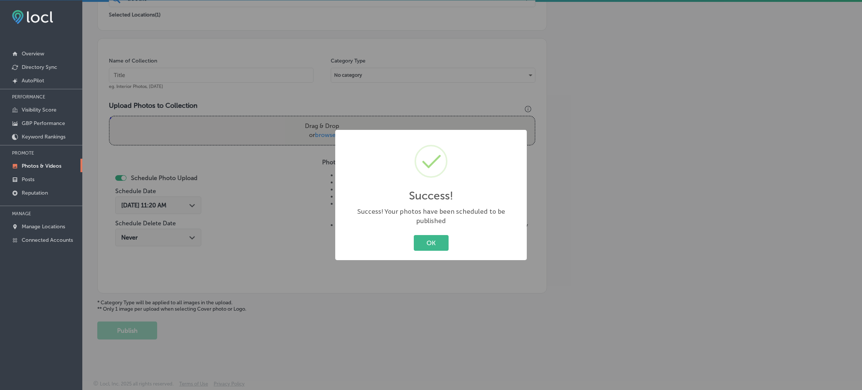
click at [456, 233] on div "OK Cancel" at bounding box center [431, 242] width 177 height 19
click at [438, 240] on button "OK" at bounding box center [431, 242] width 35 height 15
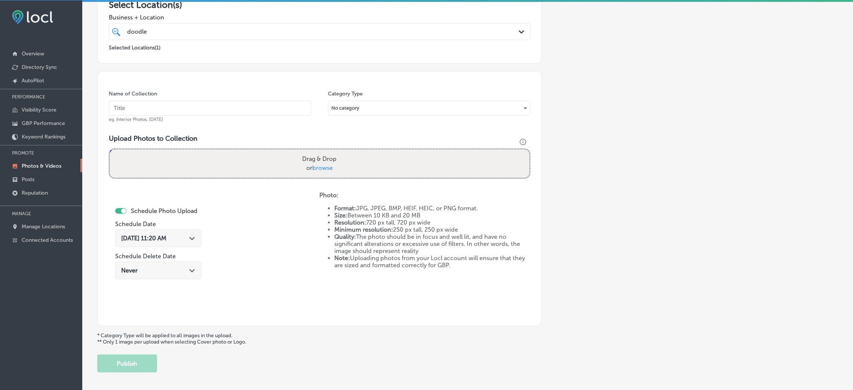
scroll to position [65, 0]
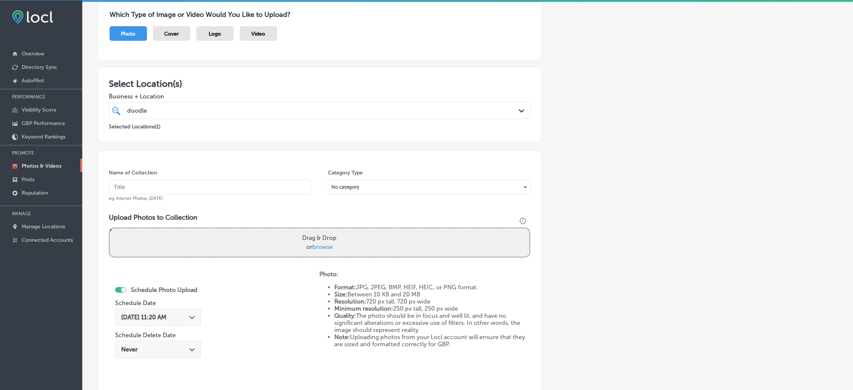
click at [176, 194] on input "text" at bounding box center [210, 187] width 202 height 15
paste input "Doodles-Painting,-Carpet-&-Tile-Cleaning-carpet-cleaner"
type input "Doodles-Painting,-Carpet-&-Tile-Cleaning-carpet-cleaner"
click at [299, 249] on label "Drag & Drop or browse" at bounding box center [319, 242] width 40 height 24
click at [298, 230] on input "Drag & Drop or browse" at bounding box center [320, 229] width 420 height 2
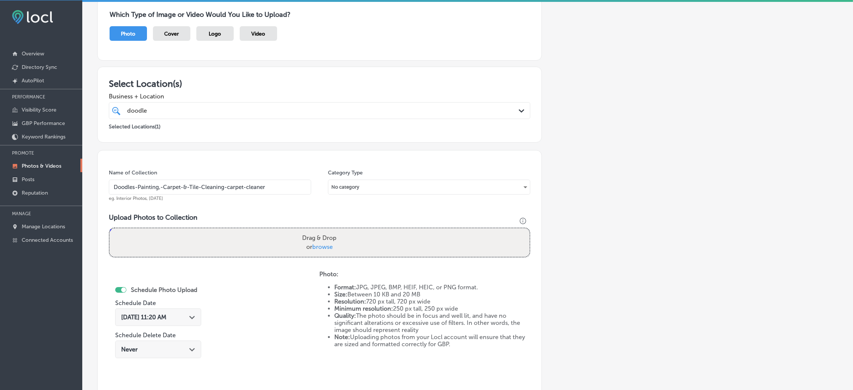
type input "C:\fakepath\Doodles Painting, Carpet & Tile Cleaning (11).jpg"
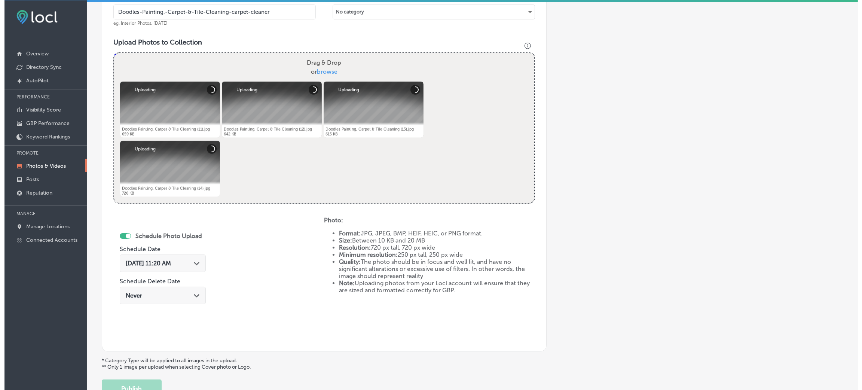
scroll to position [290, 0]
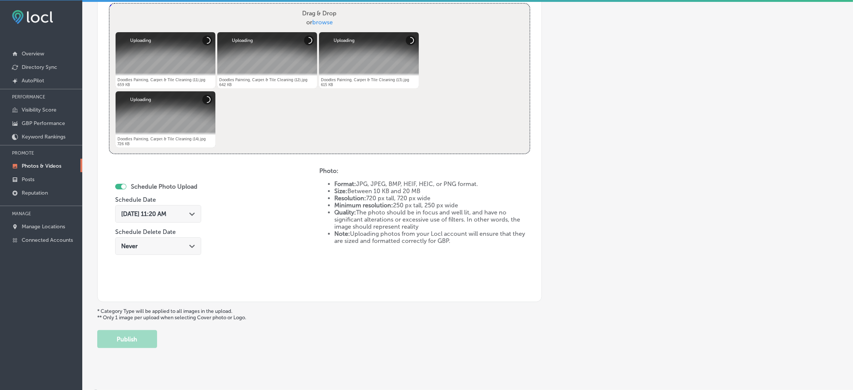
click at [161, 217] on span "[DATE] 11:20 AM" at bounding box center [143, 213] width 45 height 7
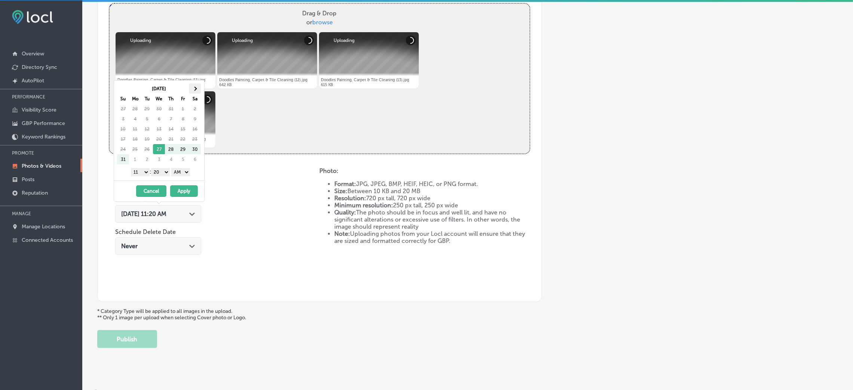
click at [190, 90] on th at bounding box center [195, 88] width 12 height 10
click at [179, 171] on select "AM PM" at bounding box center [180, 172] width 19 height 8
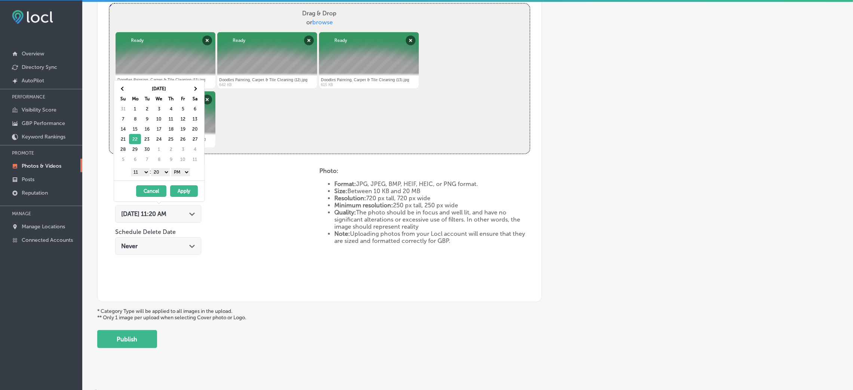
click at [160, 174] on select "00 10 20 30 40 50" at bounding box center [160, 172] width 19 height 8
click at [138, 175] on select "1 2 3 4 5 6 7 8 9 10 11 12" at bounding box center [140, 172] width 19 height 8
click at [178, 195] on button "Apply" at bounding box center [184, 191] width 28 height 12
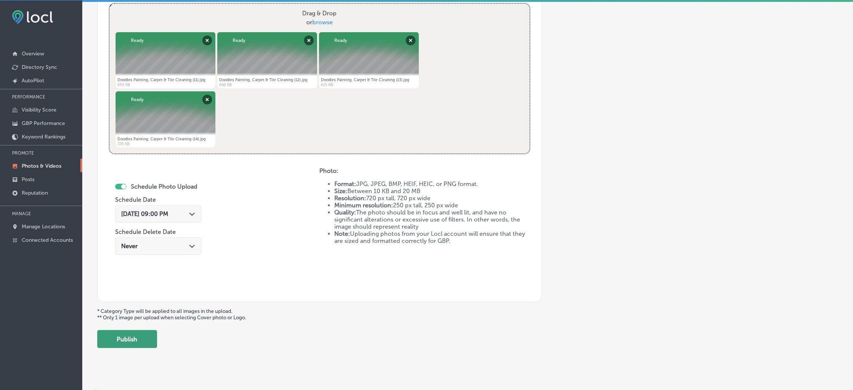
click at [136, 342] on button "Publish" at bounding box center [127, 339] width 60 height 18
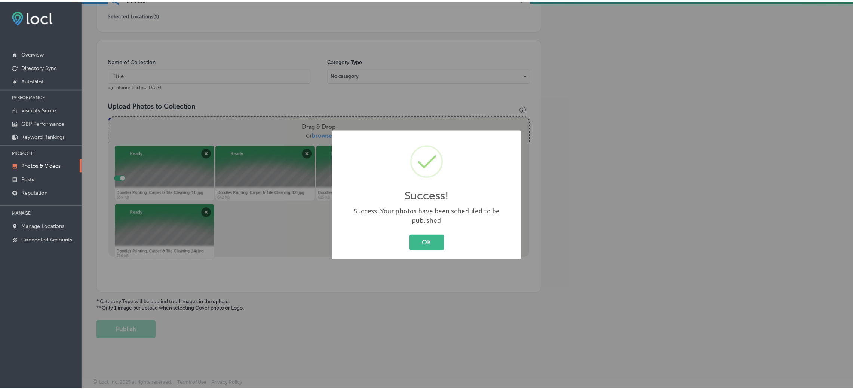
scroll to position [178, 0]
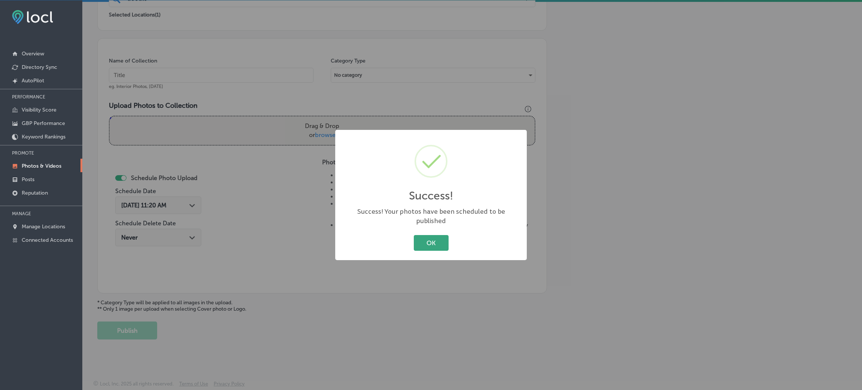
click at [425, 244] on button "OK" at bounding box center [431, 242] width 35 height 15
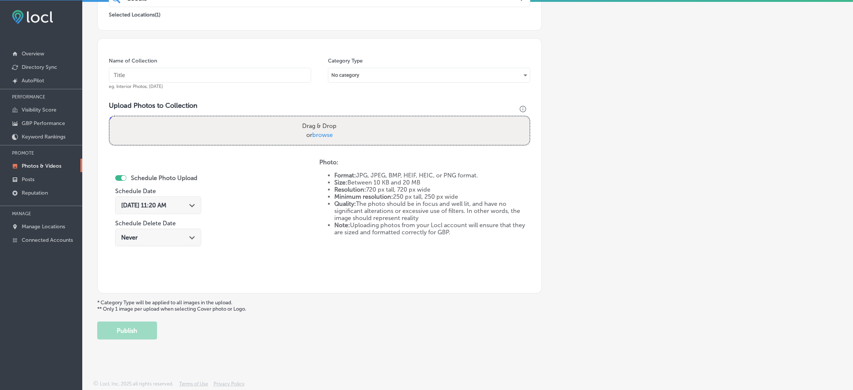
click at [209, 71] on input "text" at bounding box center [210, 75] width 202 height 15
paste input "Doodles-Painting,-Carpet-&-Tile-Cleaning-carpet-cleaner"
type input "Doodles-Painting,-Carpet-&-Tile-Cleaning-carpet-cleaner"
drag, startPoint x: 359, startPoint y: 161, endPoint x: 355, endPoint y: 156, distance: 6.4
click at [361, 161] on div "Photo: Format: JPG, JPEG, BMP, HEIF, HEIC, or PNG format. Size: Between 10 KB a…" at bounding box center [424, 197] width 211 height 77
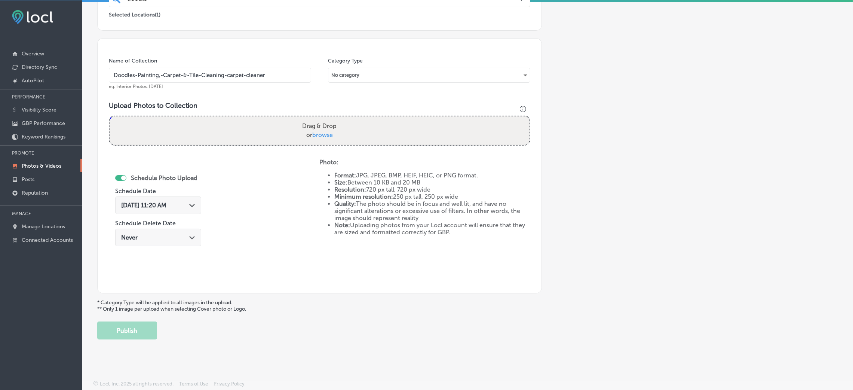
click at [347, 136] on div "Drag & Drop or browse" at bounding box center [320, 130] width 420 height 28
click at [110, 116] on input "Drag & Drop or browse" at bounding box center [320, 117] width 420 height 2
type input "C:\fakepath\Doodles Painting, Carpet & Tile Cleaning (15).jpg"
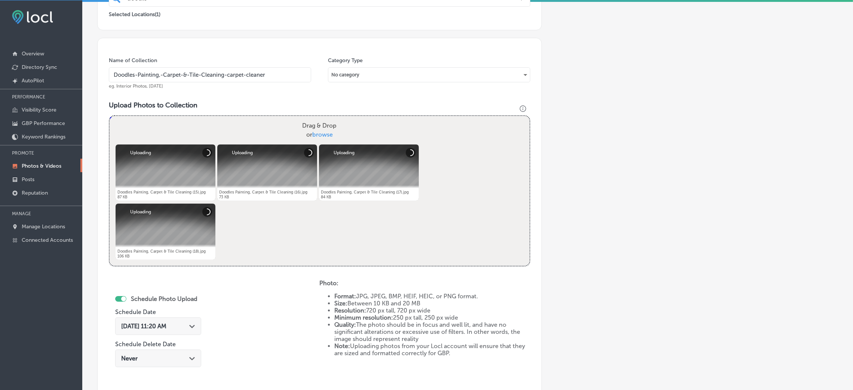
click at [171, 334] on div "[DATE] 11:20 AM Path Created with Sketch." at bounding box center [158, 326] width 86 height 18
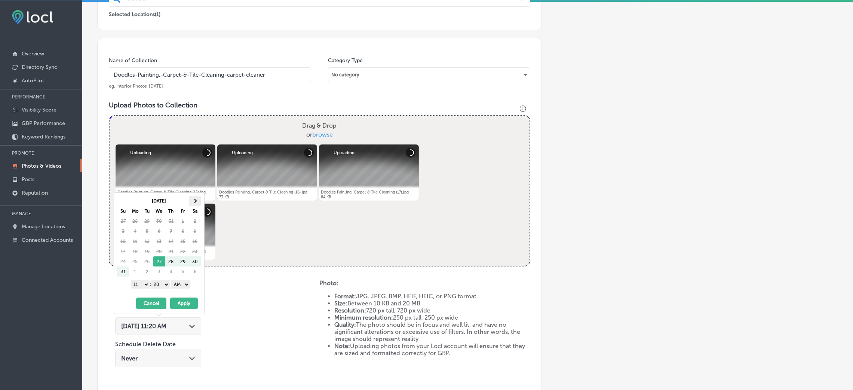
click at [194, 197] on th at bounding box center [195, 201] width 12 height 10
click at [181, 286] on select "AM PM" at bounding box center [180, 284] width 19 height 8
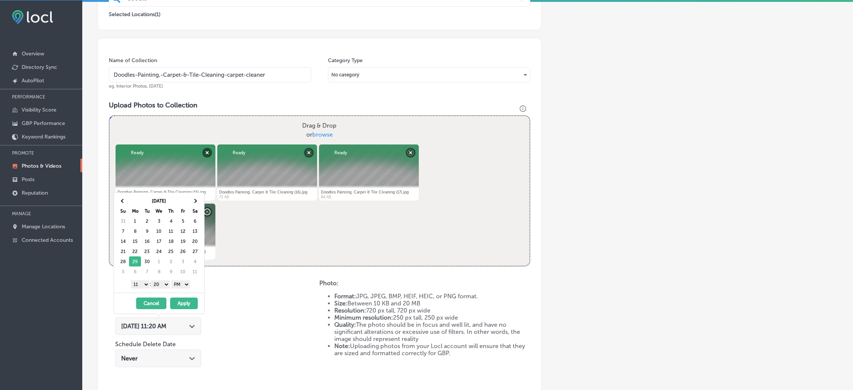
click at [168, 287] on select "00 10 20 30 40 50" at bounding box center [160, 284] width 19 height 8
click at [145, 287] on select "1 2 3 4 5 6 7 8 9 10 11 12" at bounding box center [140, 284] width 19 height 8
click at [183, 303] on button "Apply" at bounding box center [184, 303] width 28 height 12
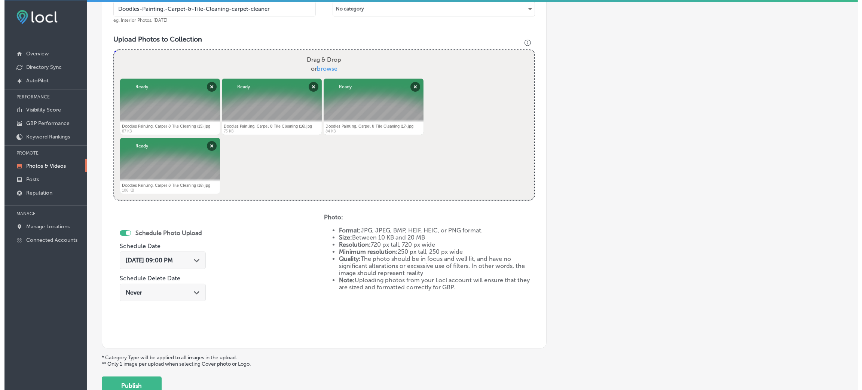
scroll to position [299, 0]
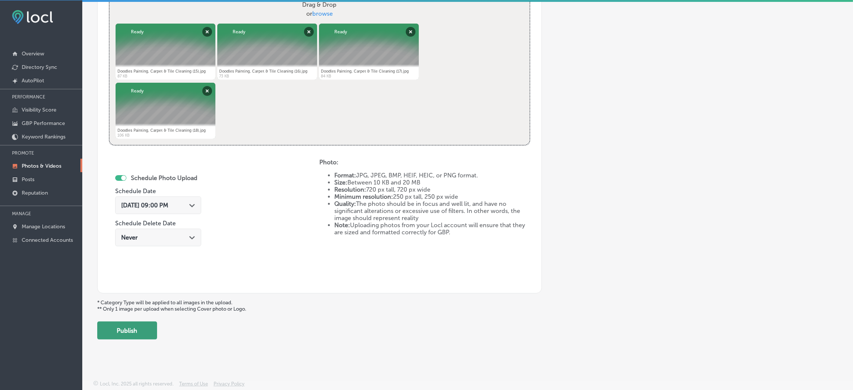
click at [156, 334] on button "Publish" at bounding box center [127, 330] width 60 height 18
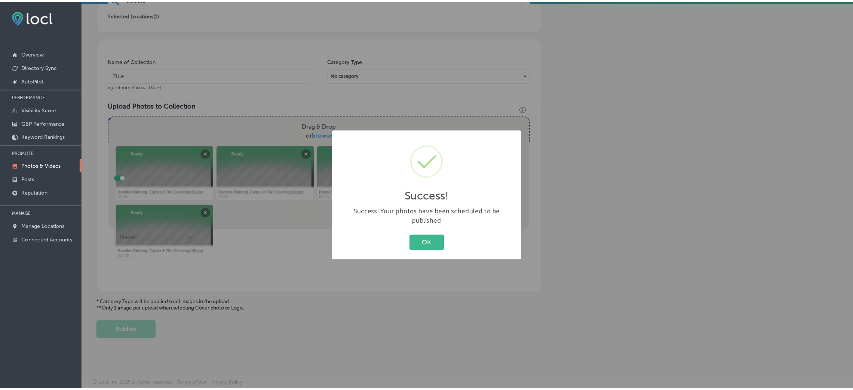
scroll to position [178, 0]
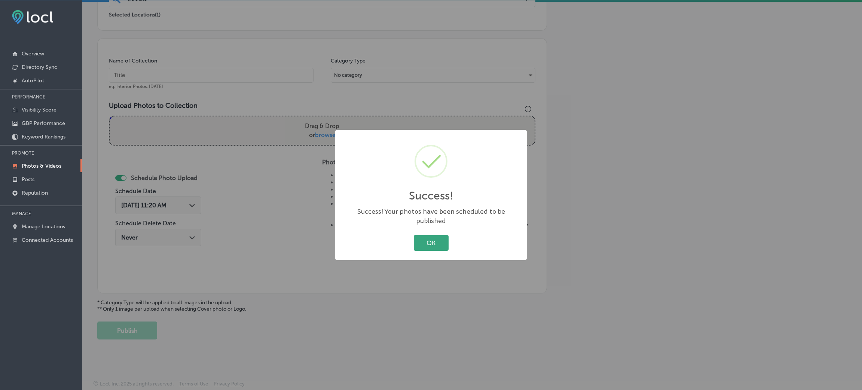
click at [435, 235] on button "OK" at bounding box center [431, 242] width 35 height 15
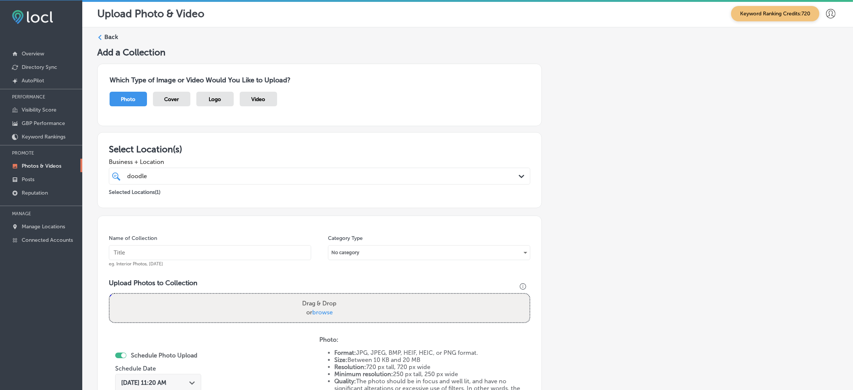
scroll to position [0, 0]
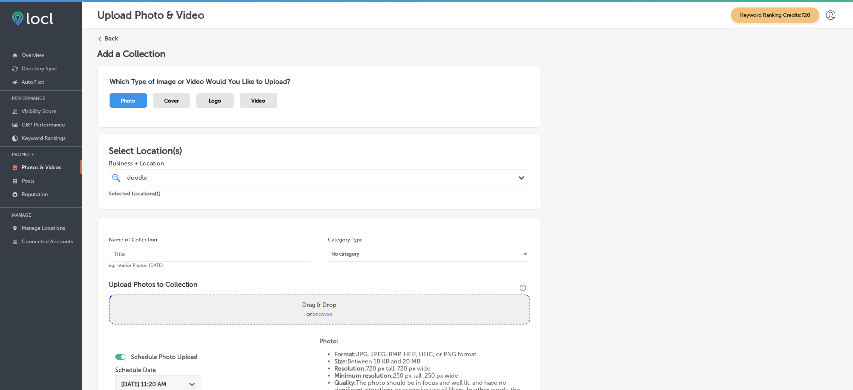
click at [113, 39] on label "Back" at bounding box center [111, 38] width 14 height 8
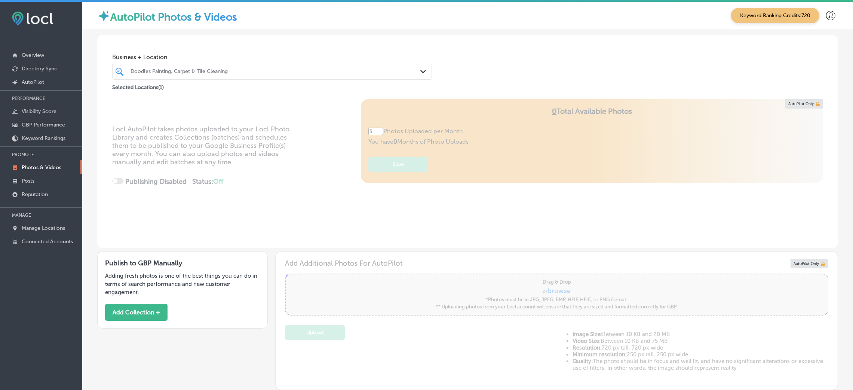
click at [232, 82] on div "Selected Locations ( 1 )" at bounding box center [272, 85] width 320 height 9
click at [258, 75] on div at bounding box center [258, 71] width 256 height 10
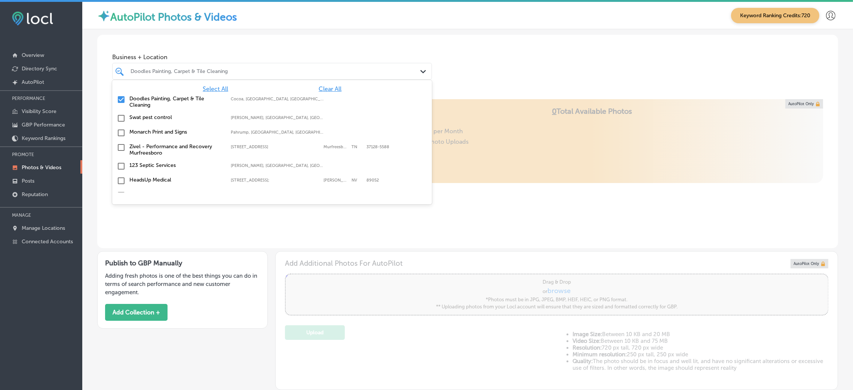
click at [319, 89] on span "Clear All" at bounding box center [330, 88] width 23 height 7
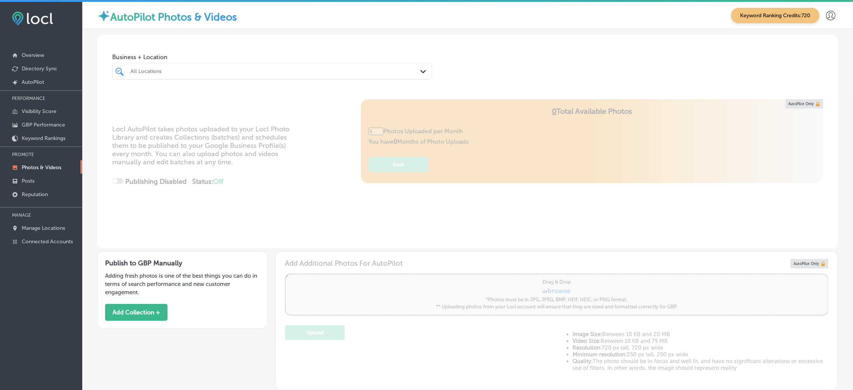
click at [508, 76] on div "Business + Location All Locations Path Created with Sketch." at bounding box center [467, 63] width 741 height 57
type input "0"
click at [350, 68] on div "All Locations" at bounding box center [276, 71] width 291 height 6
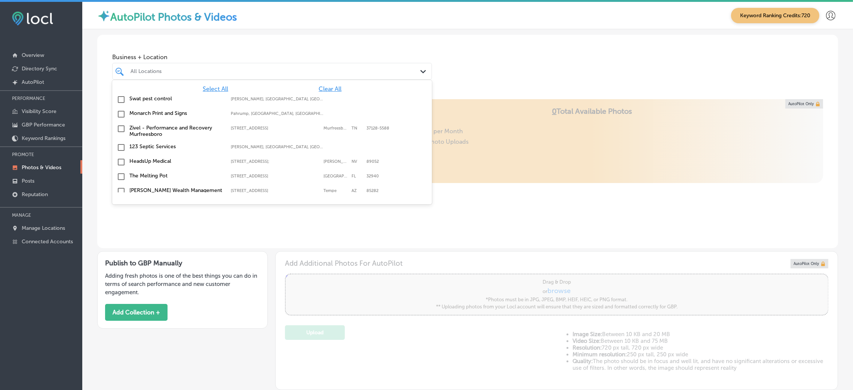
click at [528, 69] on div "Business + Location option focused, 1 of 152. 152 results available. Use Up and…" at bounding box center [467, 63] width 741 height 57
